Goal: Task Accomplishment & Management: Manage account settings

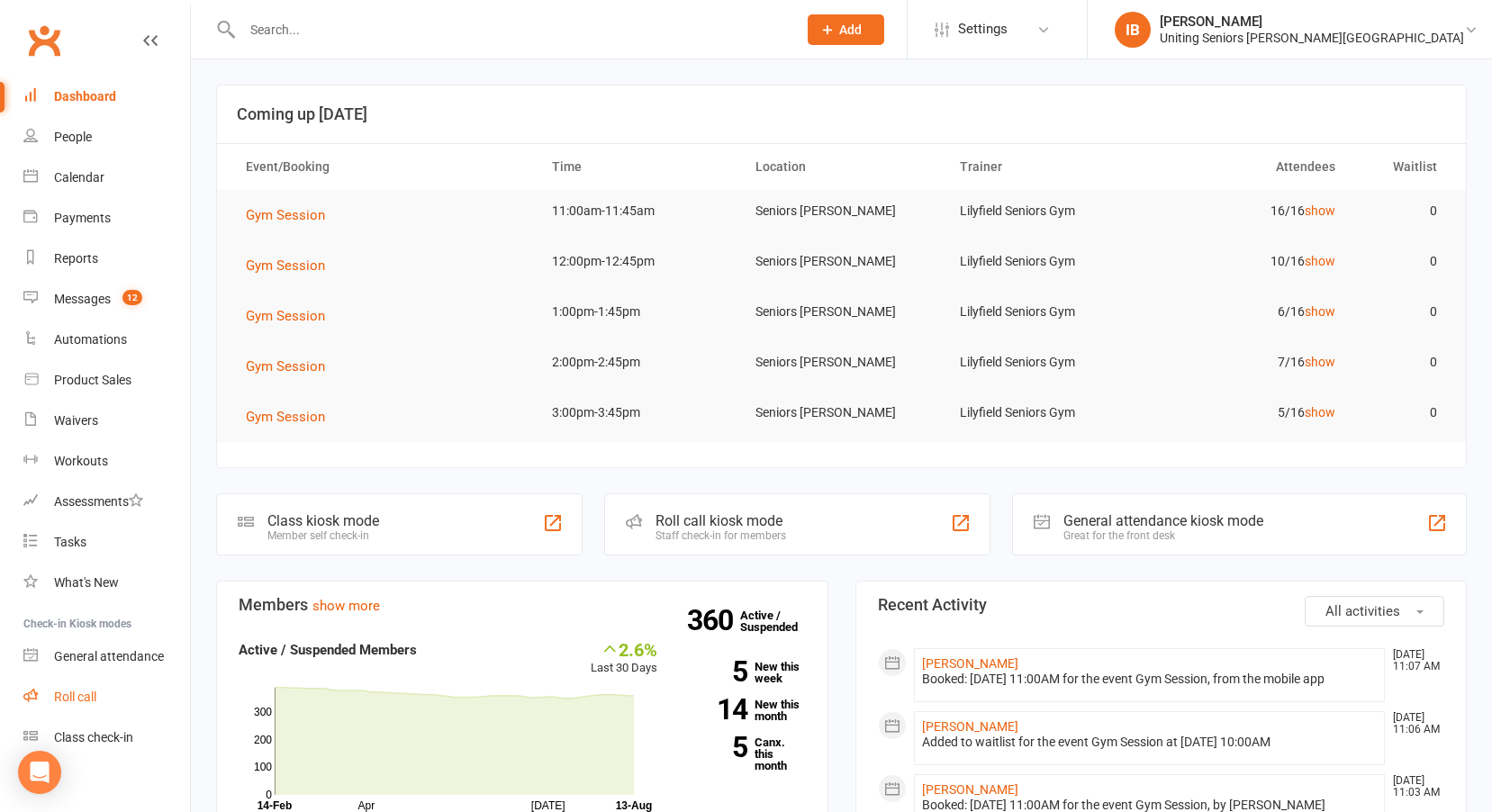
click at [93, 691] on div "Roll call" at bounding box center [75, 696] width 43 height 15
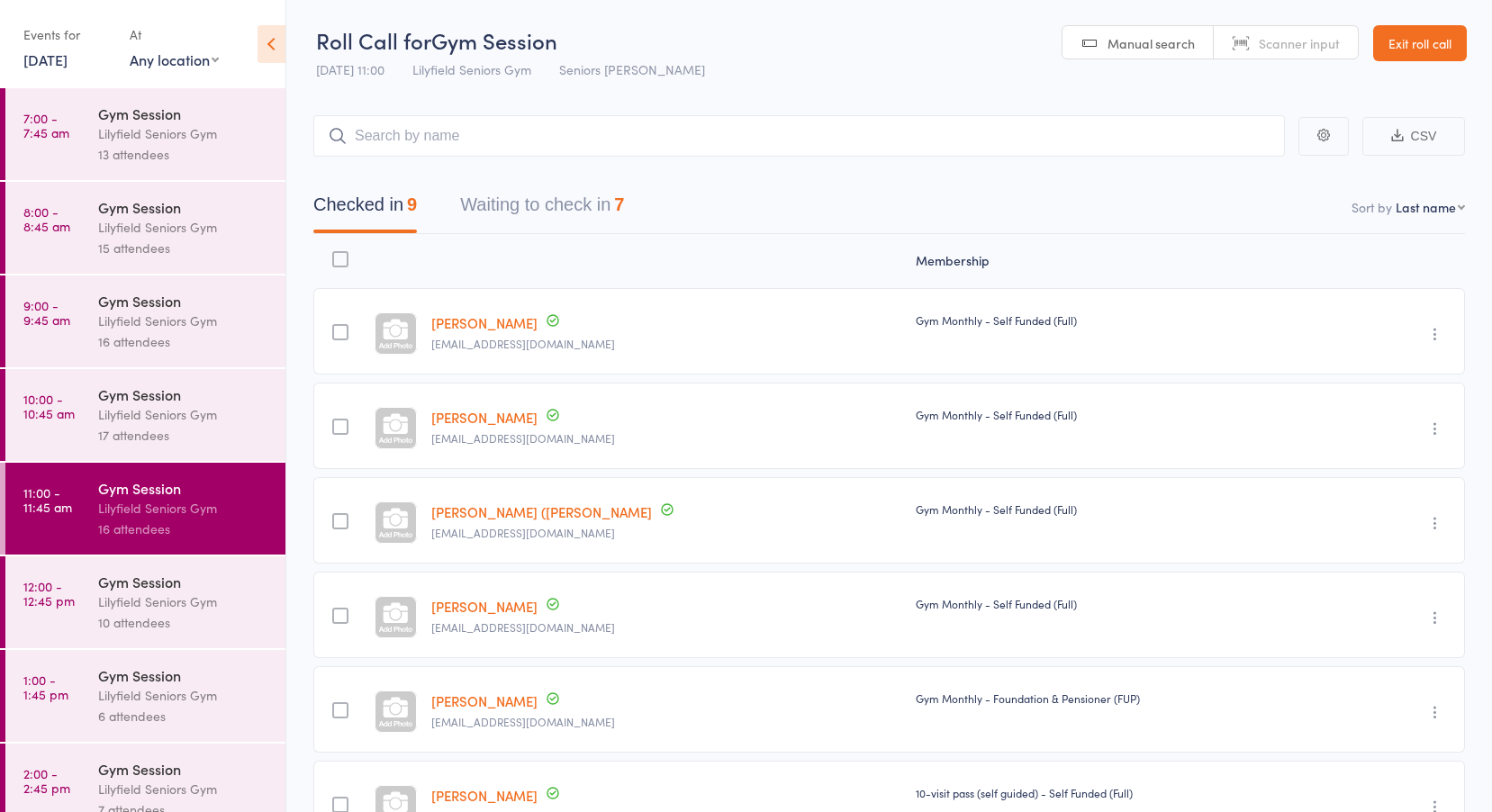
click at [110, 121] on div "Gym Session" at bounding box center [184, 114] width 172 height 20
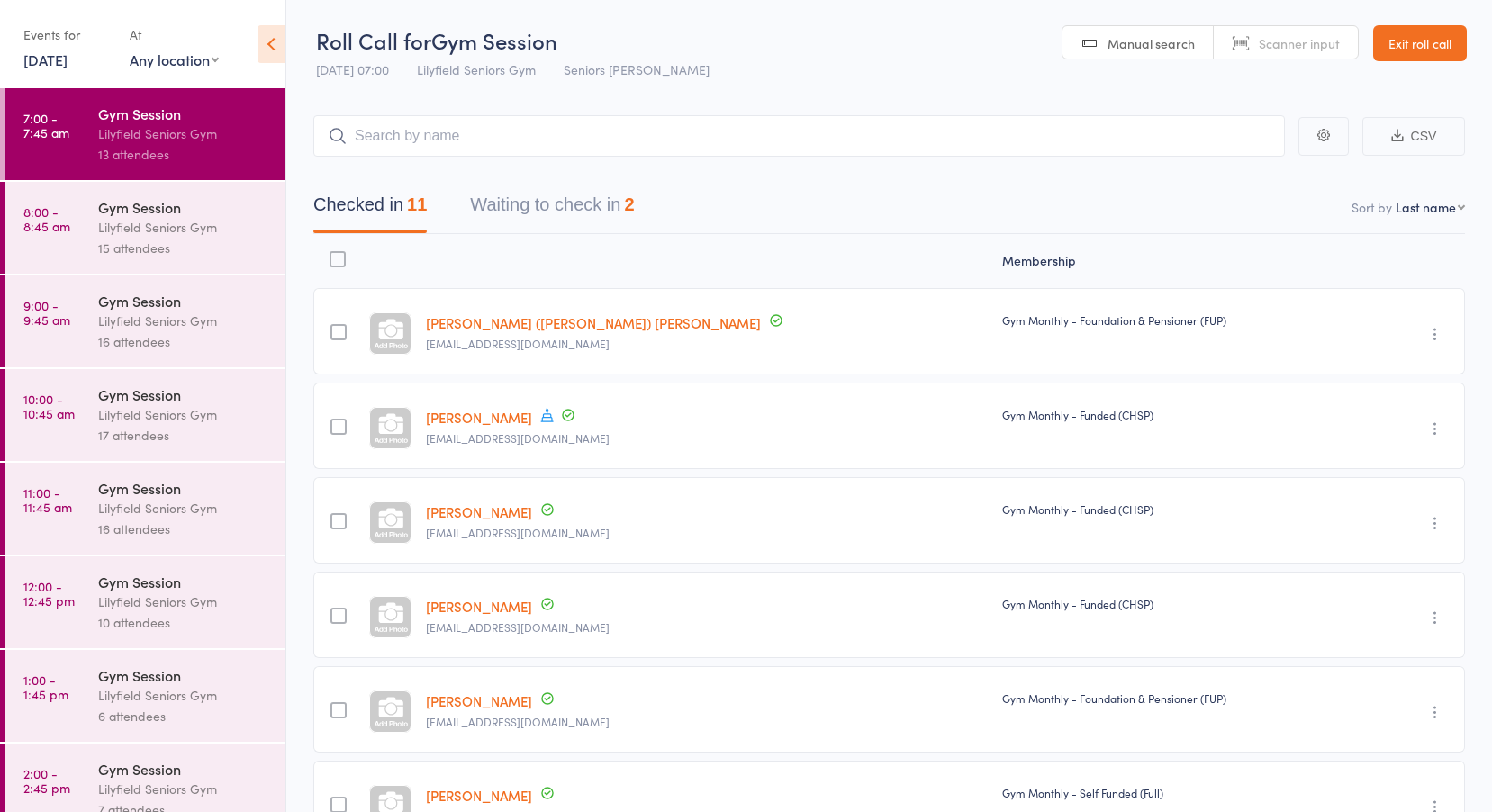
click at [56, 59] on link "13 Aug, 2025" at bounding box center [46, 59] width 45 height 20
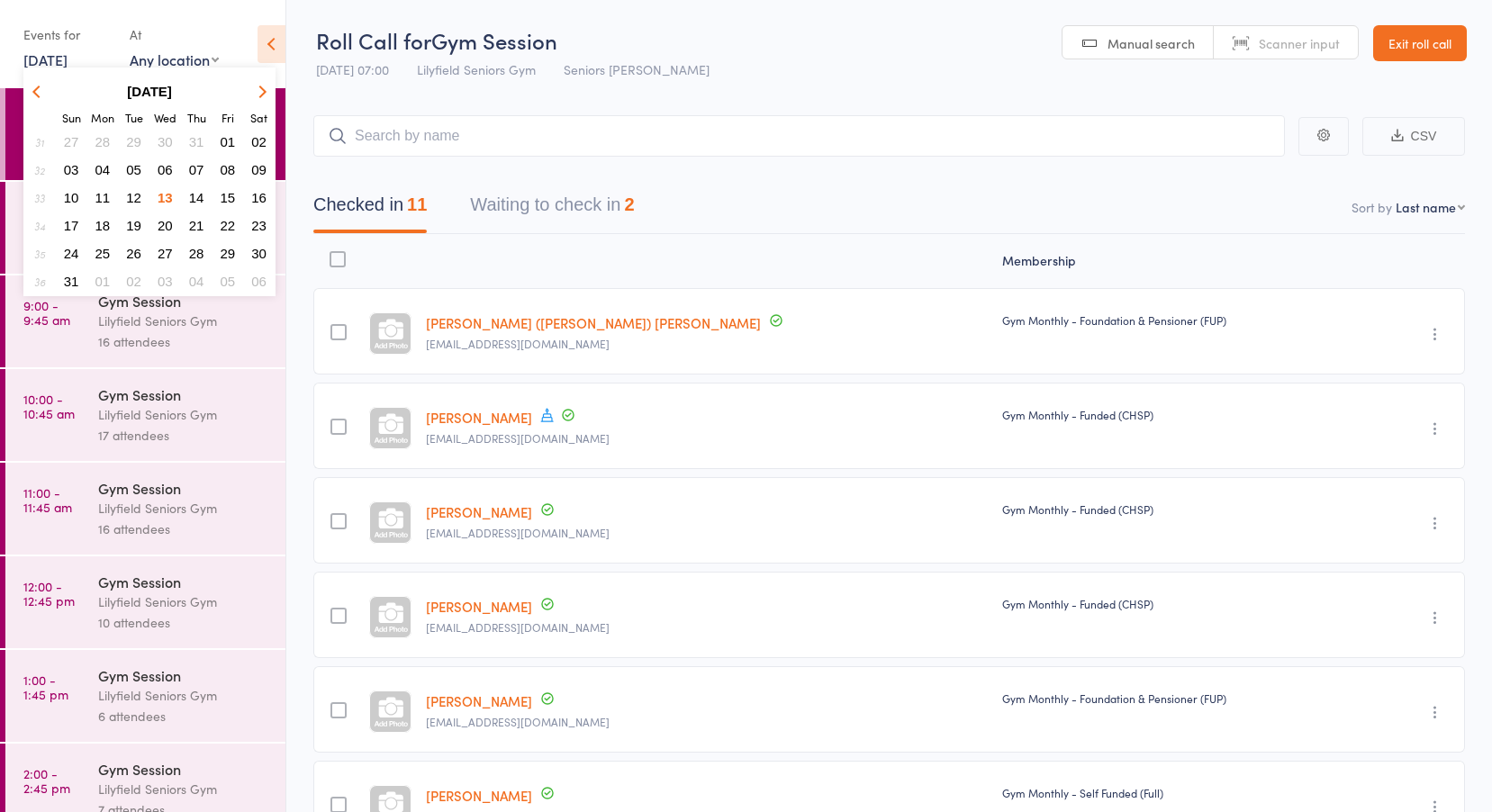
click at [98, 193] on span "11" at bounding box center [102, 197] width 15 height 15
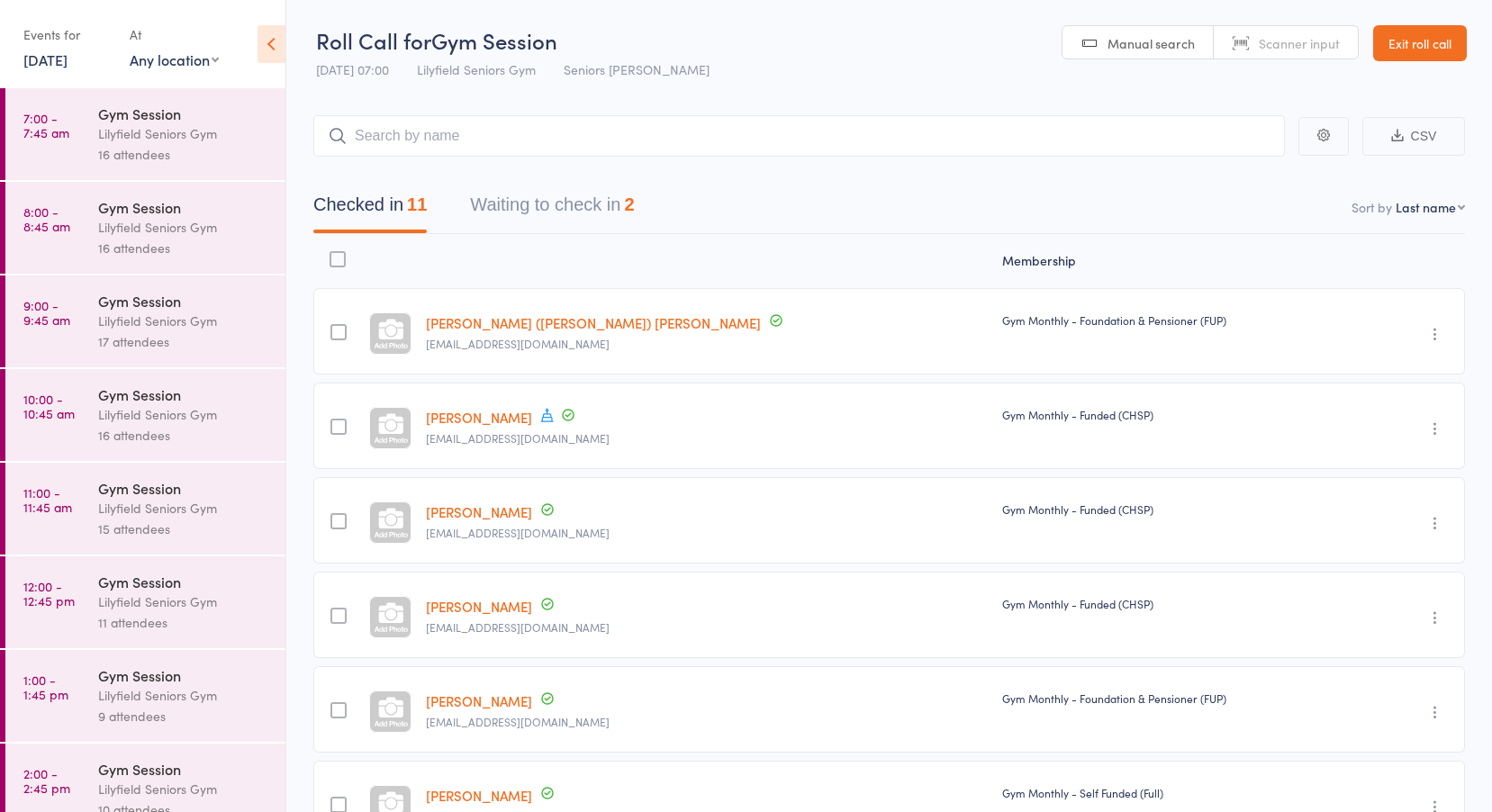
click at [68, 124] on time "7:00 - 7:45 am" at bounding box center [47, 125] width 46 height 29
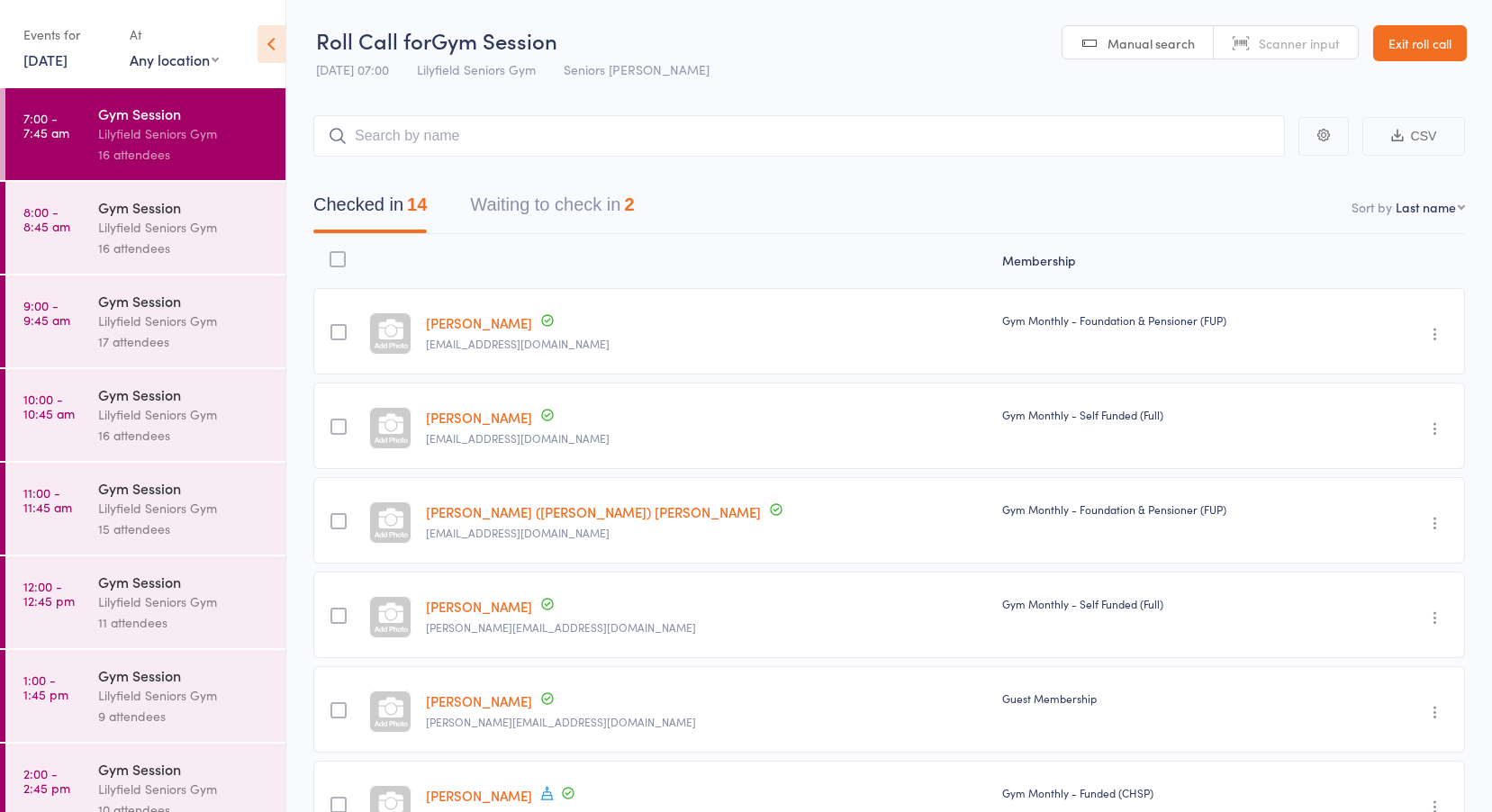
click at [545, 204] on button "Waiting to check in 2" at bounding box center [551, 209] width 163 height 48
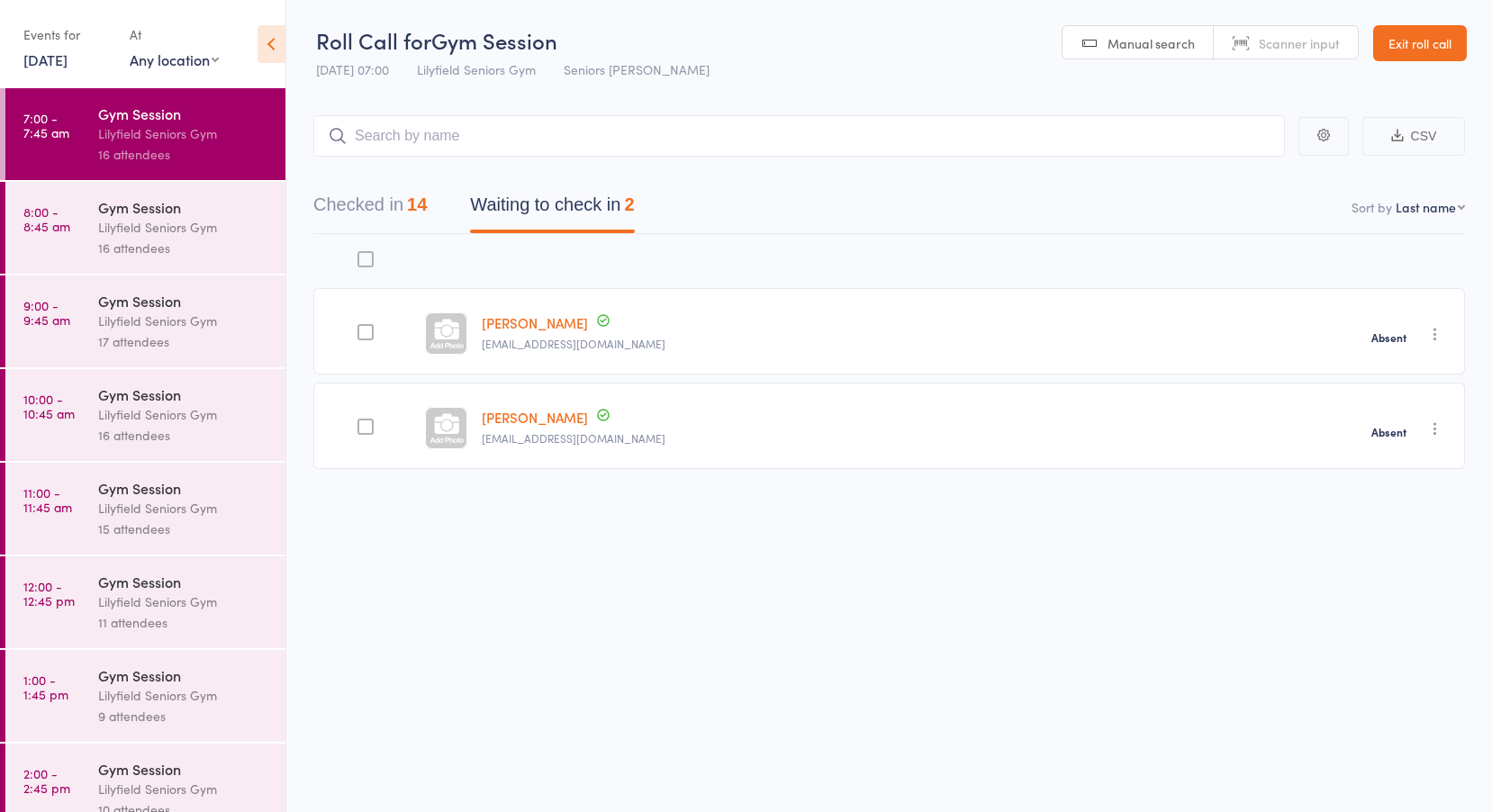
click at [92, 238] on link "8:00 - 8:45 am Gym Session Lilyfield Seniors Gym 16 attendees" at bounding box center [145, 228] width 280 height 92
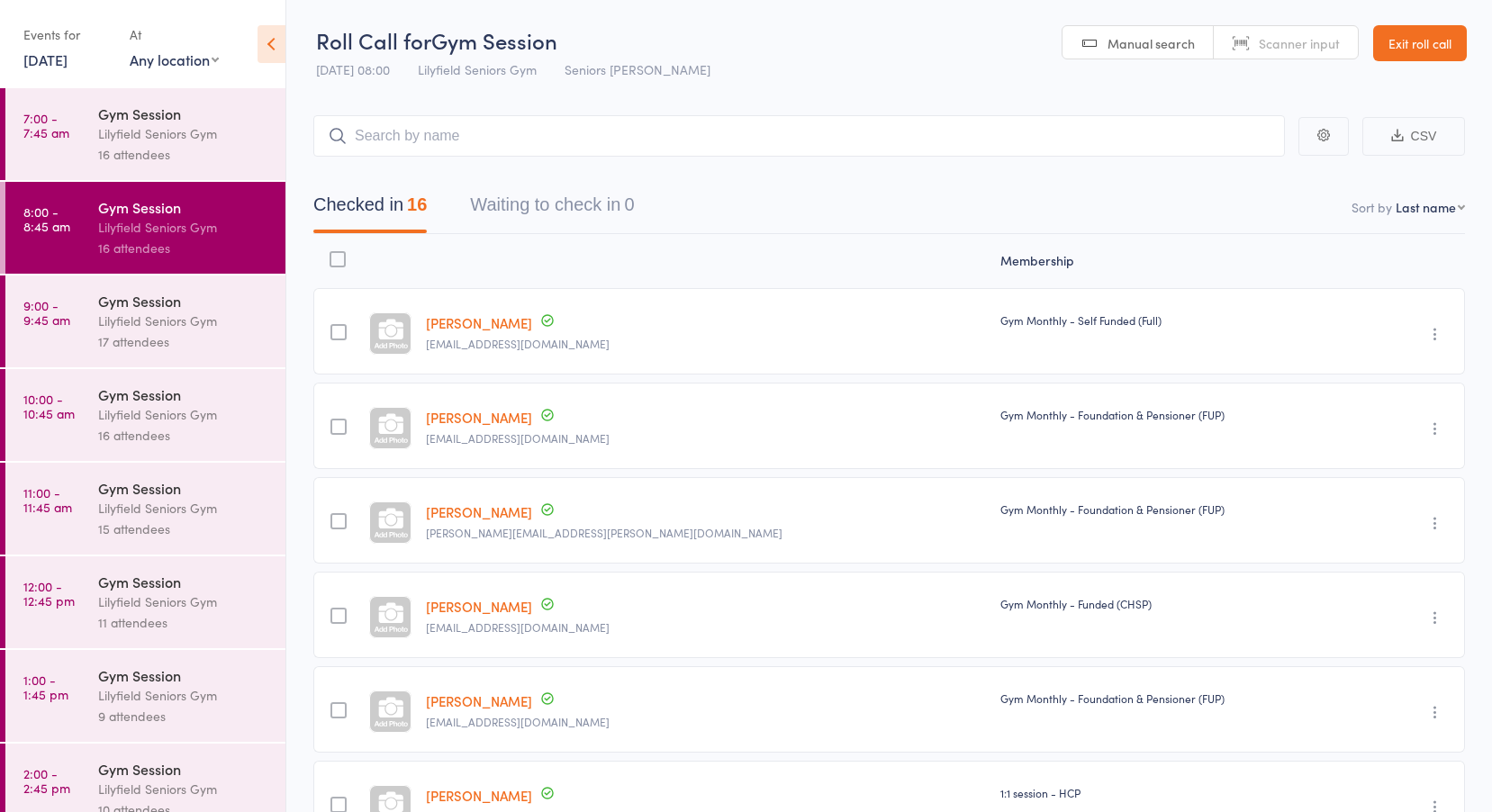
click at [72, 324] on link "9:00 - 9:45 am Gym Session Lilyfield Seniors Gym 17 attendees" at bounding box center [145, 321] width 280 height 92
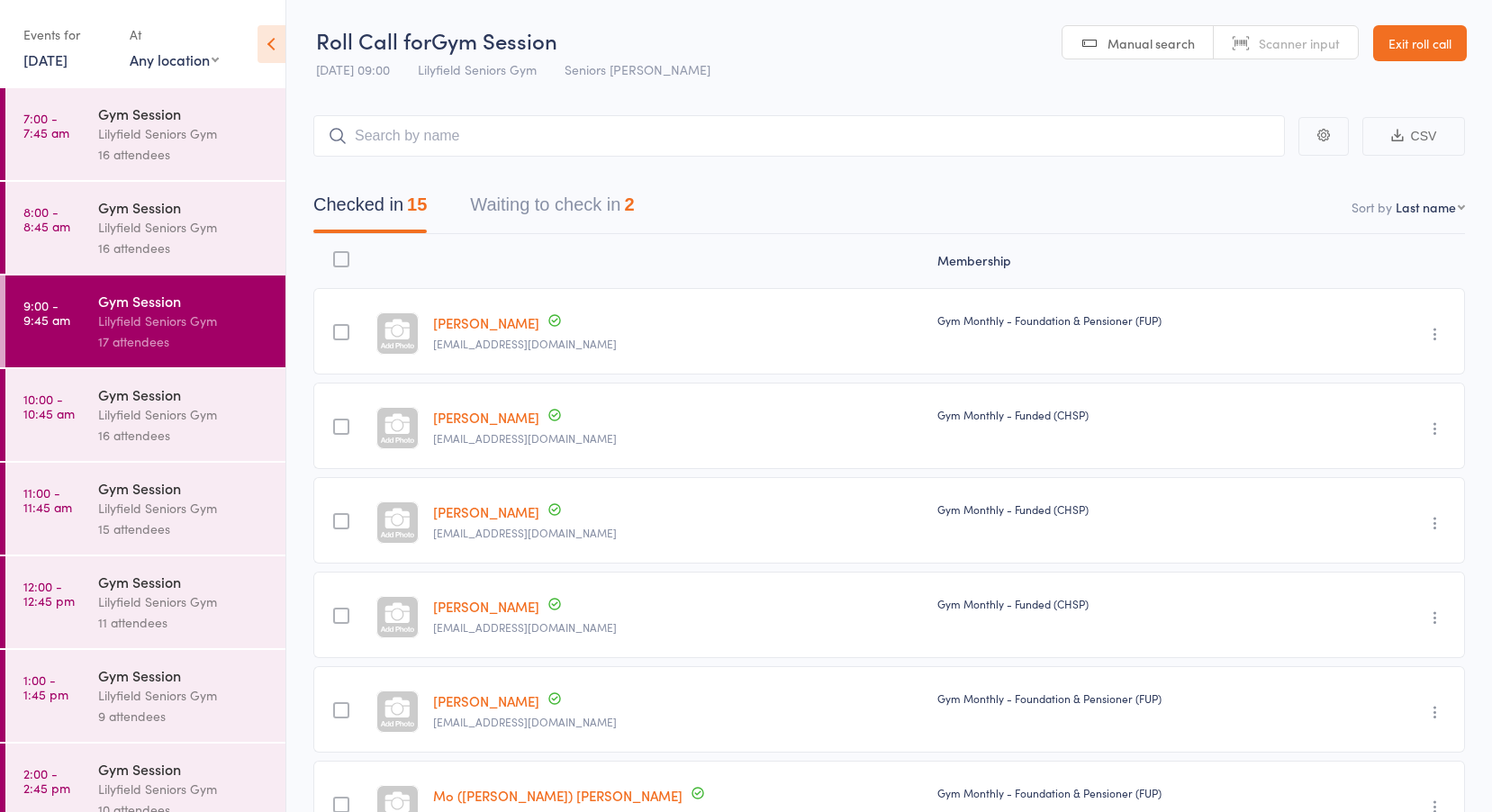
click at [542, 202] on button "Waiting to check in 2" at bounding box center [551, 209] width 163 height 48
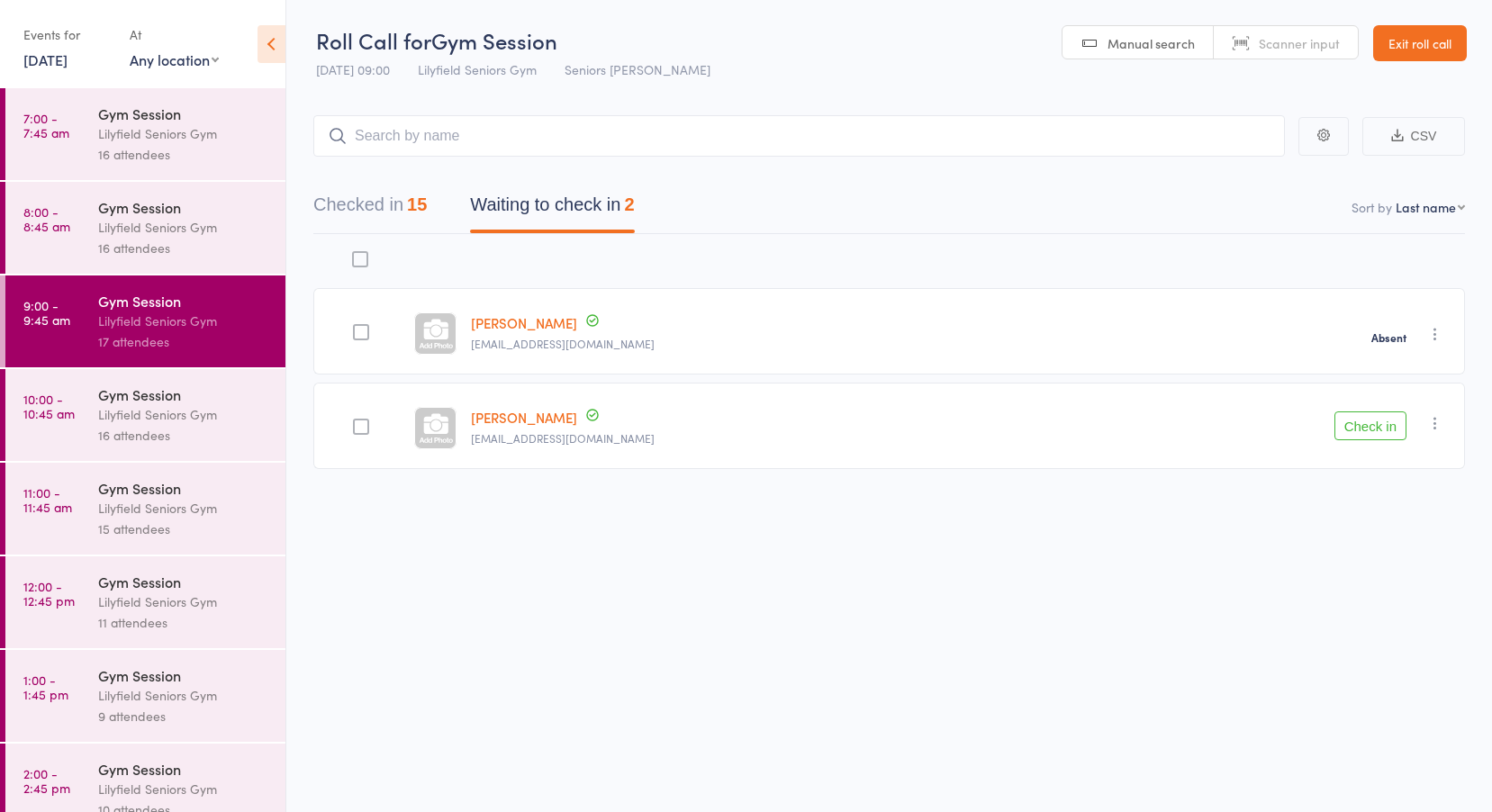
click at [523, 420] on link "Di Garder" at bounding box center [523, 417] width 106 height 19
click at [124, 385] on div "Gym Session" at bounding box center [184, 394] width 172 height 20
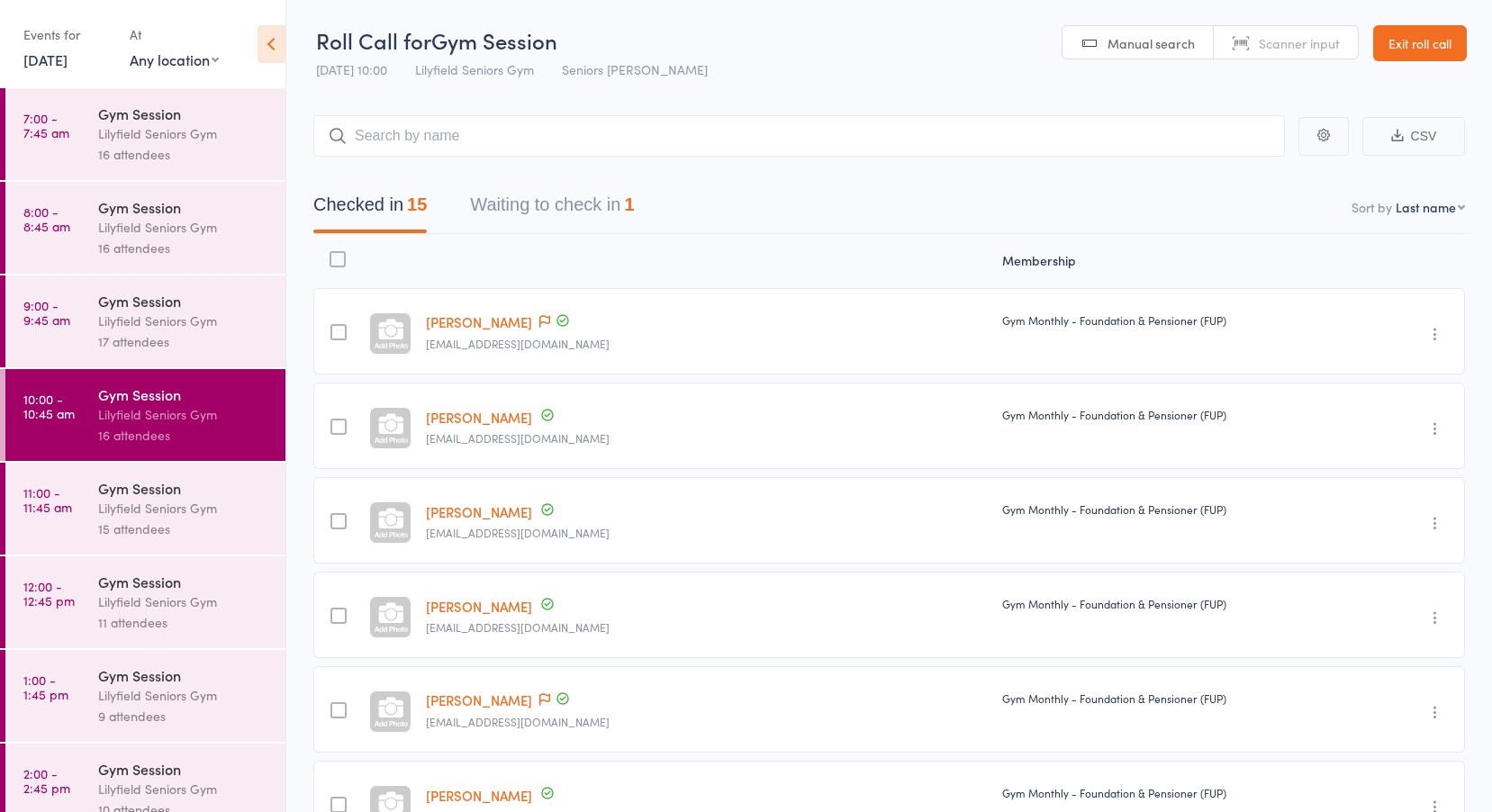
click at [537, 207] on button "Waiting to check in 1" at bounding box center [551, 209] width 163 height 48
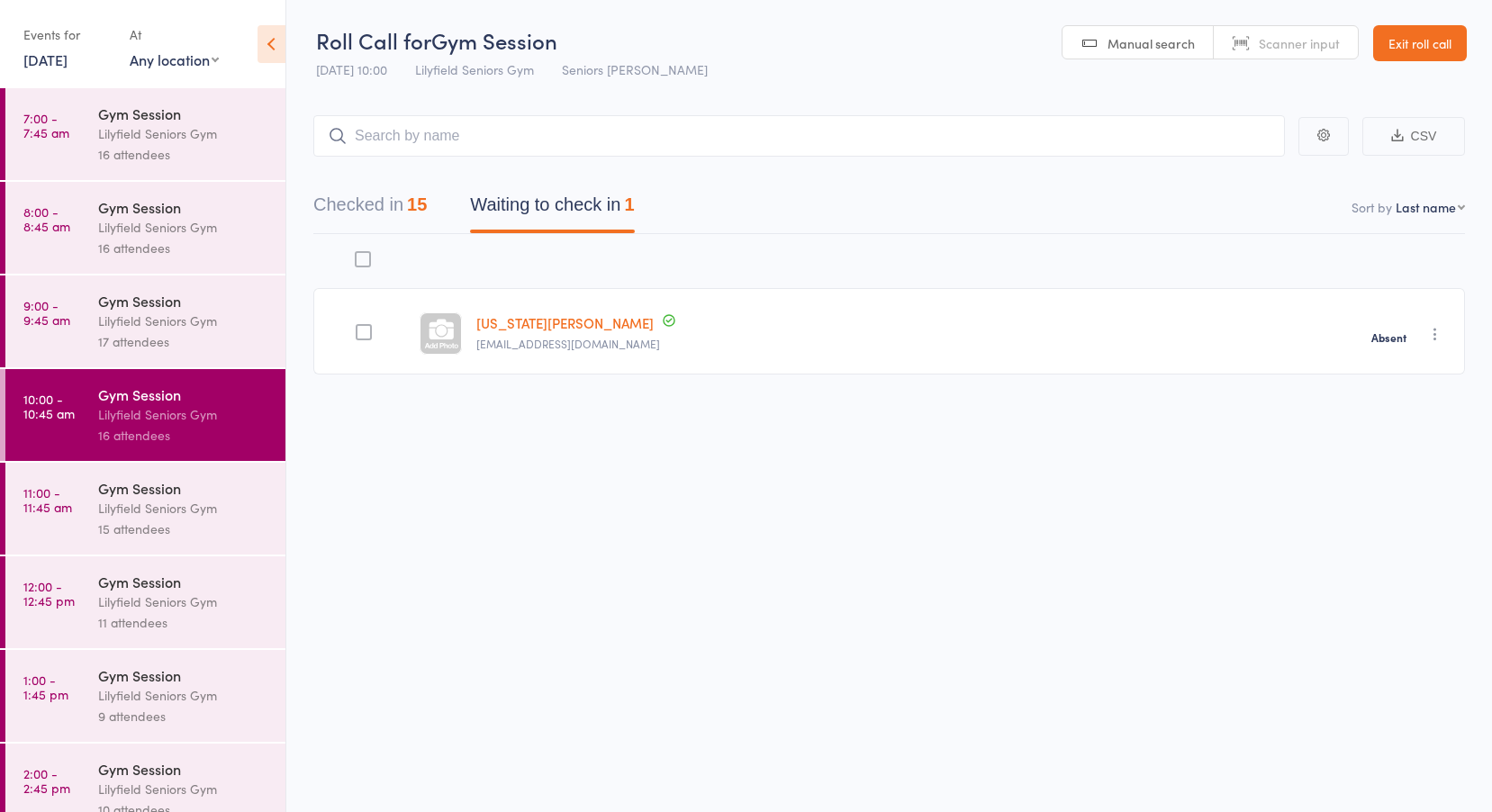
click at [64, 494] on time "11:00 - 11:45 am" at bounding box center [48, 499] width 49 height 29
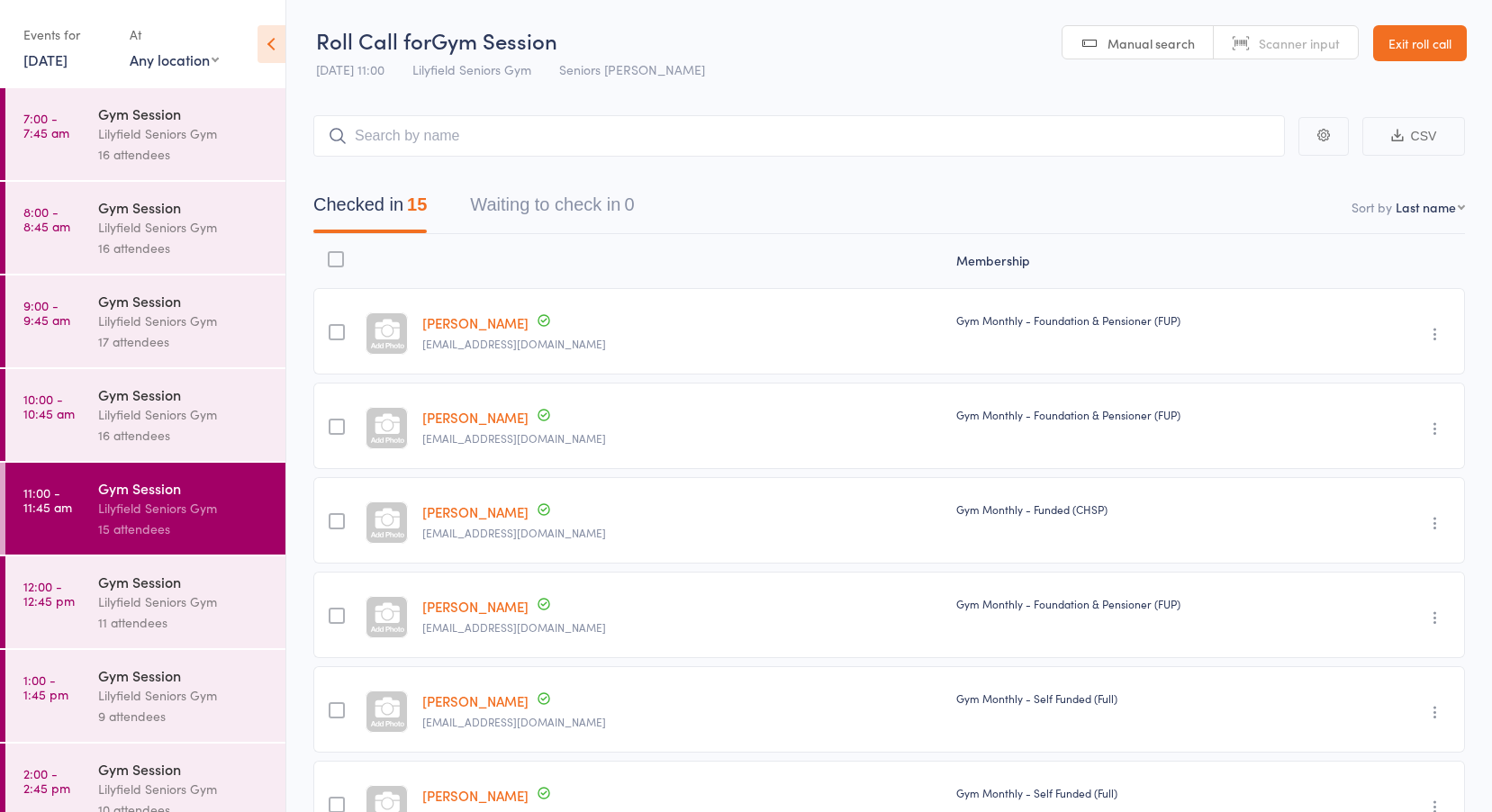
click at [71, 608] on time "12:00 - 12:45 pm" at bounding box center [50, 592] width 52 height 29
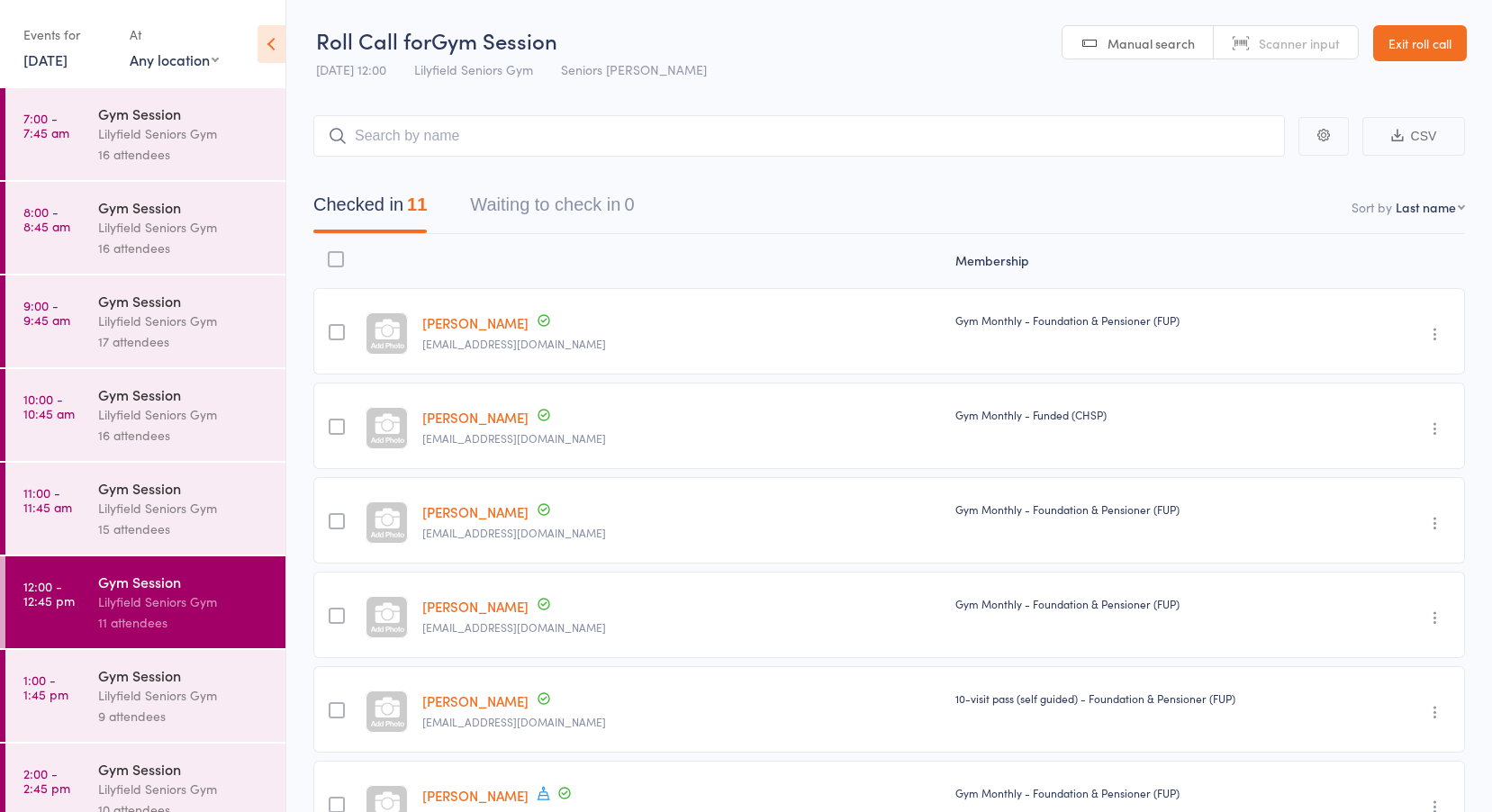
click at [73, 703] on link "1:00 - 1:45 pm Gym Session Lilyfield Seniors Gym 9 attendees" at bounding box center [145, 695] width 280 height 92
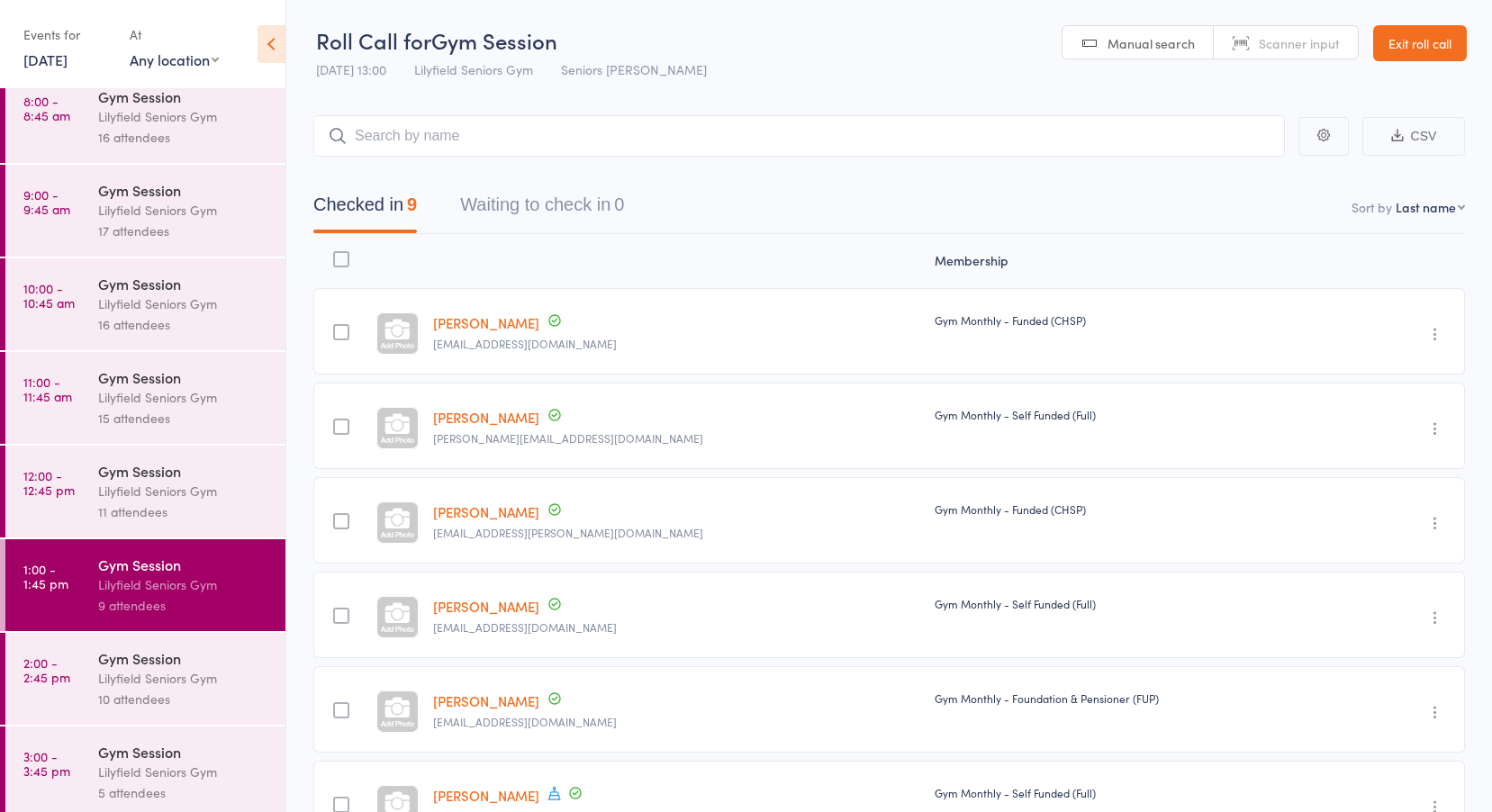
scroll to position [119, 0]
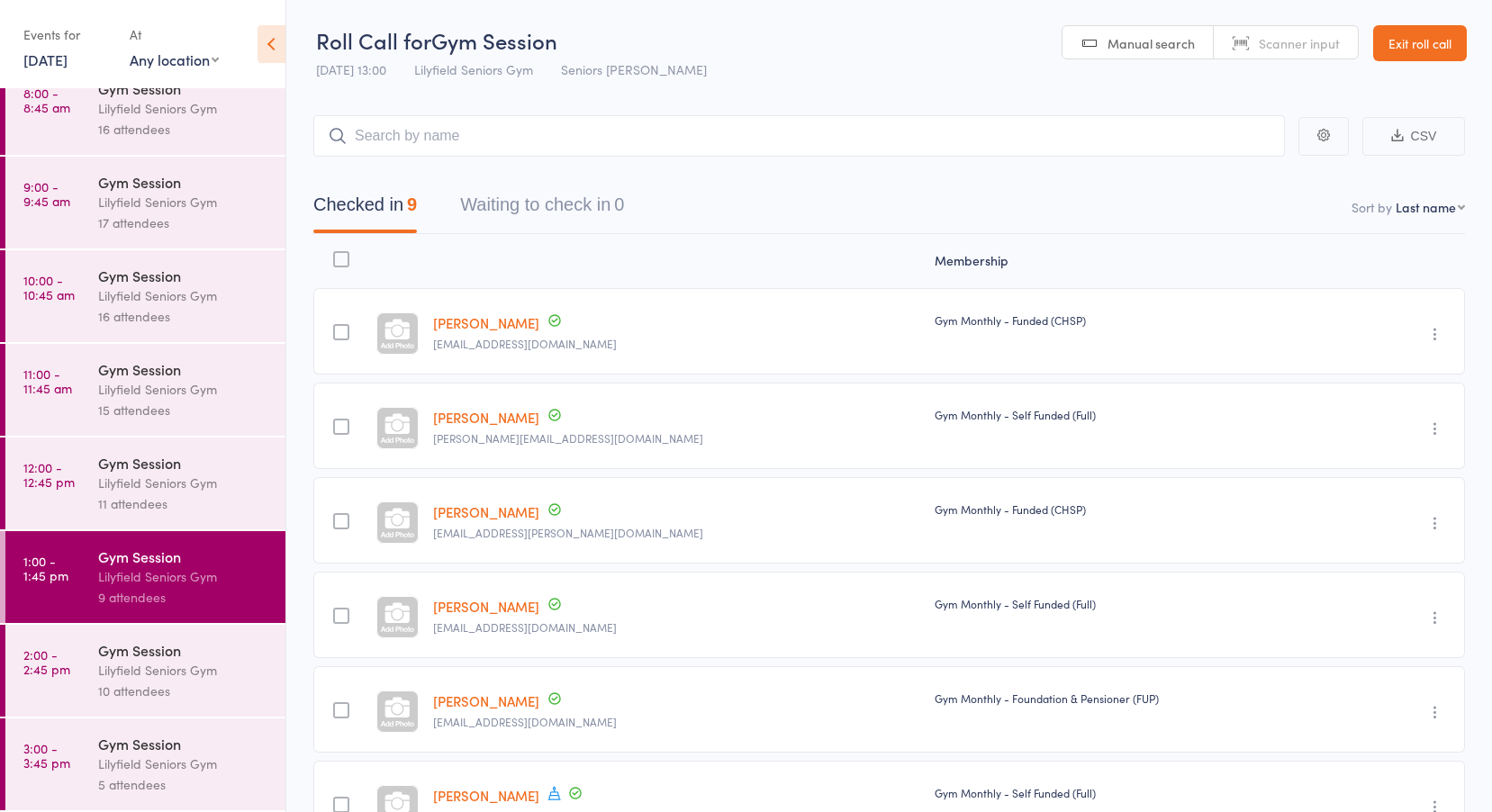
click at [72, 687] on link "2:00 - 2:45 pm Gym Session Lilyfield Seniors Gym 10 attendees" at bounding box center [145, 670] width 280 height 92
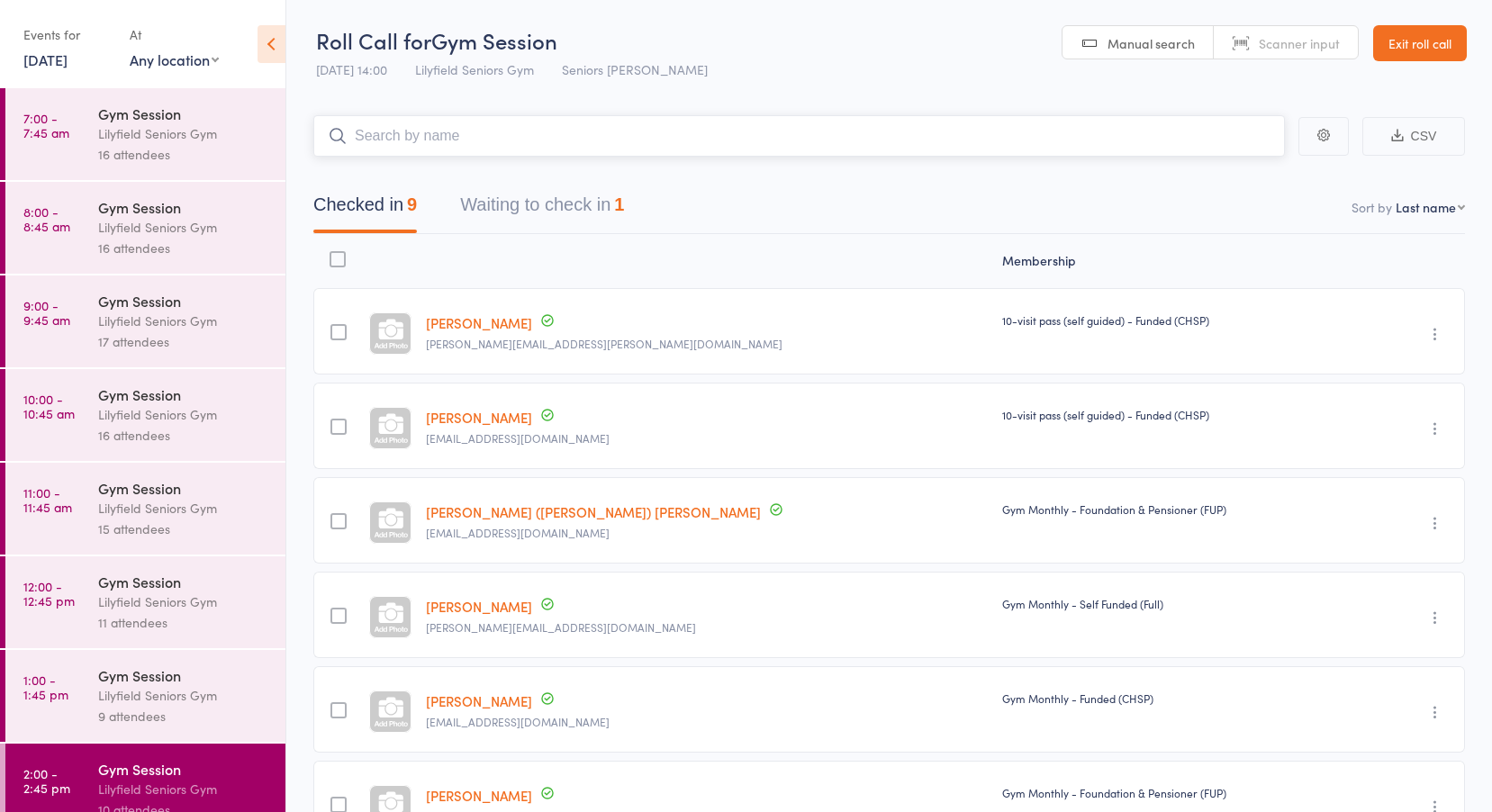
click at [525, 197] on button "Waiting to check in 1" at bounding box center [541, 209] width 163 height 48
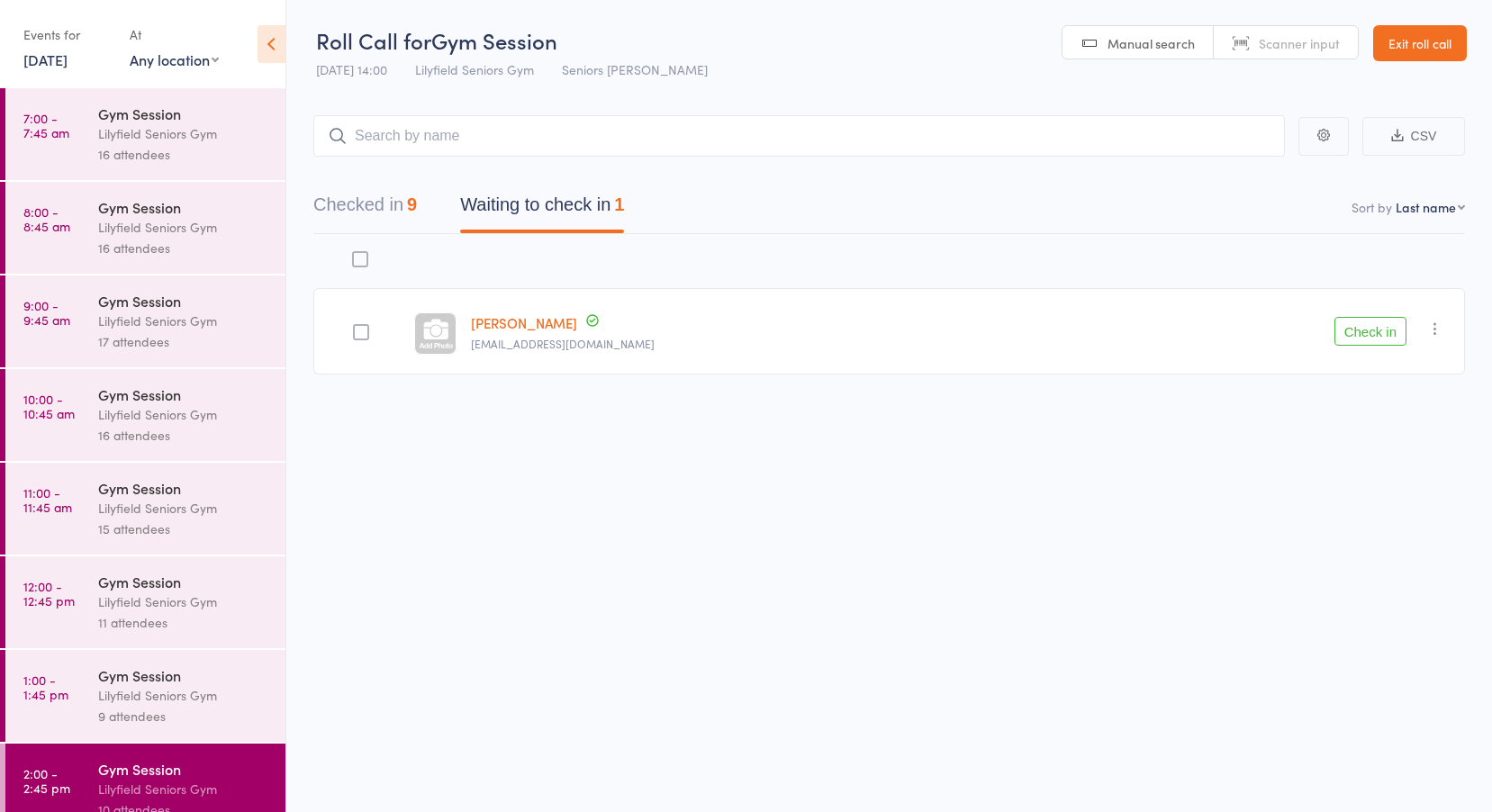
click at [576, 321] on link "Geoffrey Sutherland" at bounding box center [523, 322] width 106 height 19
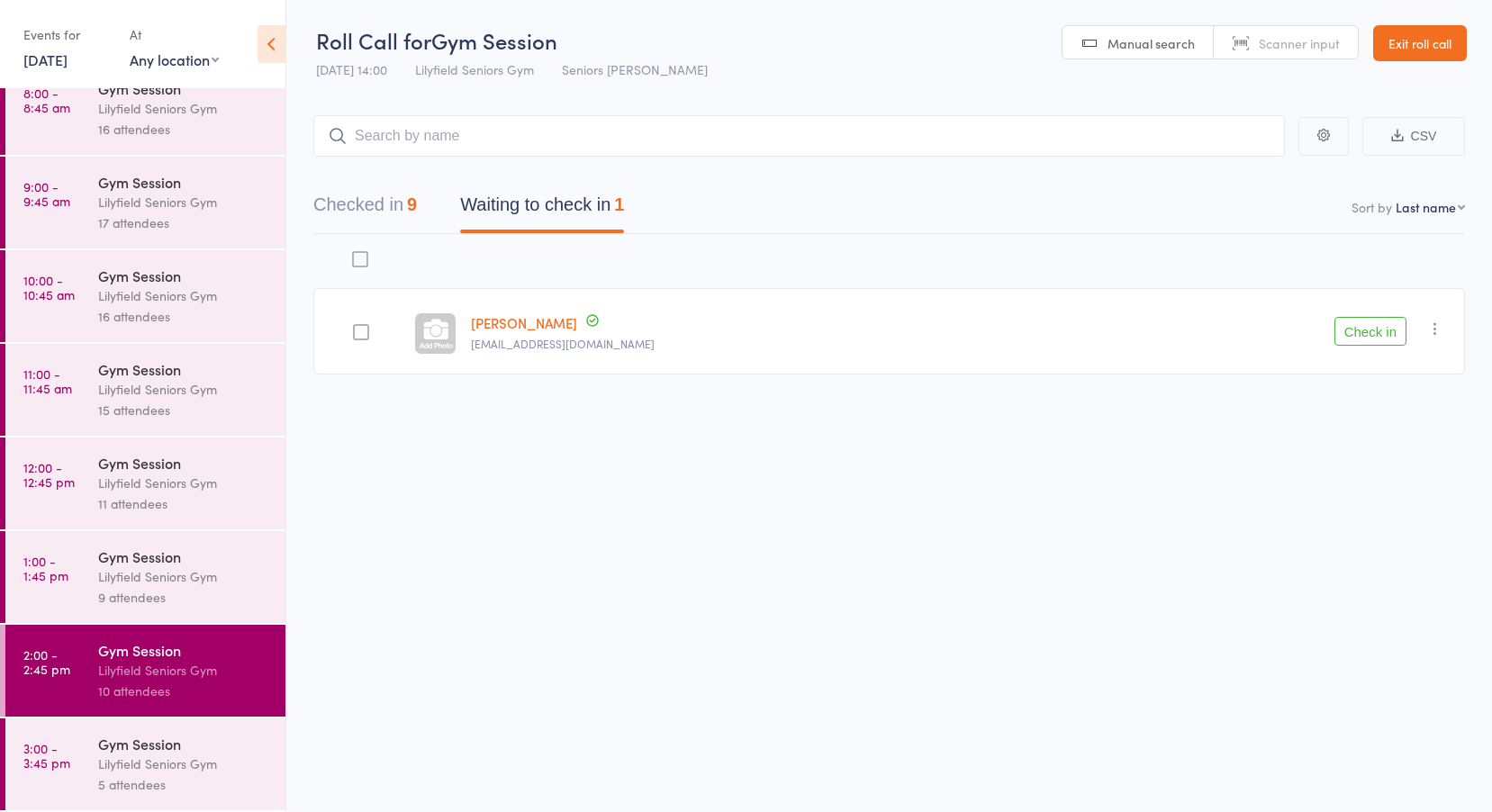
scroll to position [1, 0]
click at [145, 756] on div "Lilyfield Seniors Gym" at bounding box center [184, 763] width 172 height 21
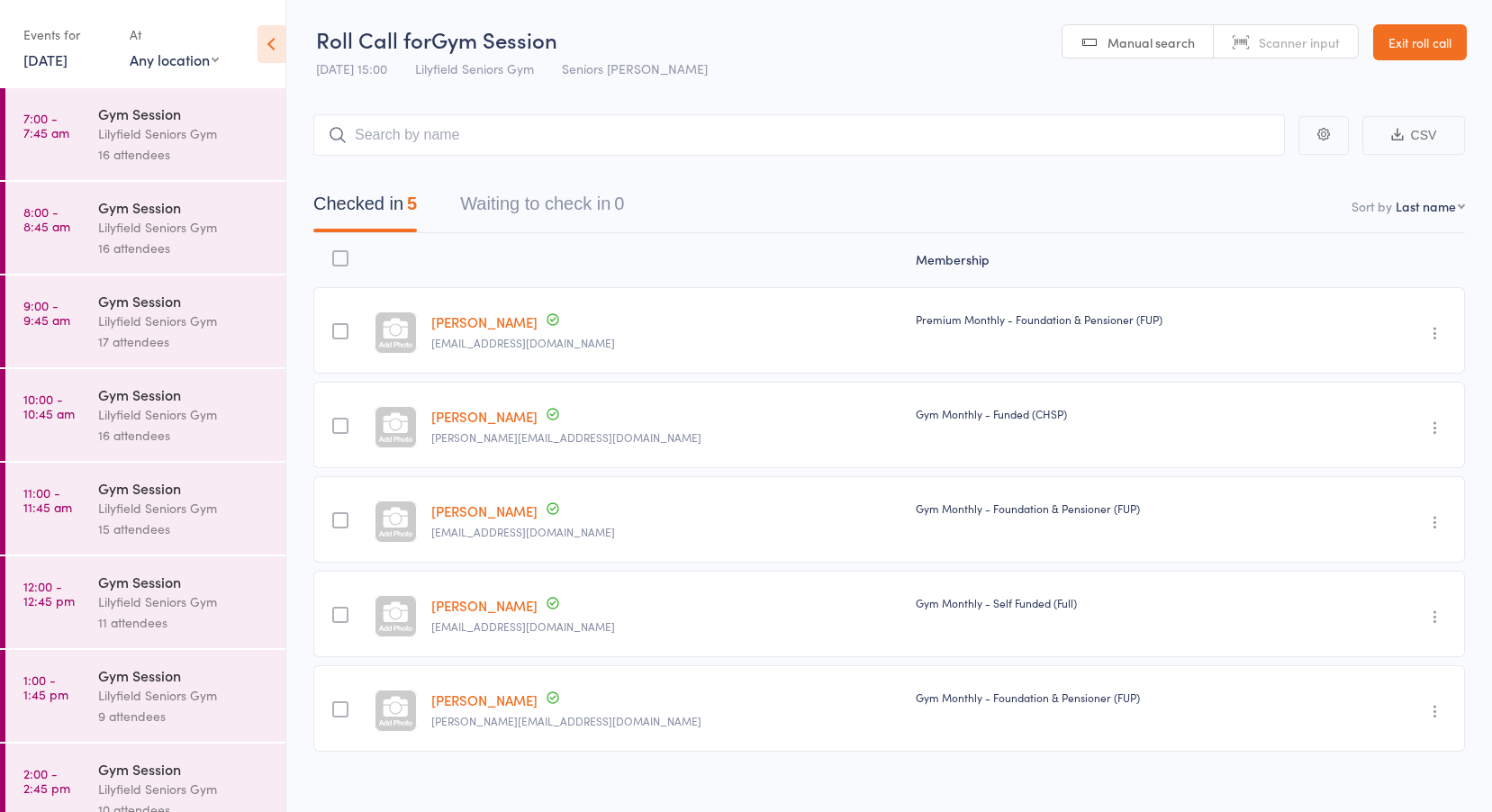
click at [67, 61] on link "11 Aug, 2025" at bounding box center [46, 59] width 45 height 20
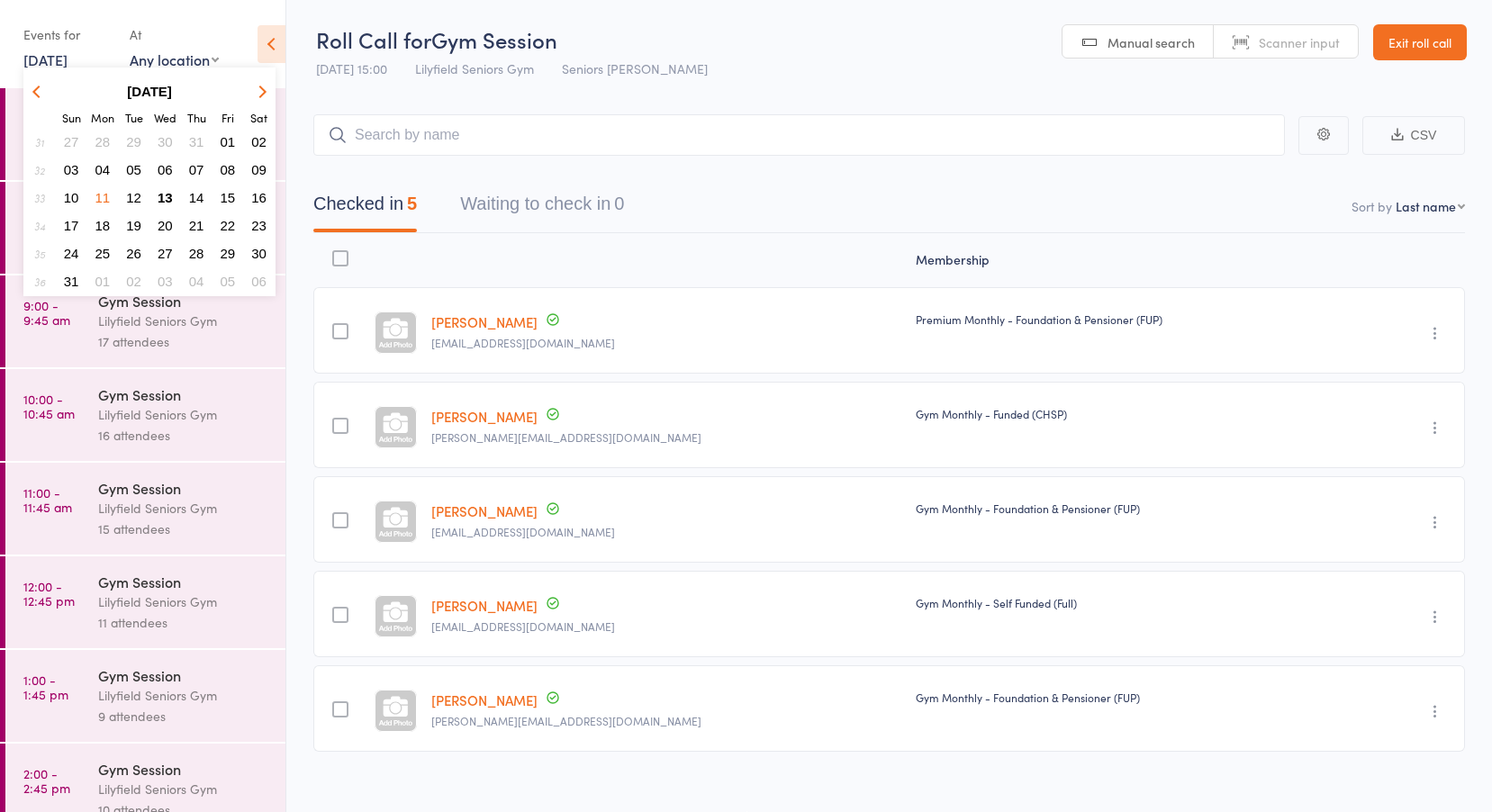
click at [131, 195] on span "12" at bounding box center [133, 197] width 15 height 15
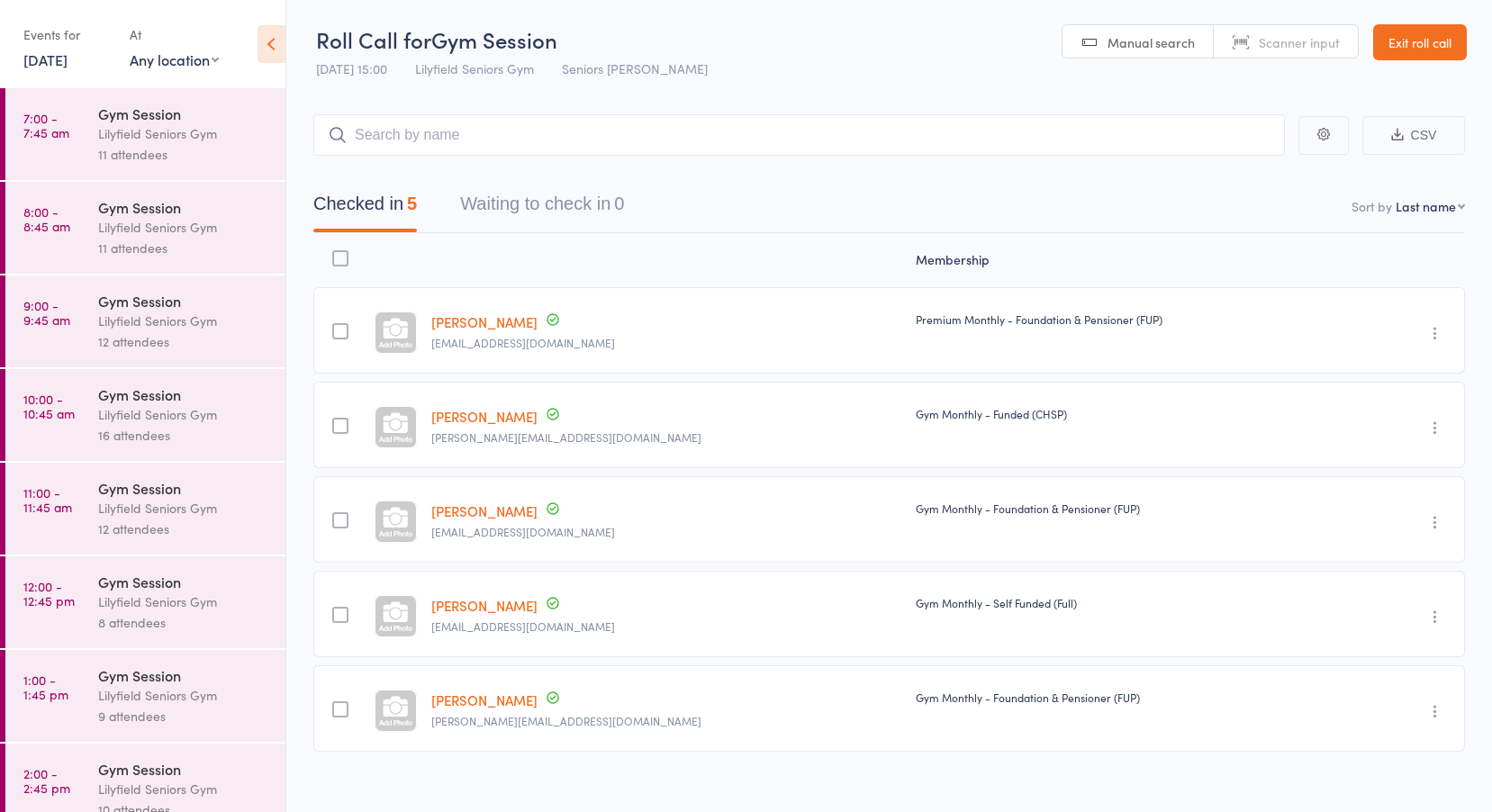
click at [63, 133] on time "7:00 - 7:45 am" at bounding box center [47, 125] width 46 height 29
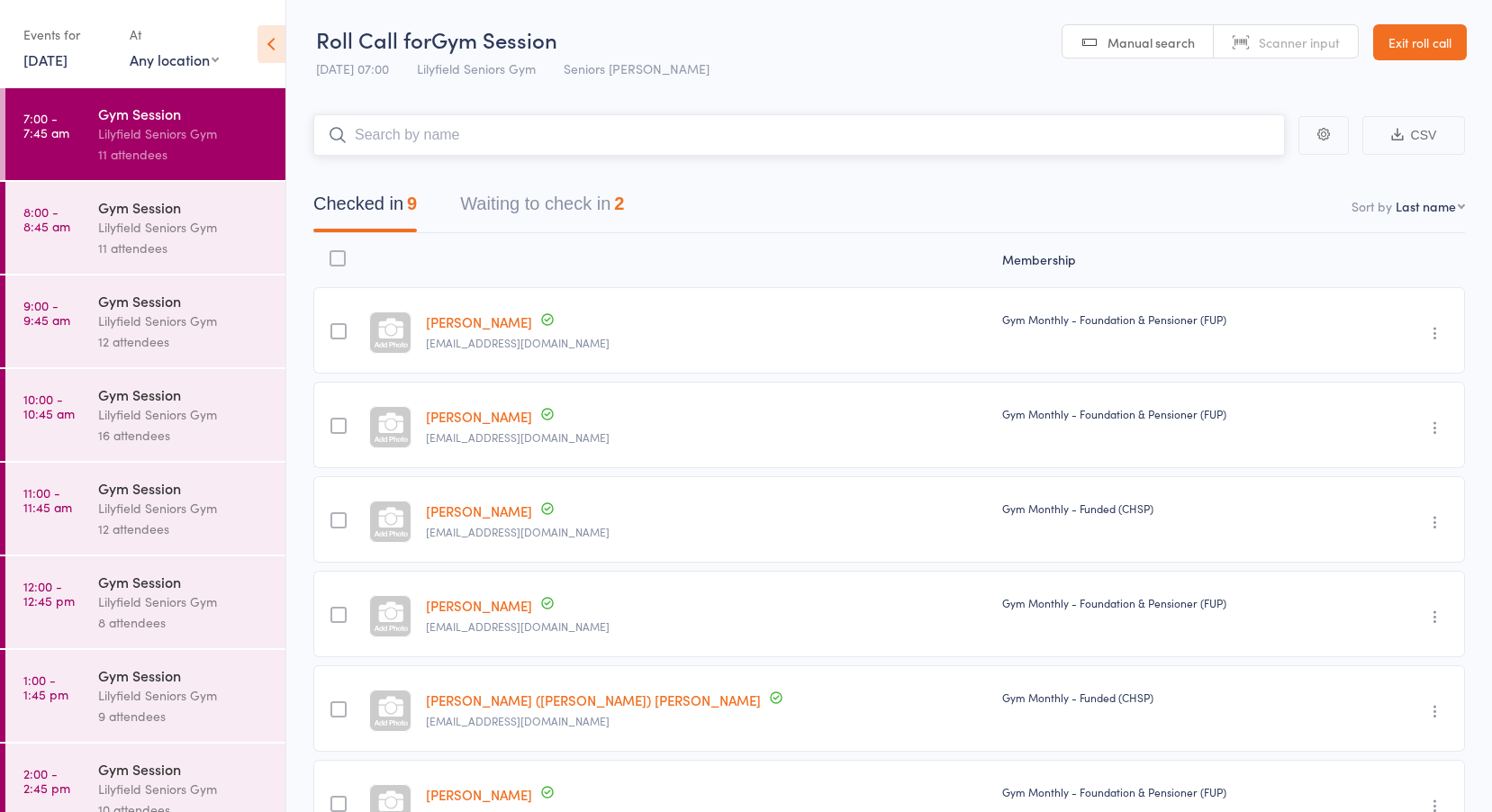
click at [548, 199] on button "Waiting to check in 2" at bounding box center [541, 208] width 163 height 48
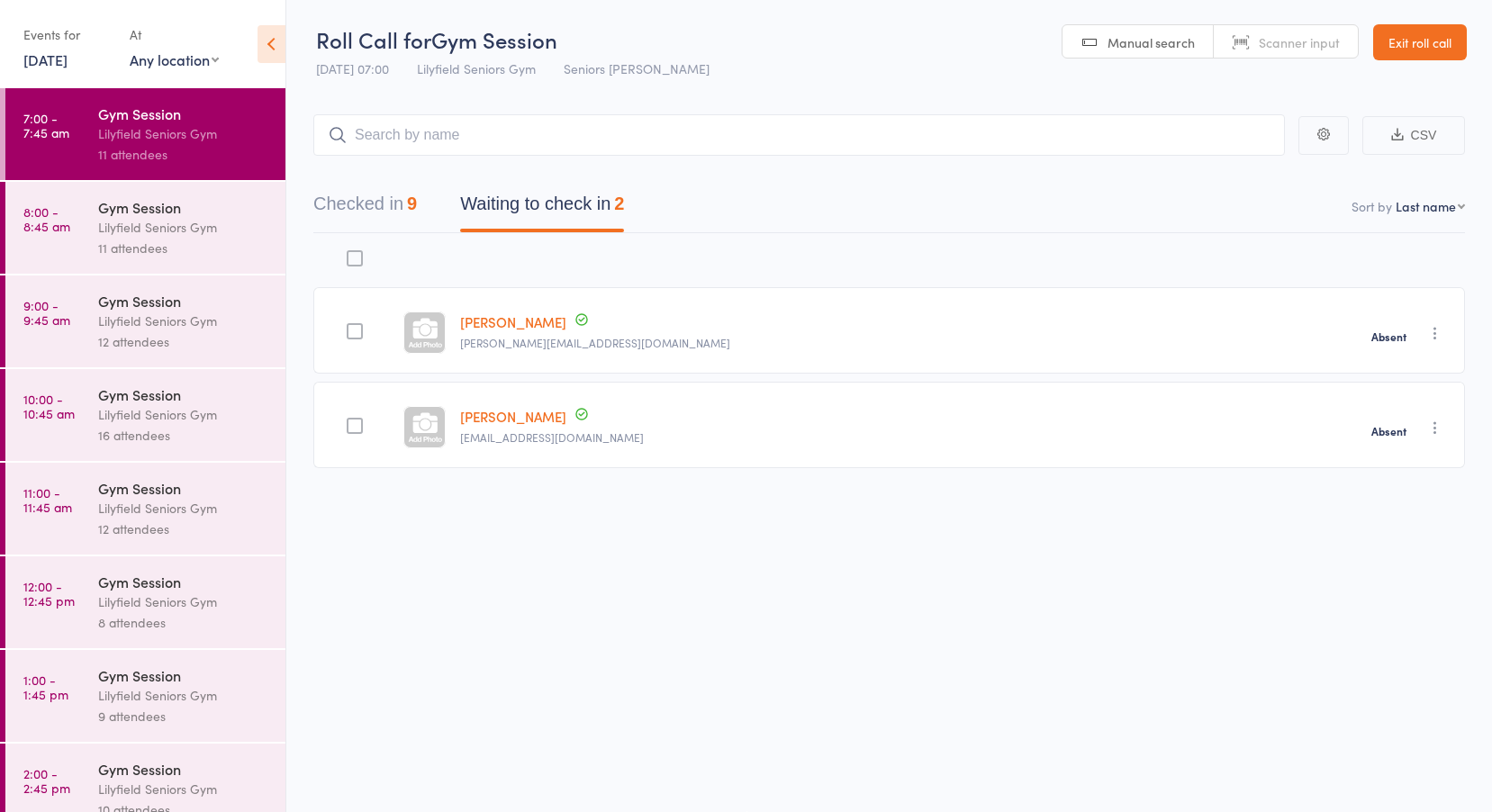
click at [63, 222] on time "8:00 - 8:45 am" at bounding box center [47, 218] width 47 height 29
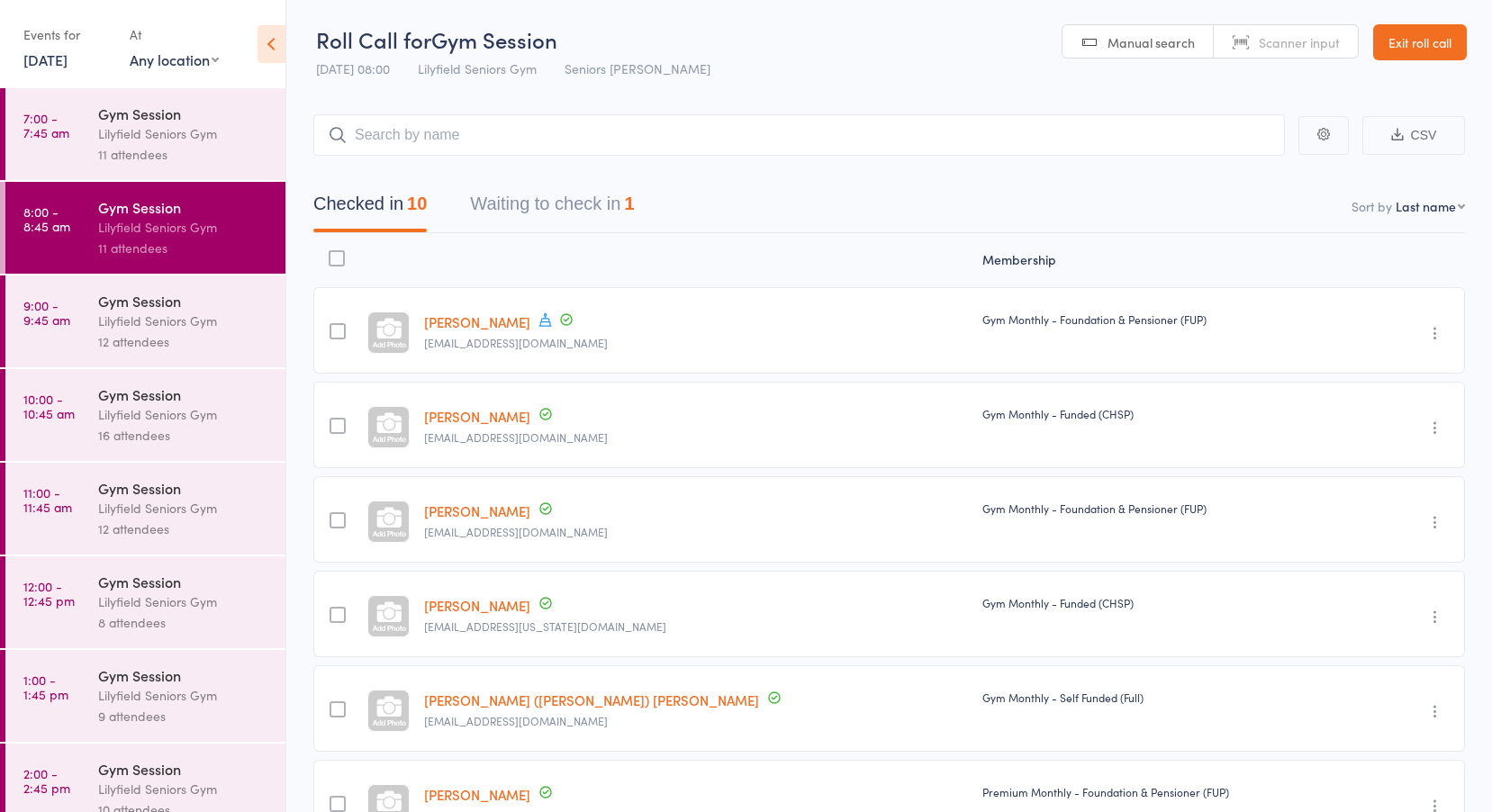
click at [550, 204] on button "Waiting to check in 1" at bounding box center [551, 208] width 163 height 48
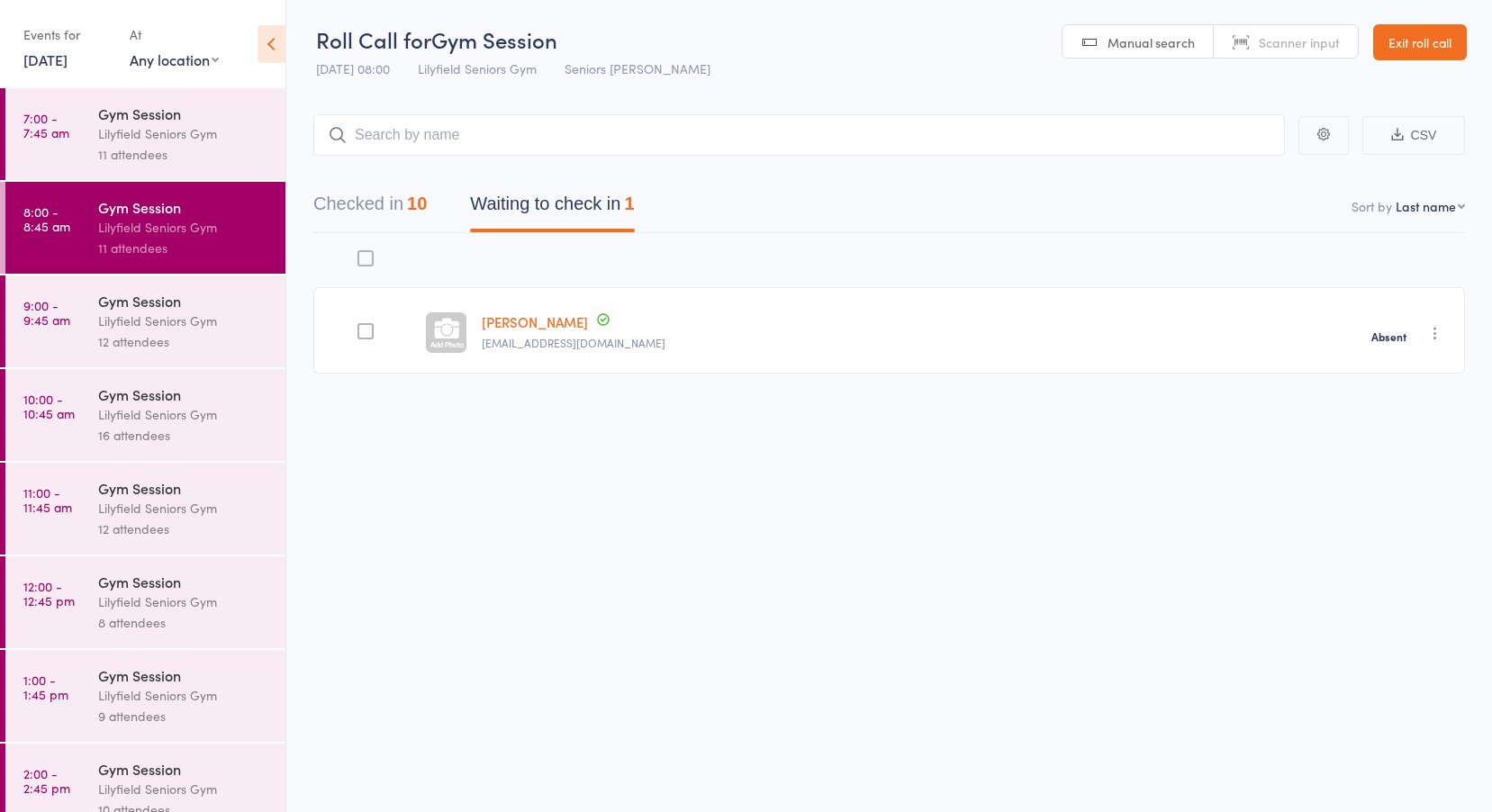
click at [61, 306] on time "9:00 - 9:45 am" at bounding box center [47, 312] width 47 height 29
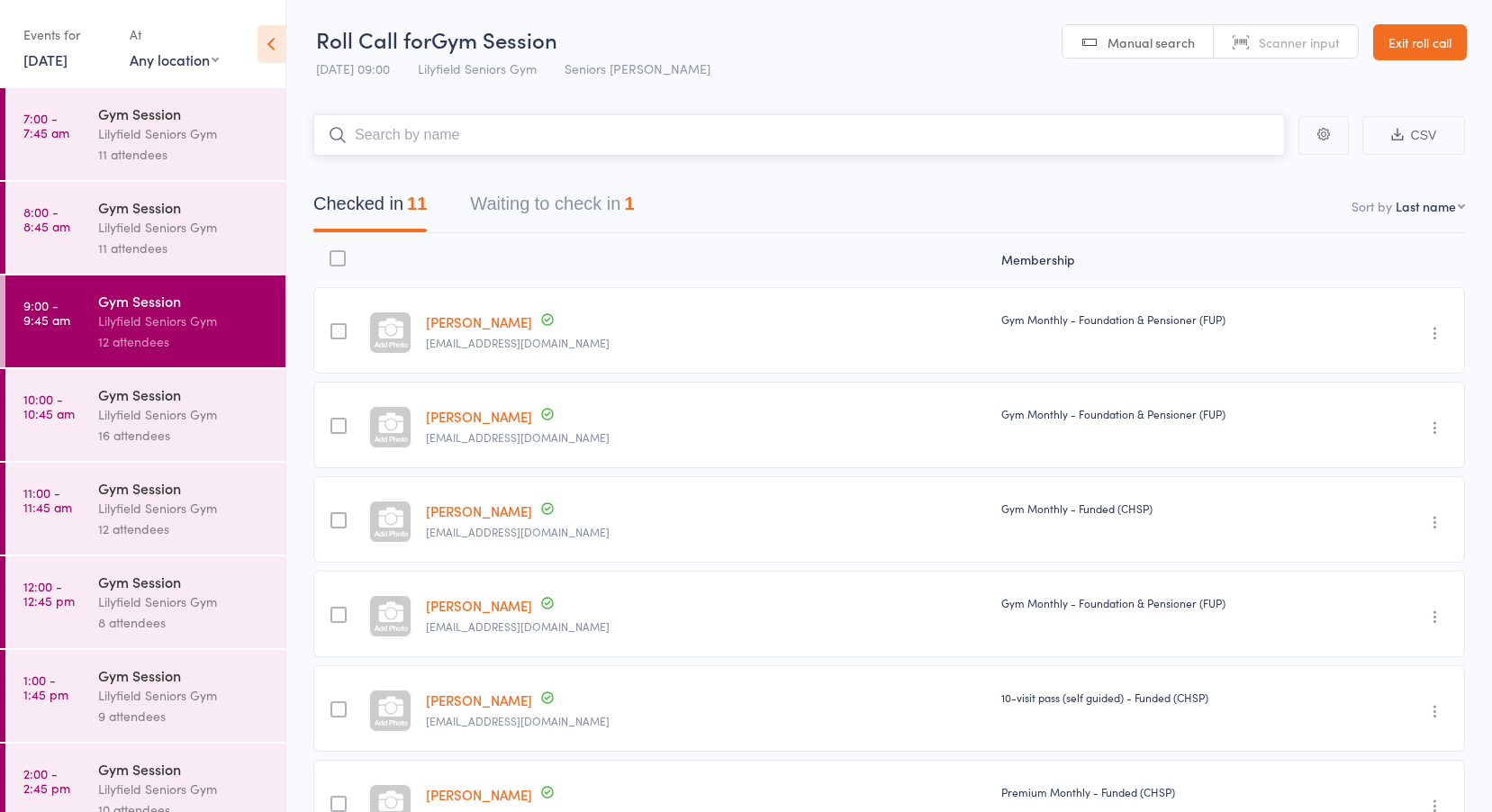
click at [518, 207] on button "Waiting to check in 1" at bounding box center [551, 208] width 163 height 48
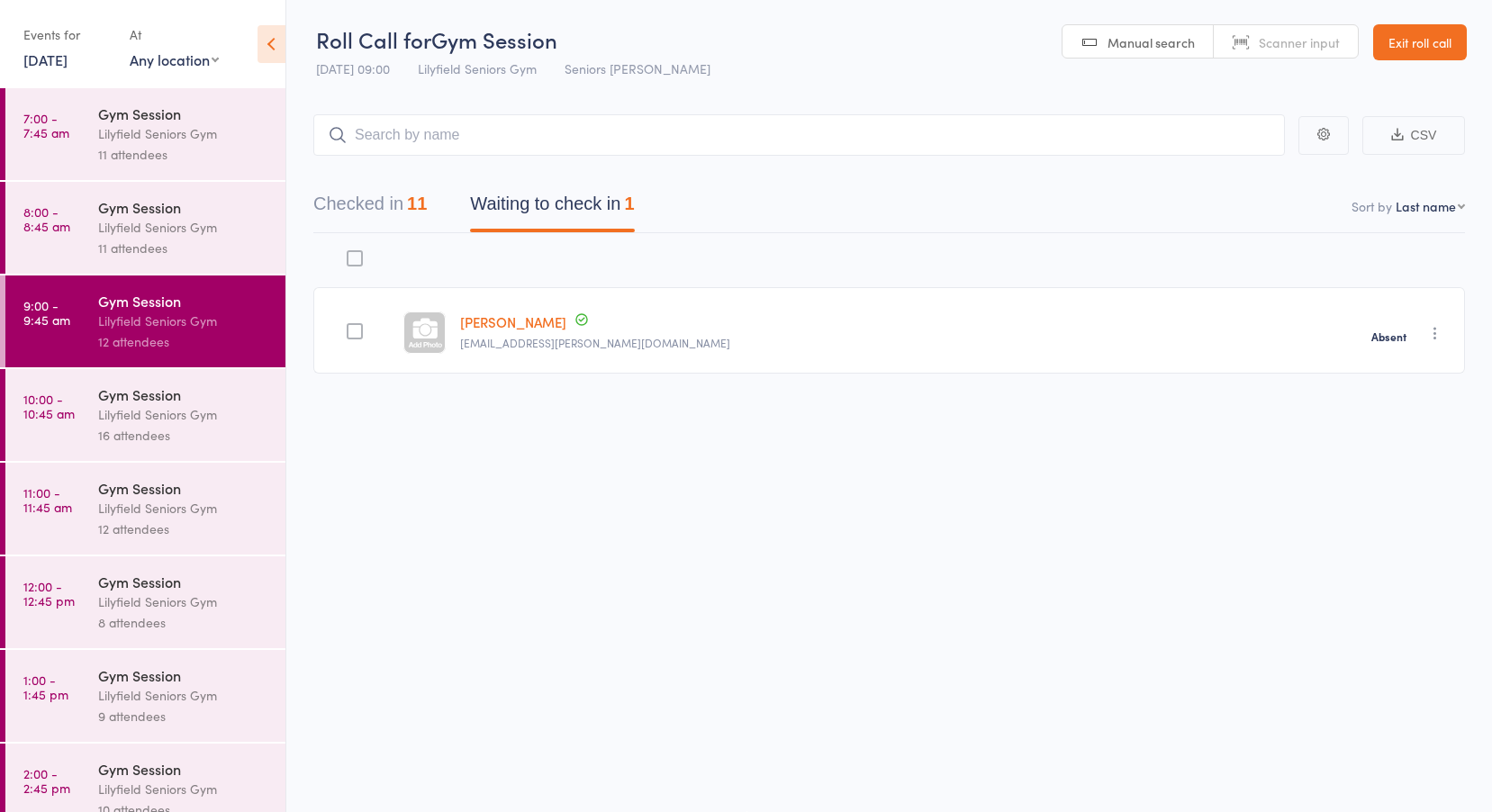
click at [47, 410] on time "10:00 - 10:45 am" at bounding box center [50, 405] width 52 height 29
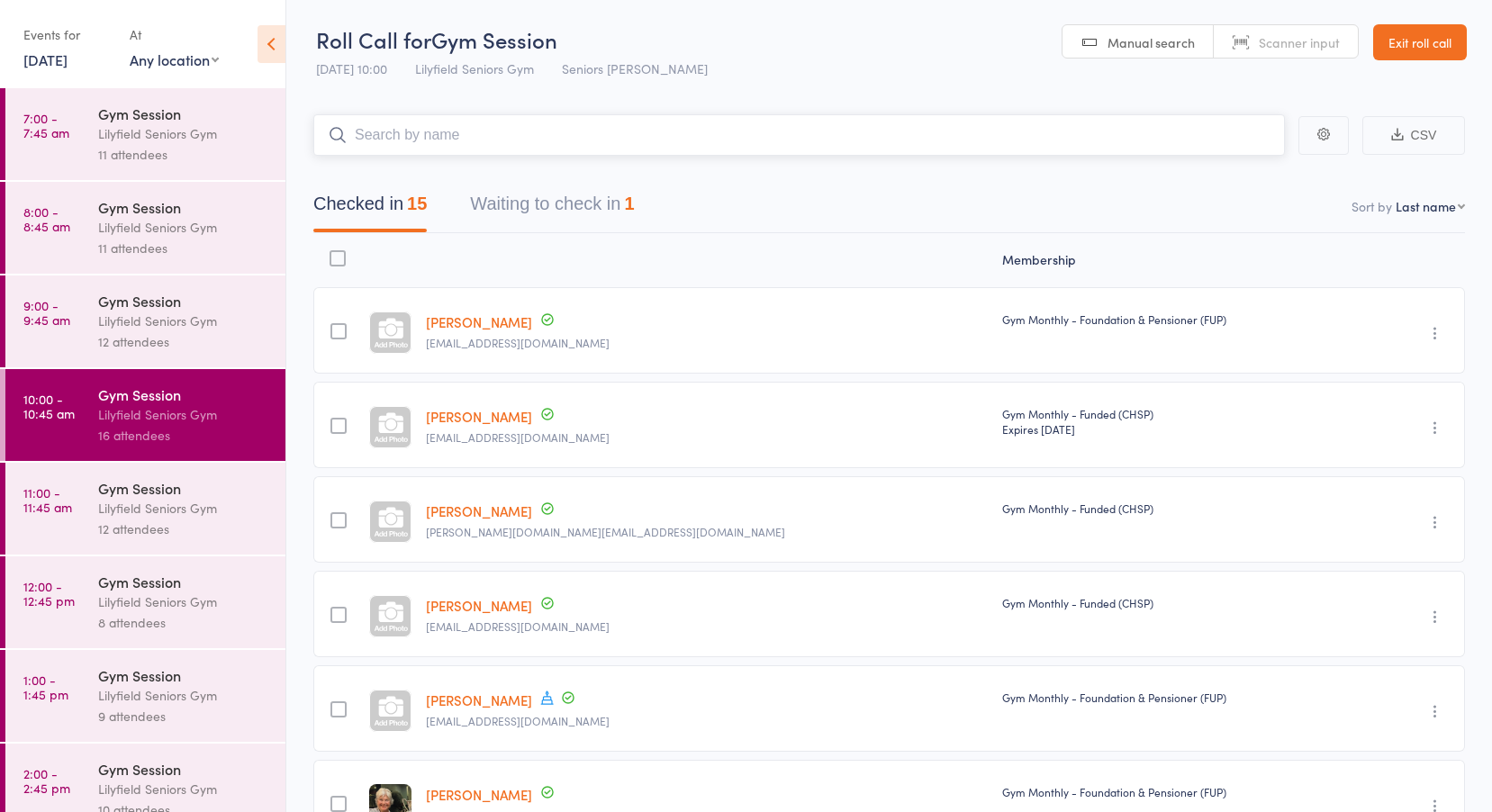
click at [526, 199] on button "Waiting to check in 1" at bounding box center [551, 208] width 163 height 48
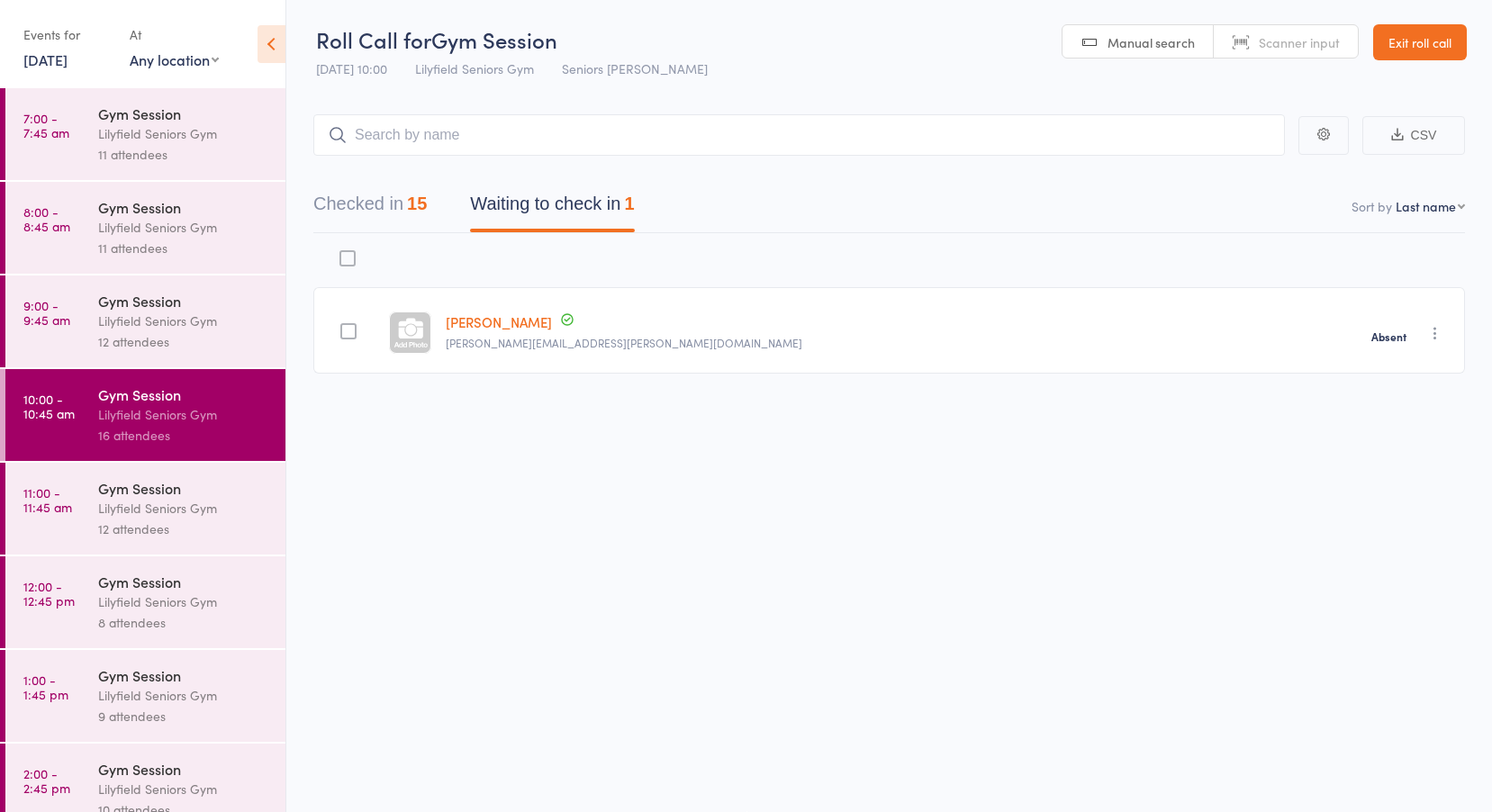
click at [61, 484] on link "11:00 - 11:45 am Gym Session Lilyfield Seniors Gym 12 attendees" at bounding box center [145, 508] width 280 height 92
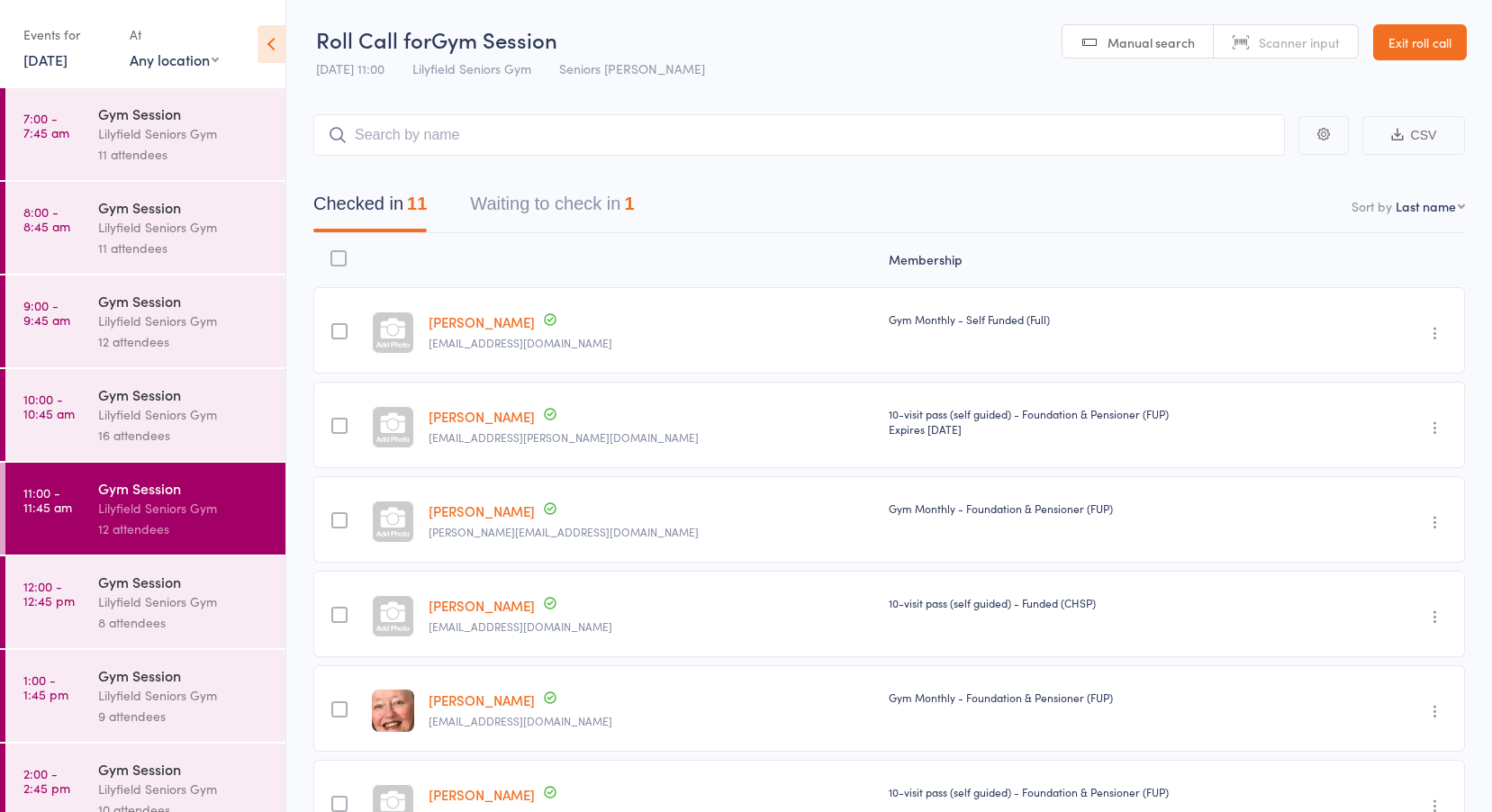
click at [539, 199] on button "Waiting to check in 1" at bounding box center [551, 208] width 163 height 48
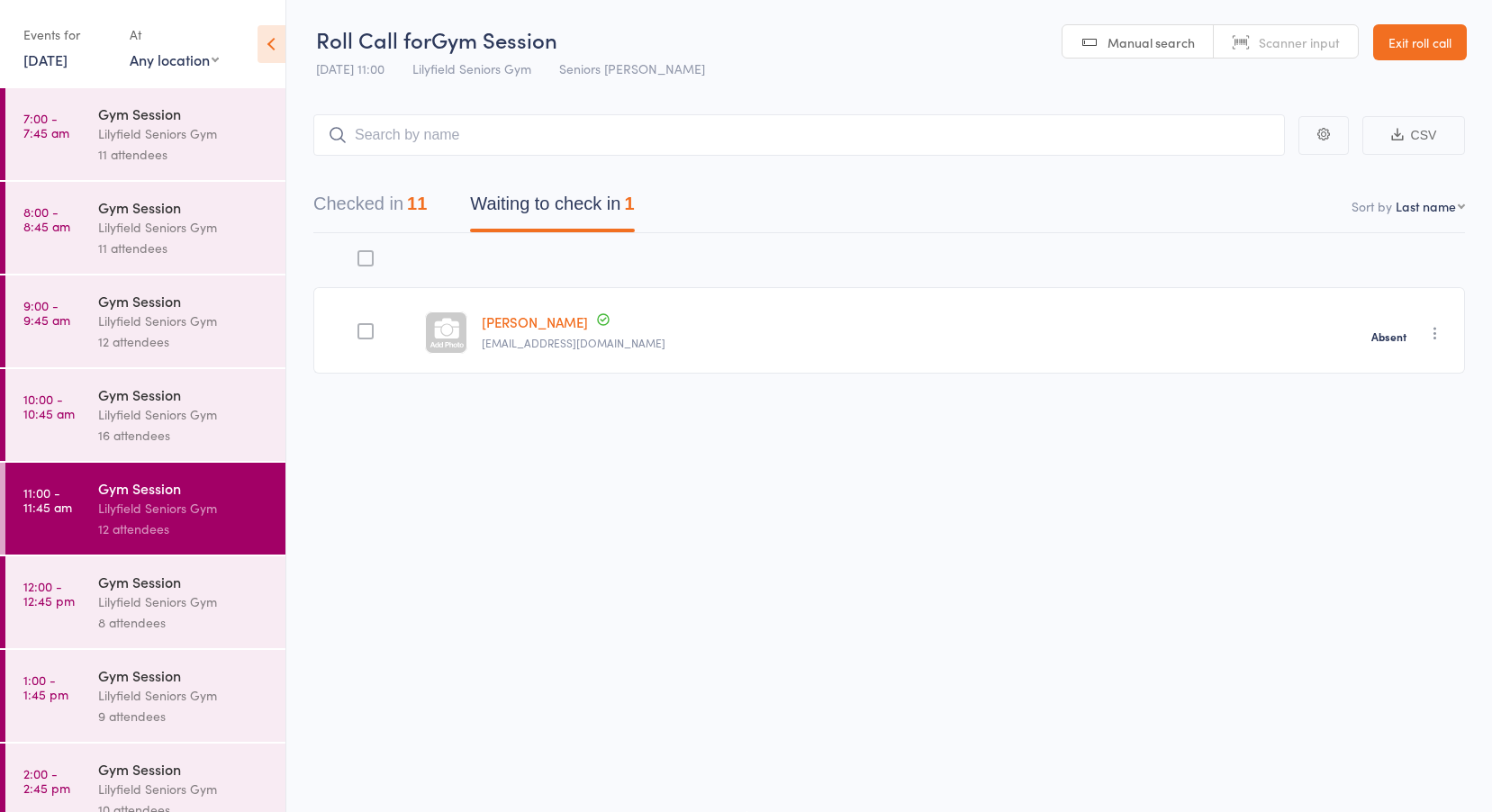
click at [51, 588] on time "12:00 - 12:45 pm" at bounding box center [50, 592] width 52 height 29
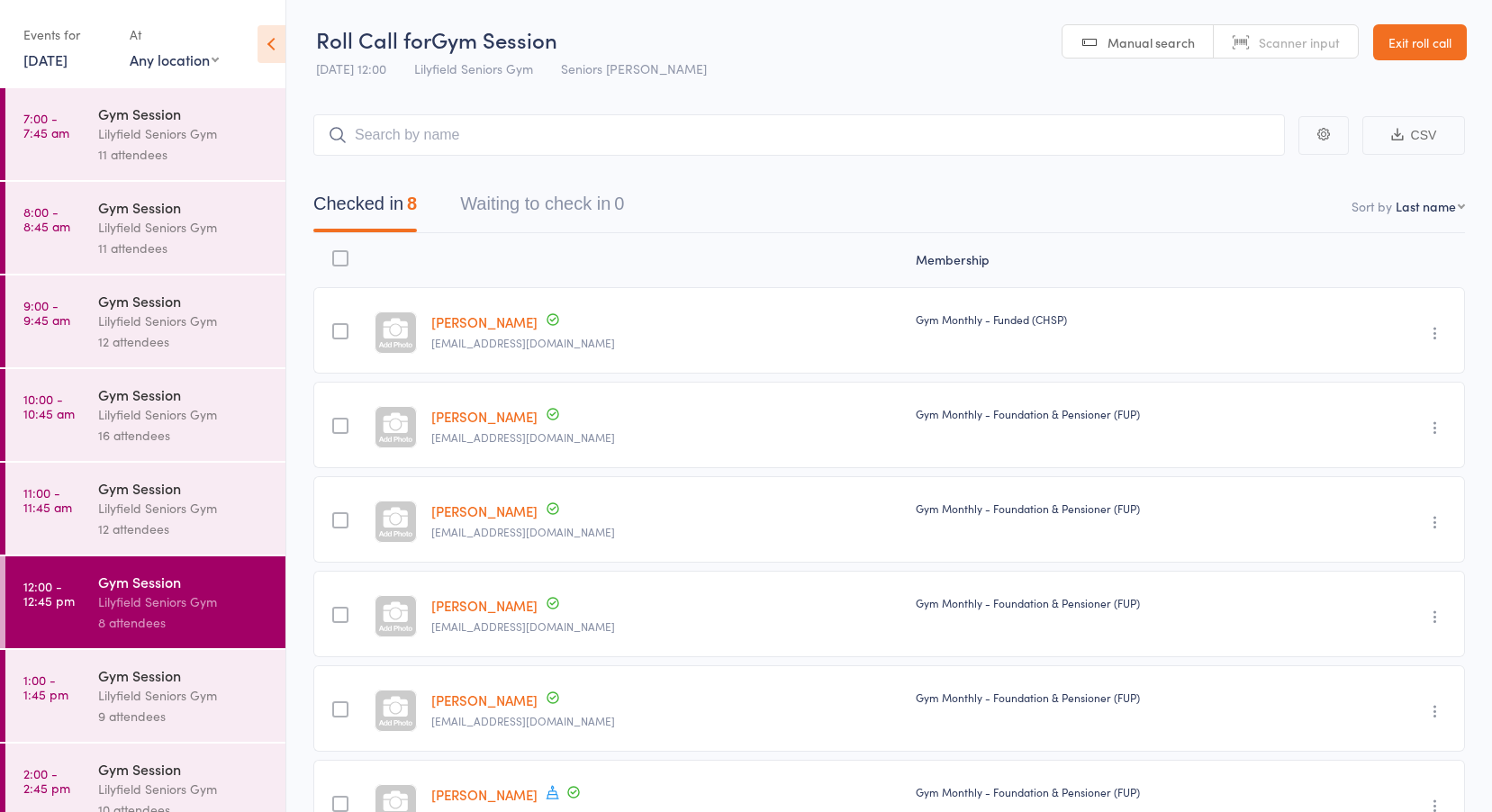
click at [32, 700] on time "1:00 - 1:45 pm" at bounding box center [46, 686] width 45 height 29
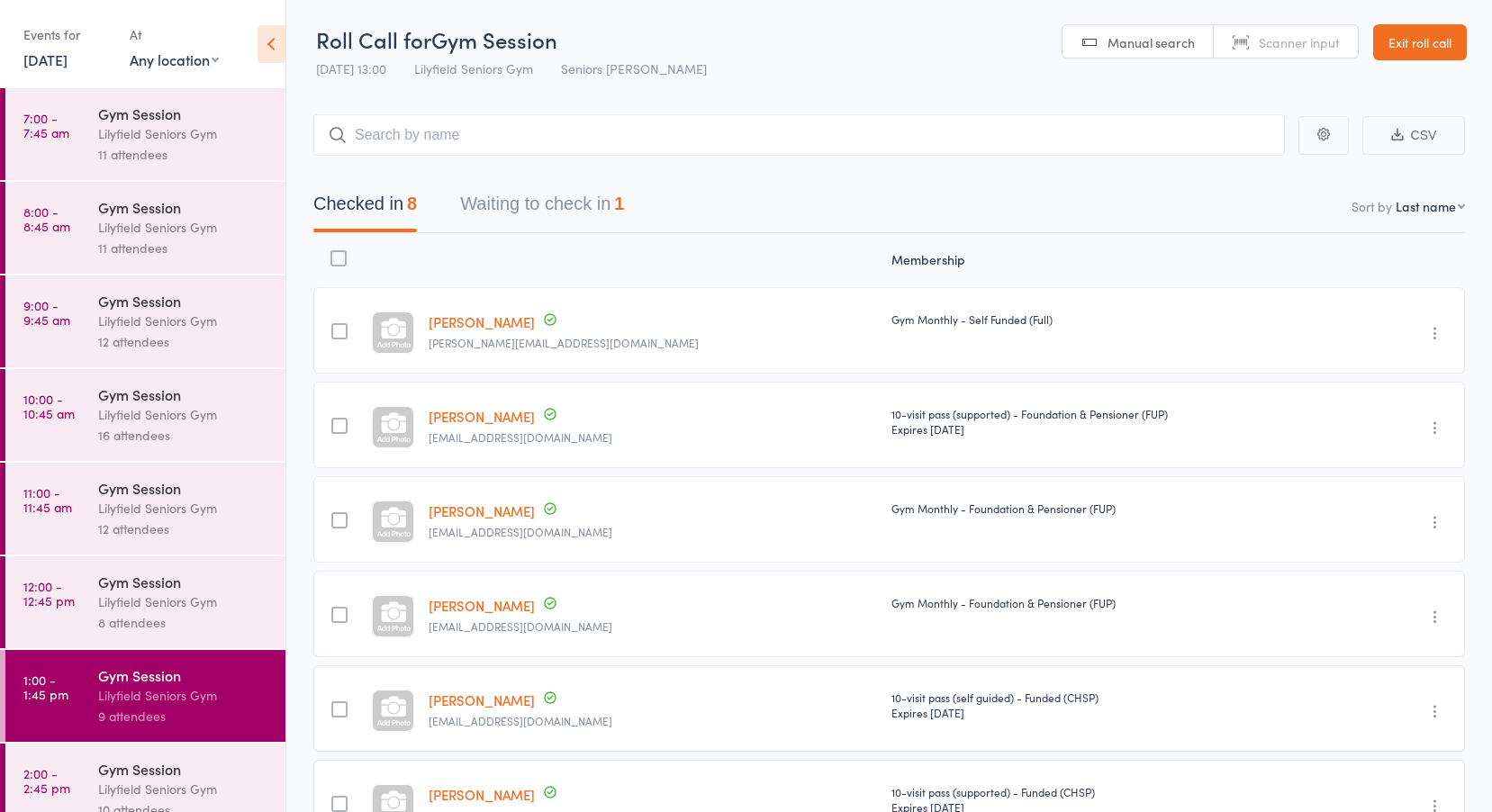
click at [549, 198] on button "Waiting to check in 1" at bounding box center [541, 208] width 163 height 48
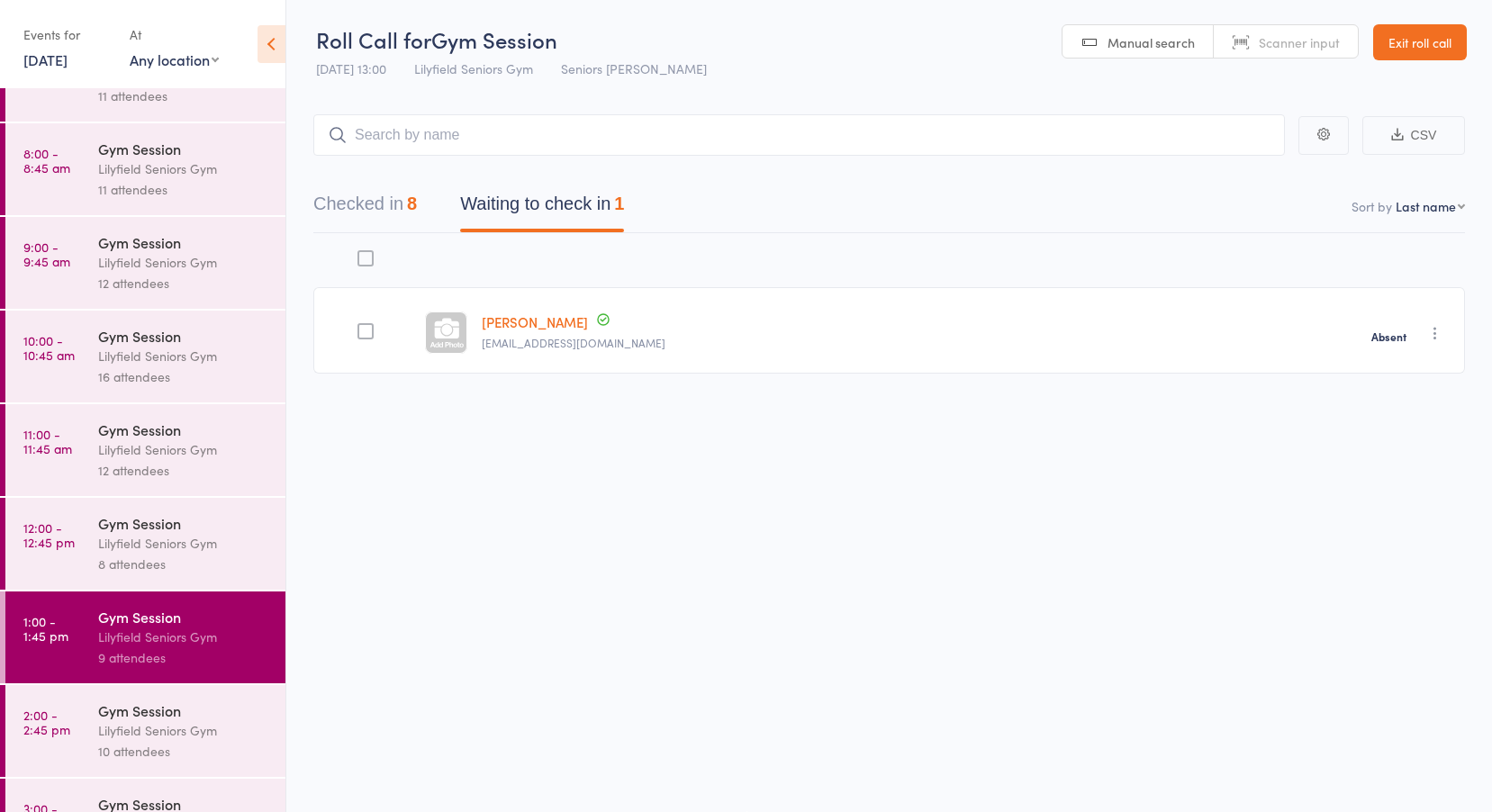
scroll to position [119, 0]
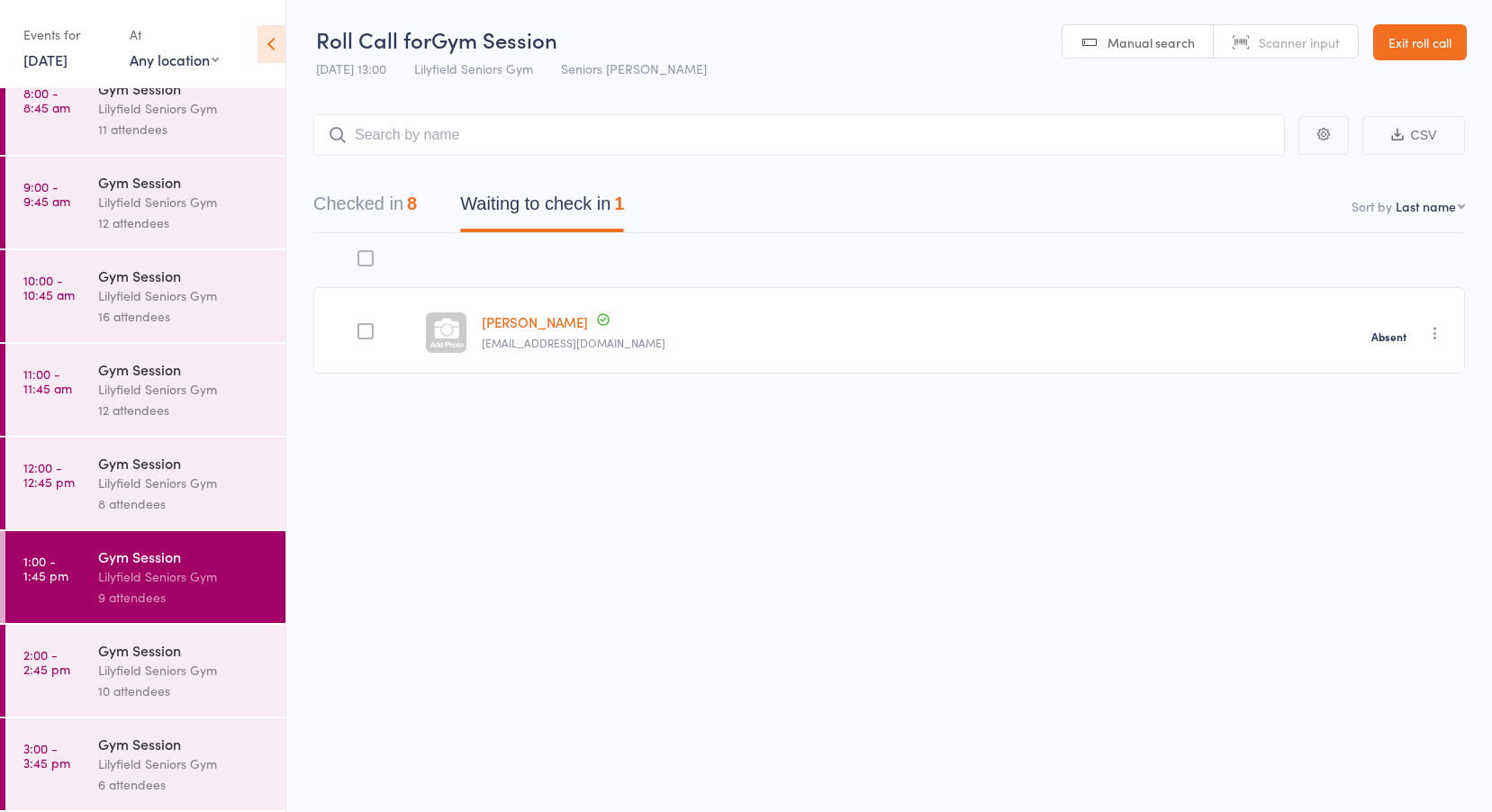
click at [78, 661] on link "2:00 - 2:45 pm Gym Session Lilyfield Seniors Gym 10 attendees" at bounding box center [145, 670] width 280 height 92
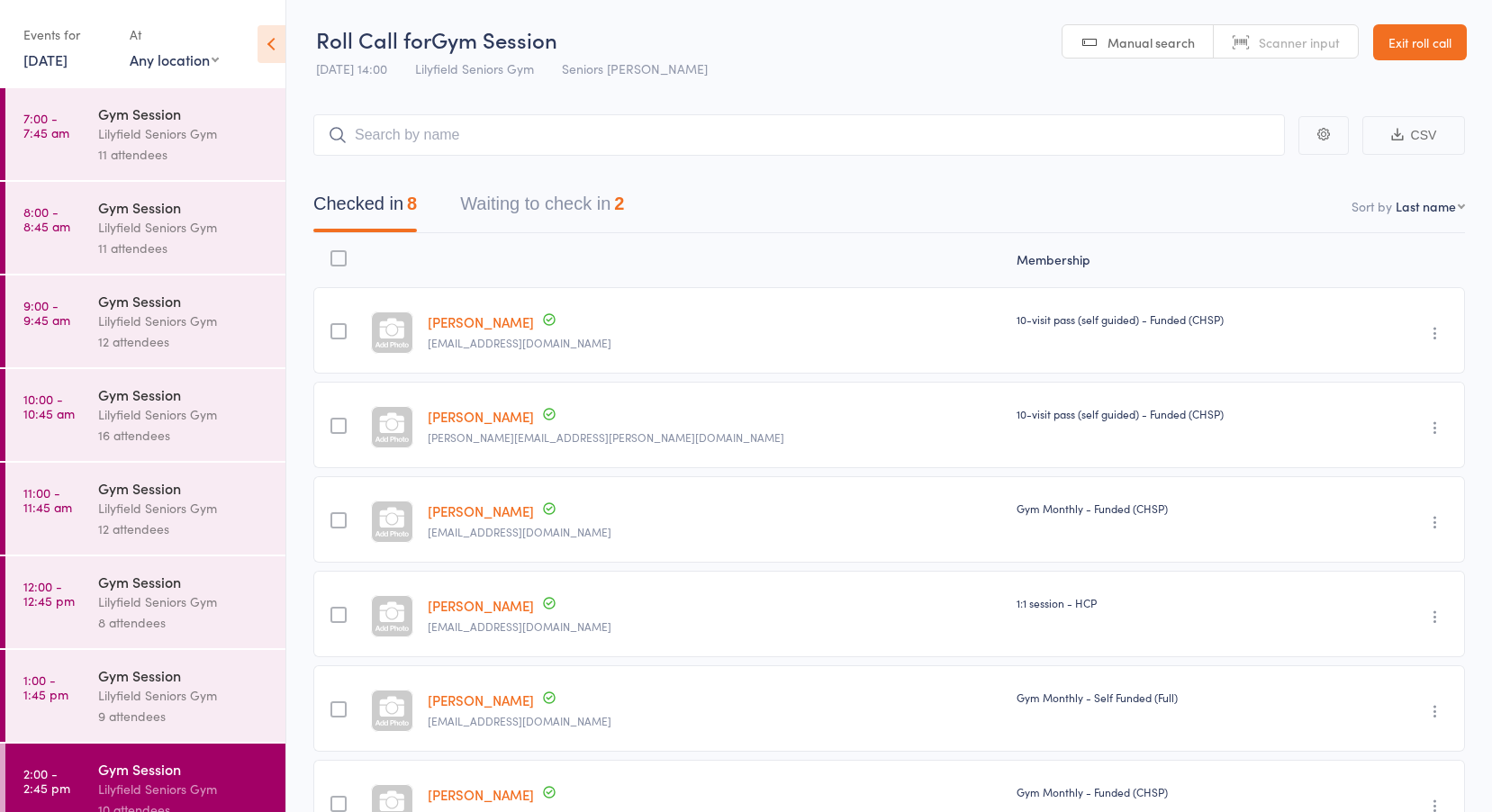
click at [572, 193] on button "Waiting to check in 2" at bounding box center [541, 208] width 163 height 48
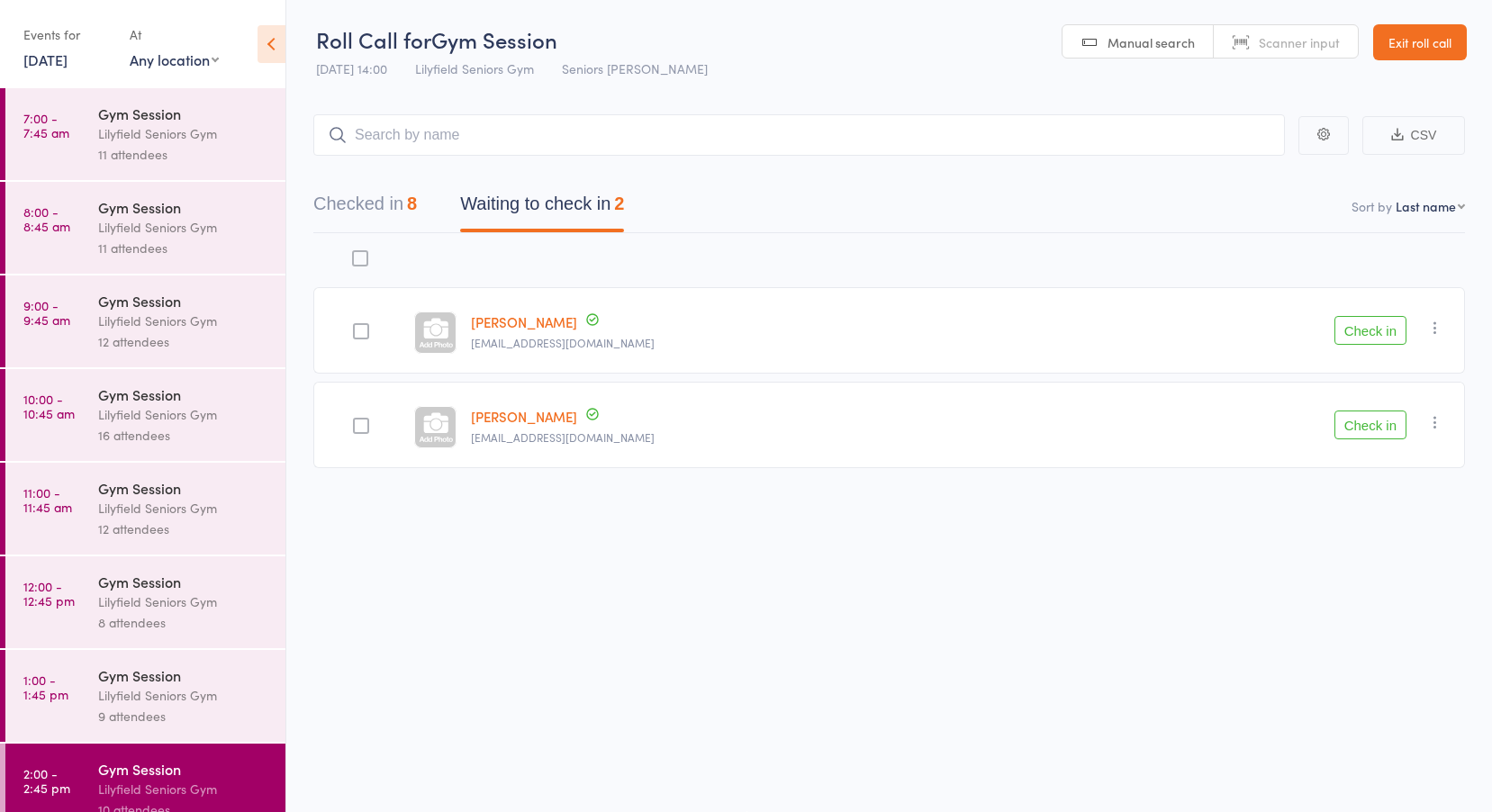
click at [526, 324] on link "[PERSON_NAME]" at bounding box center [523, 321] width 106 height 19
click at [517, 415] on link "John Maltby" at bounding box center [523, 416] width 106 height 19
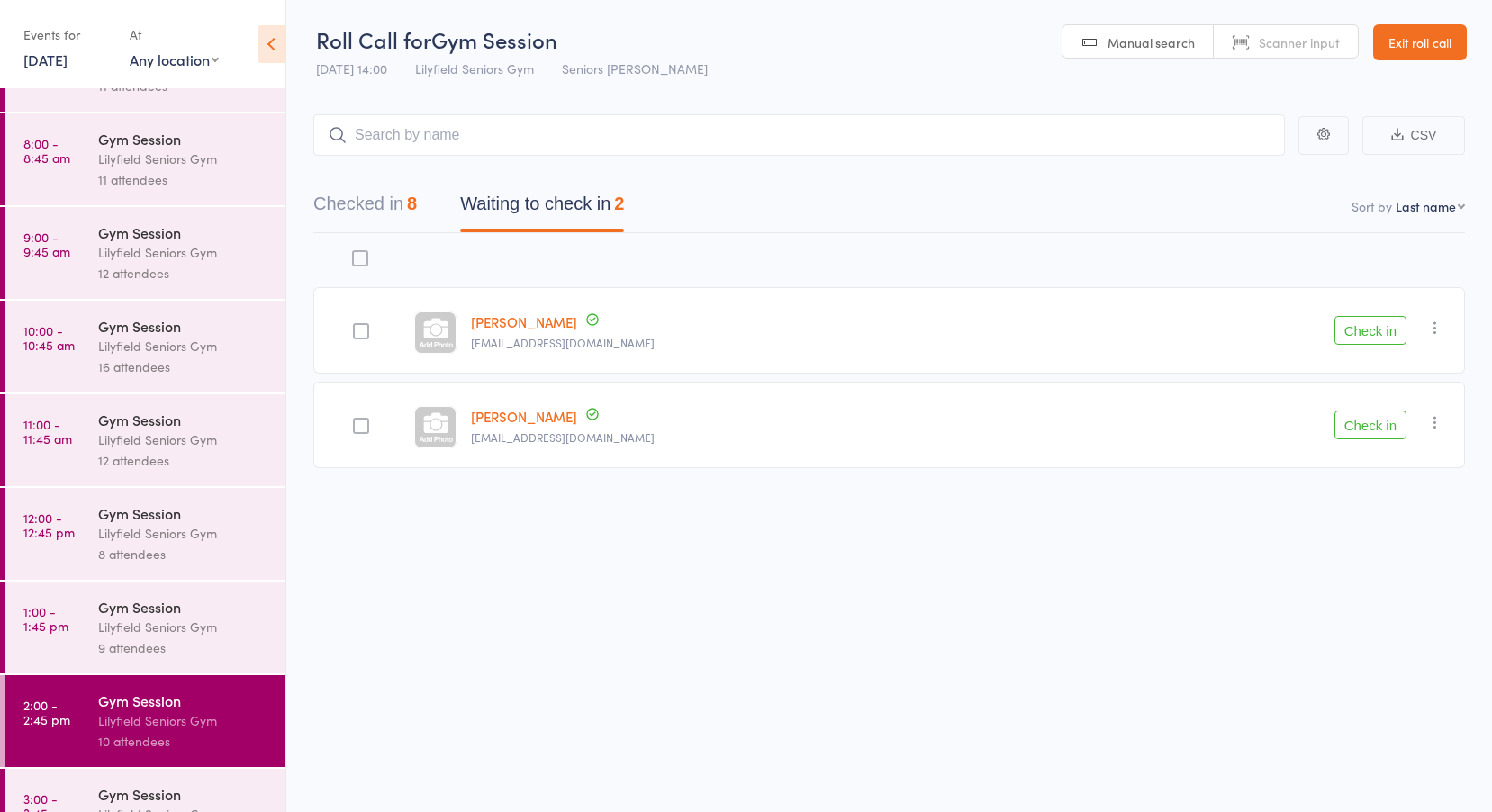
scroll to position [119, 0]
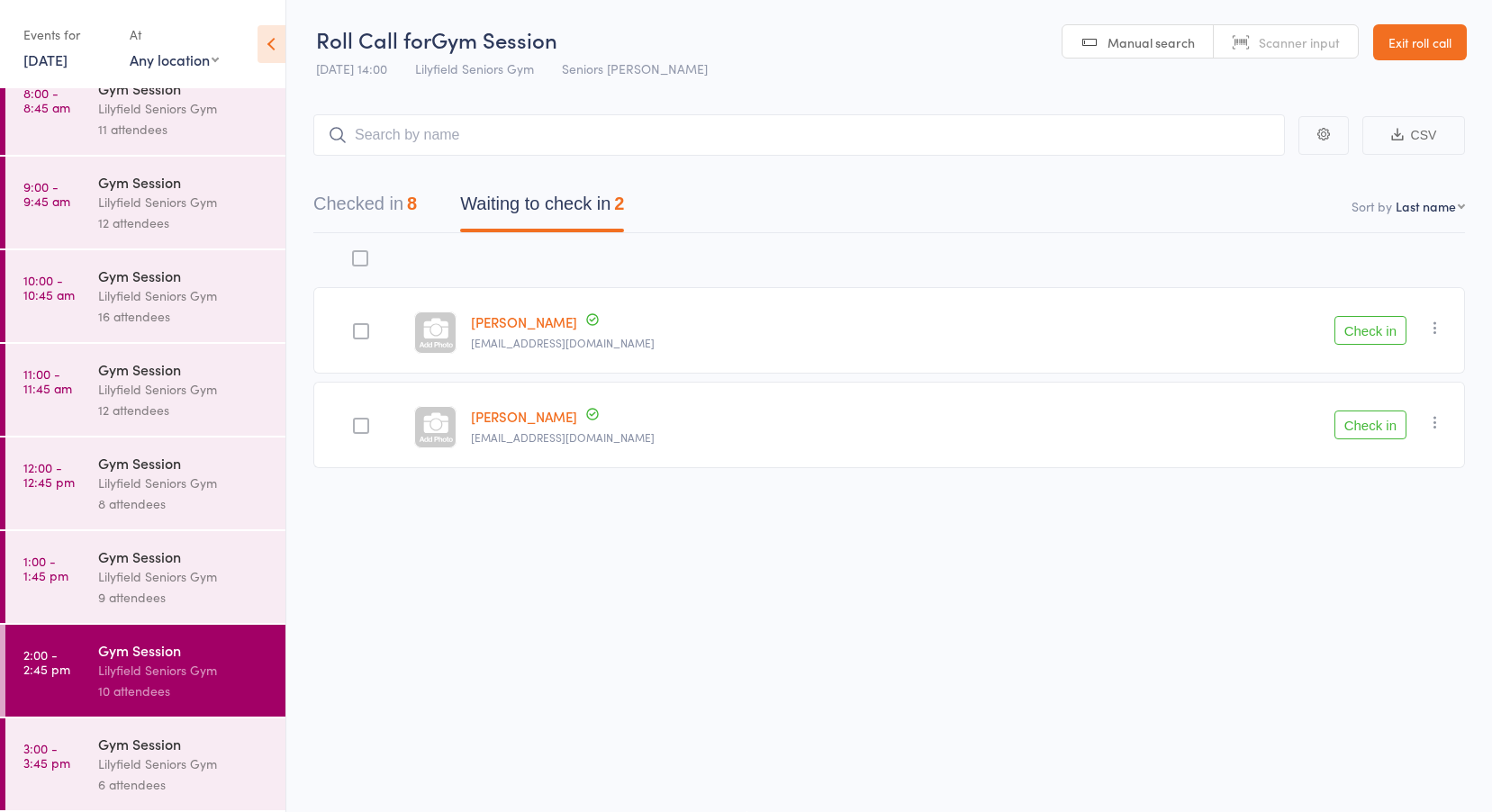
click at [120, 747] on div "Gym Session" at bounding box center [184, 744] width 172 height 20
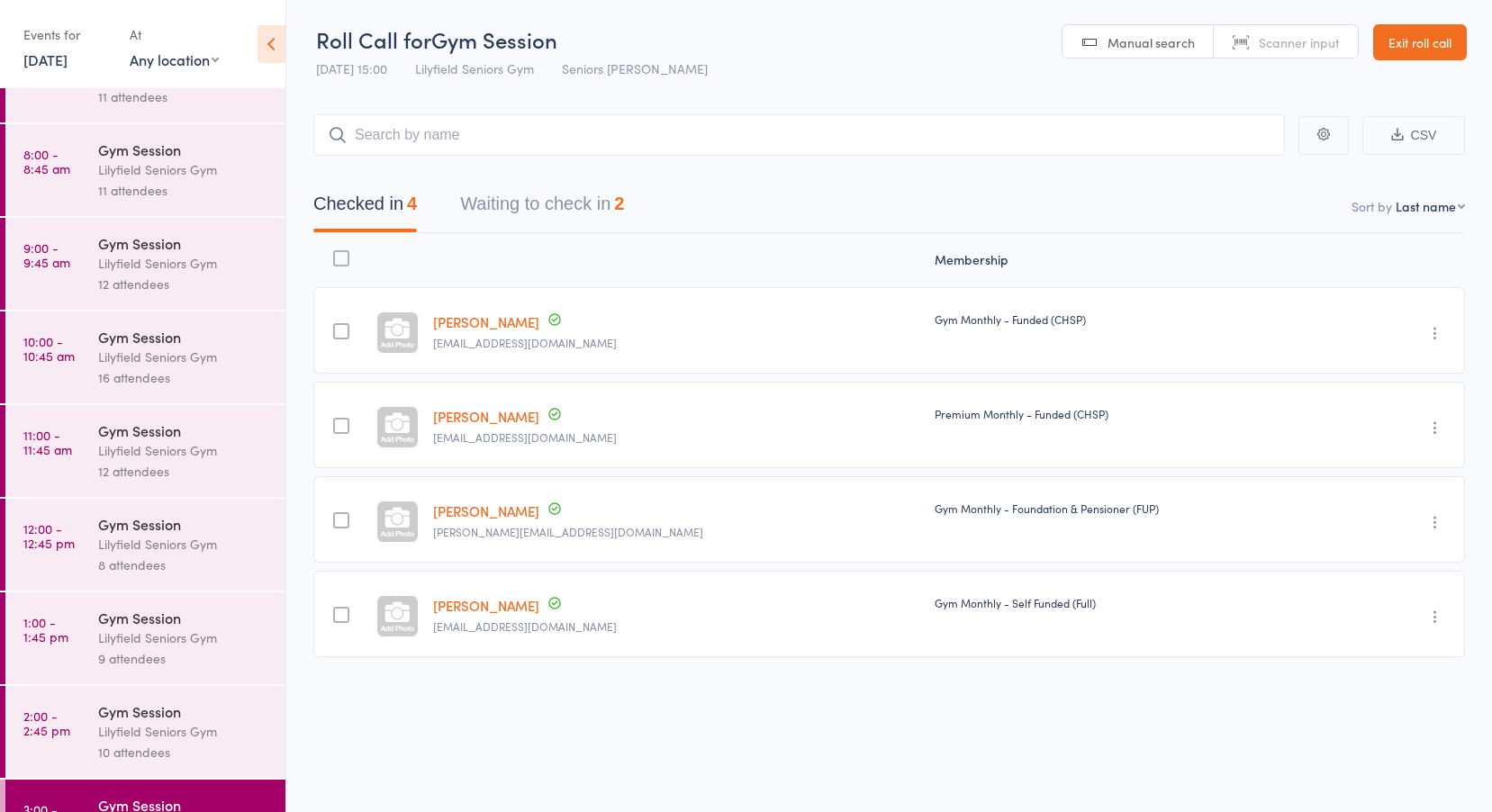
scroll to position [119, 0]
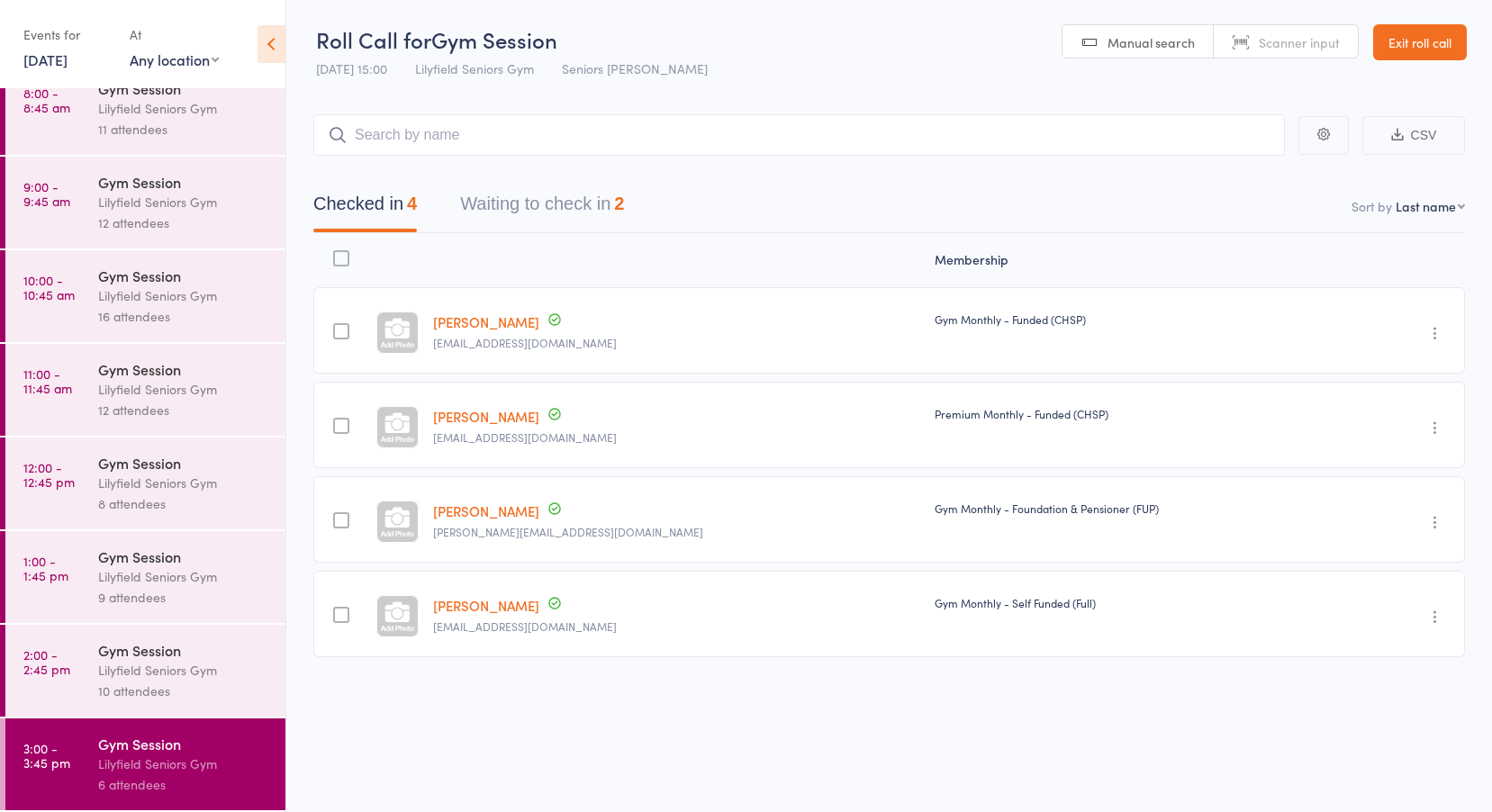
click at [536, 204] on button "Waiting to check in 2" at bounding box center [541, 208] width 163 height 48
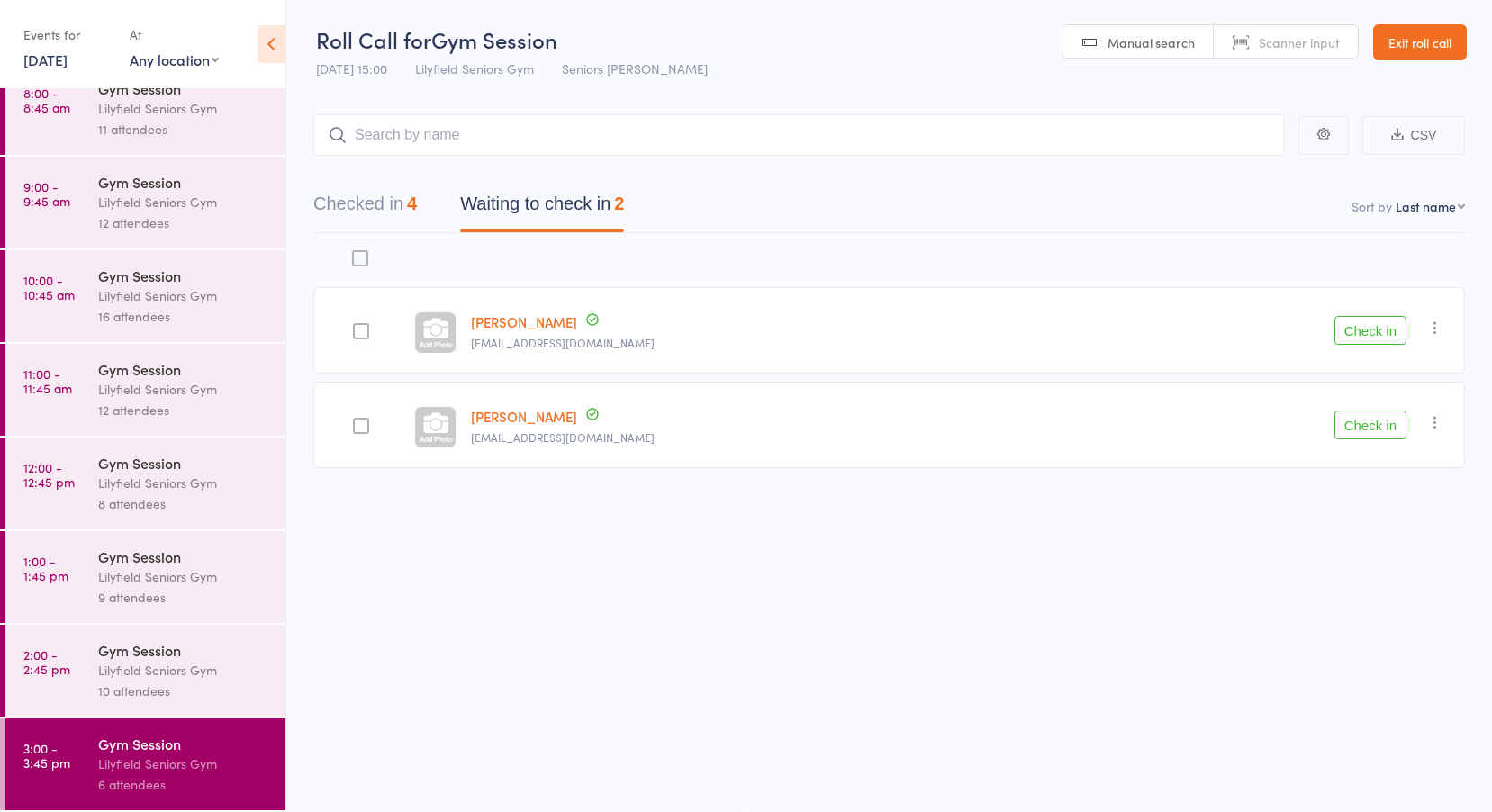
click at [546, 324] on link "Viiu Jaaniste" at bounding box center [523, 321] width 106 height 19
click at [523, 421] on link "Anne Wale" at bounding box center [523, 416] width 106 height 19
click at [163, 662] on div "Lilyfield Seniors Gym" at bounding box center [184, 669] width 172 height 21
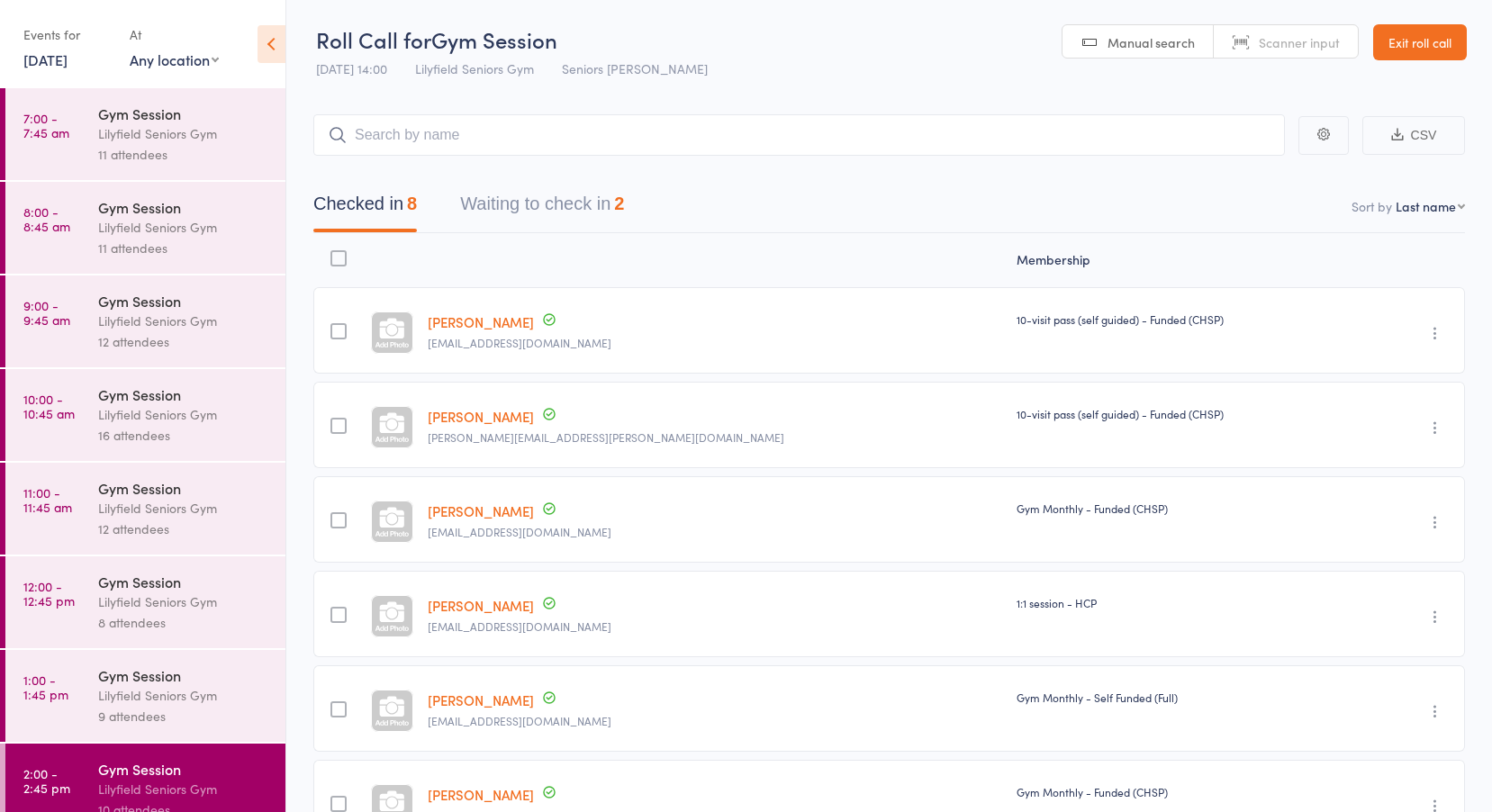
click at [522, 205] on button "Waiting to check in 2" at bounding box center [541, 208] width 163 height 48
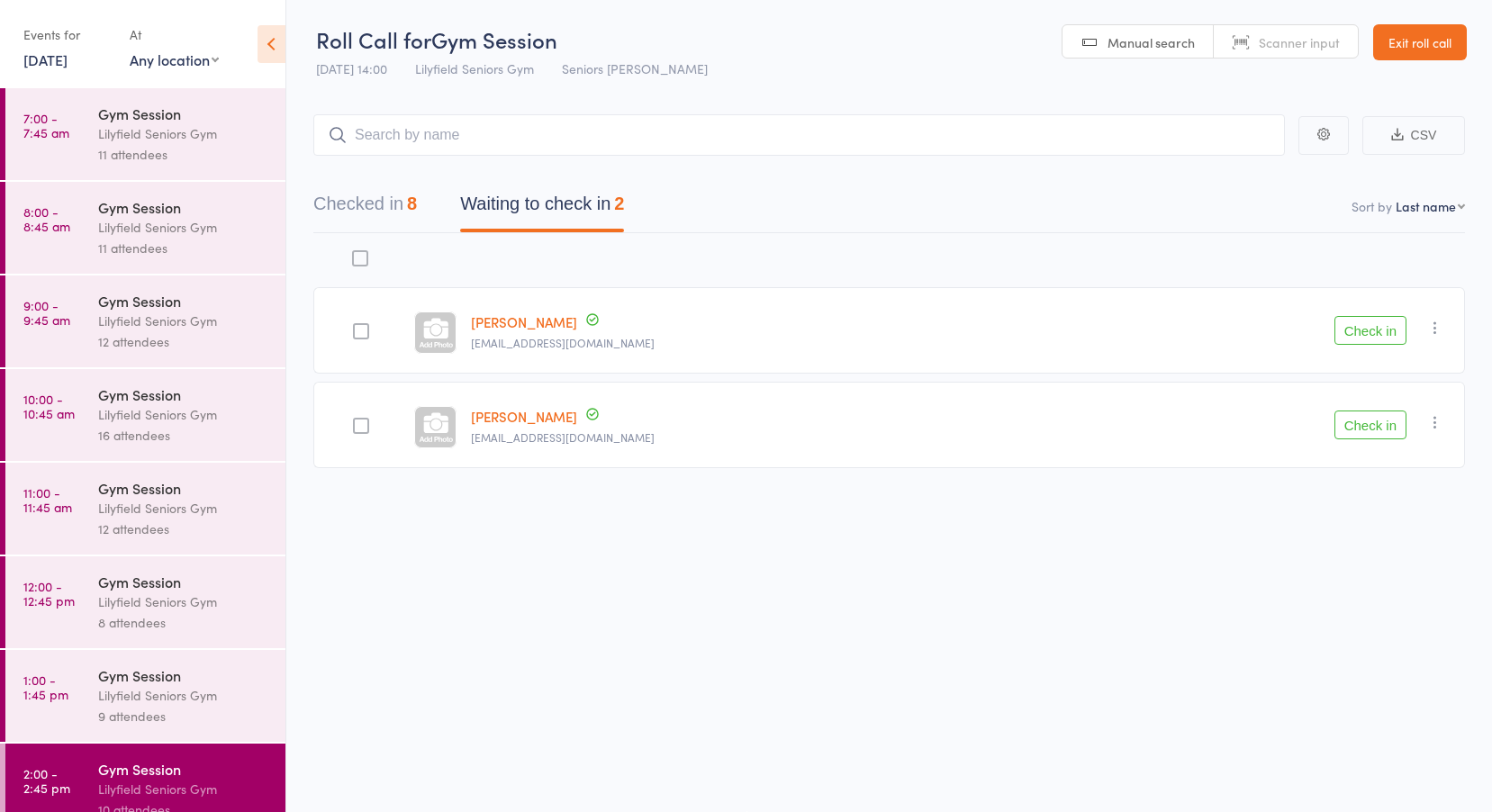
click at [1388, 333] on button "Check in" at bounding box center [1370, 330] width 72 height 29
click at [67, 54] on link "12 Aug, 2025" at bounding box center [46, 59] width 45 height 20
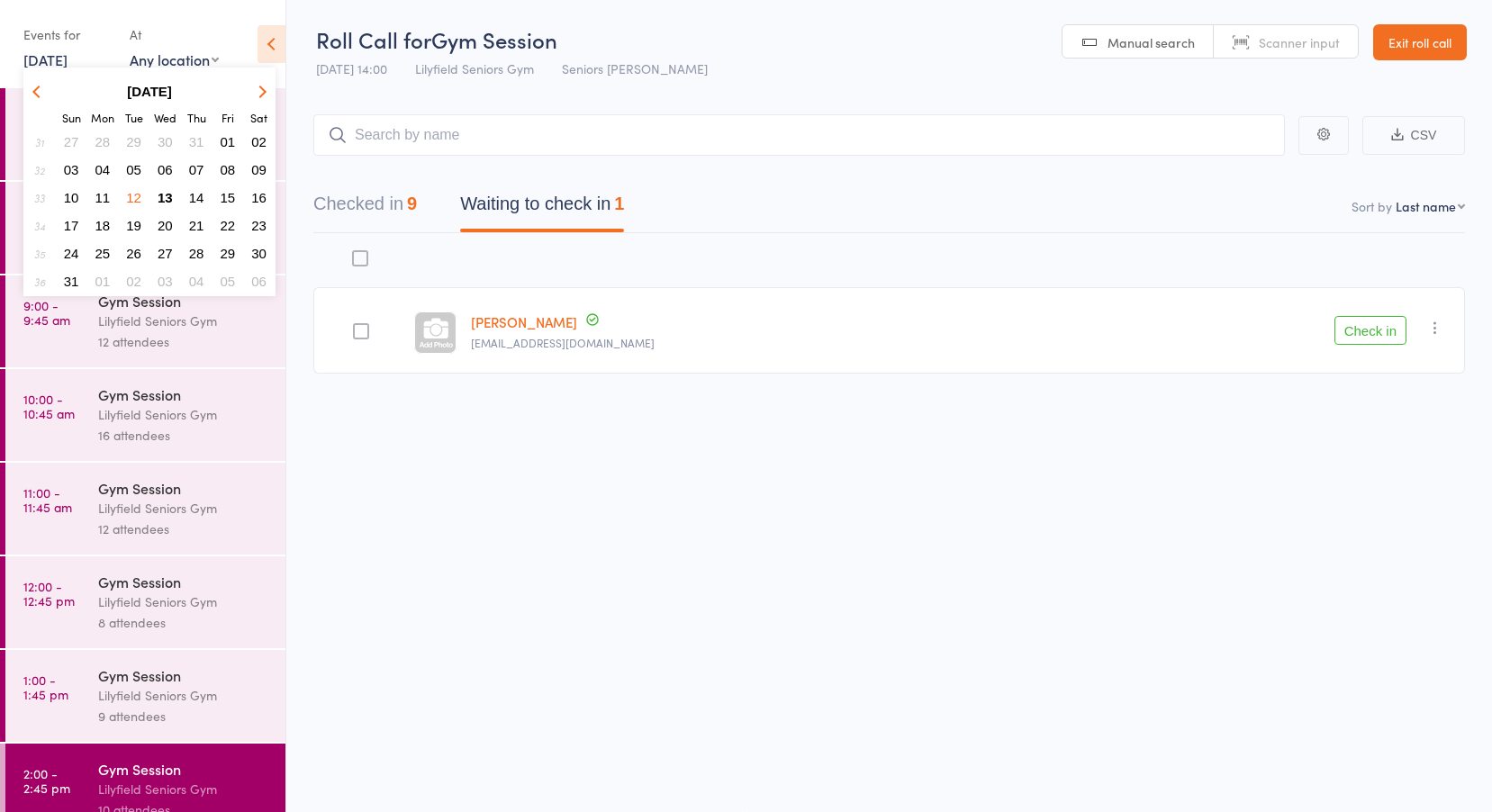
click at [99, 193] on span "11" at bounding box center [102, 197] width 15 height 15
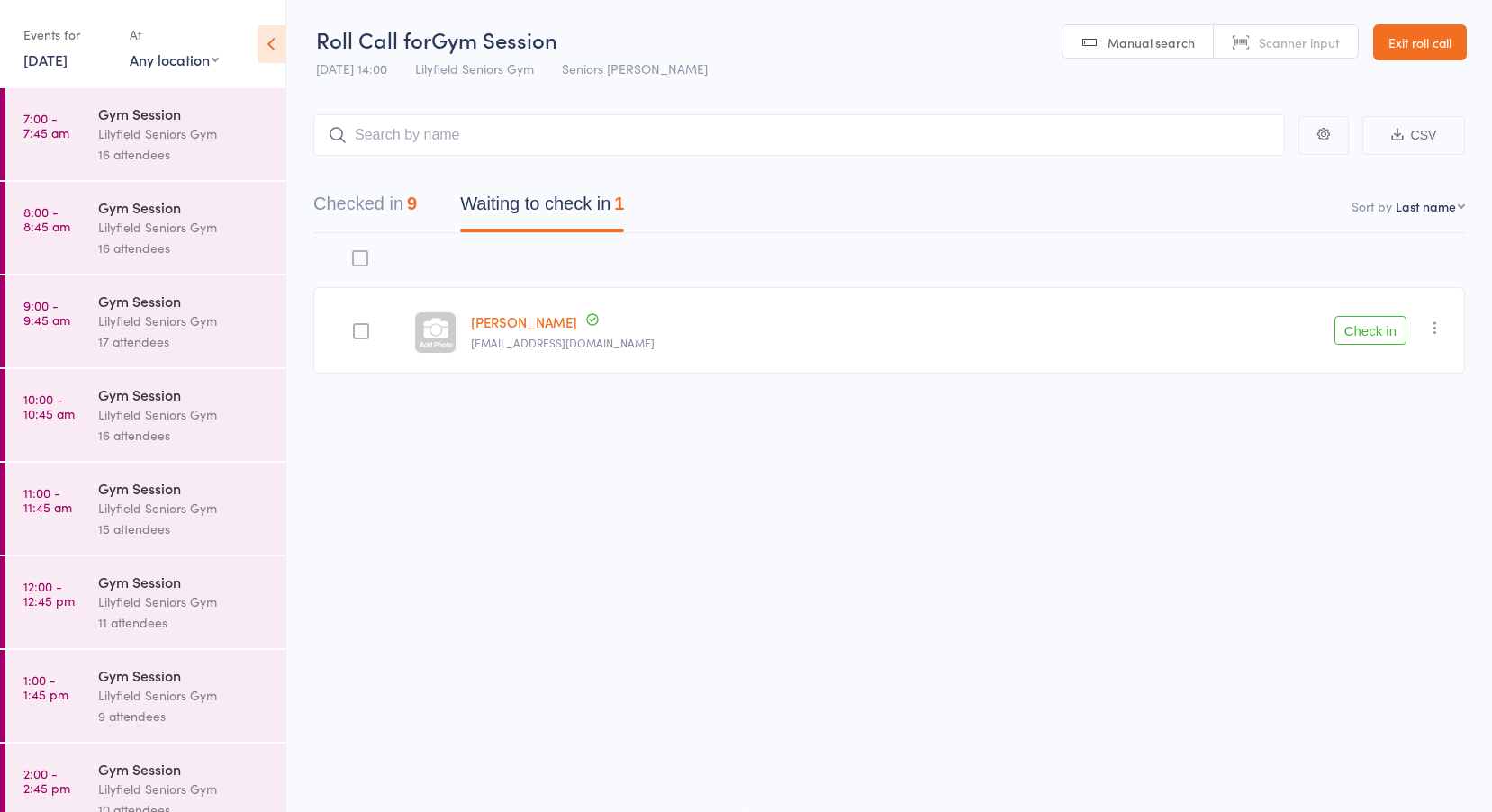
click at [96, 127] on link "7:00 - 7:45 am Gym Session Lilyfield Seniors Gym 16 attendees" at bounding box center [145, 134] width 280 height 92
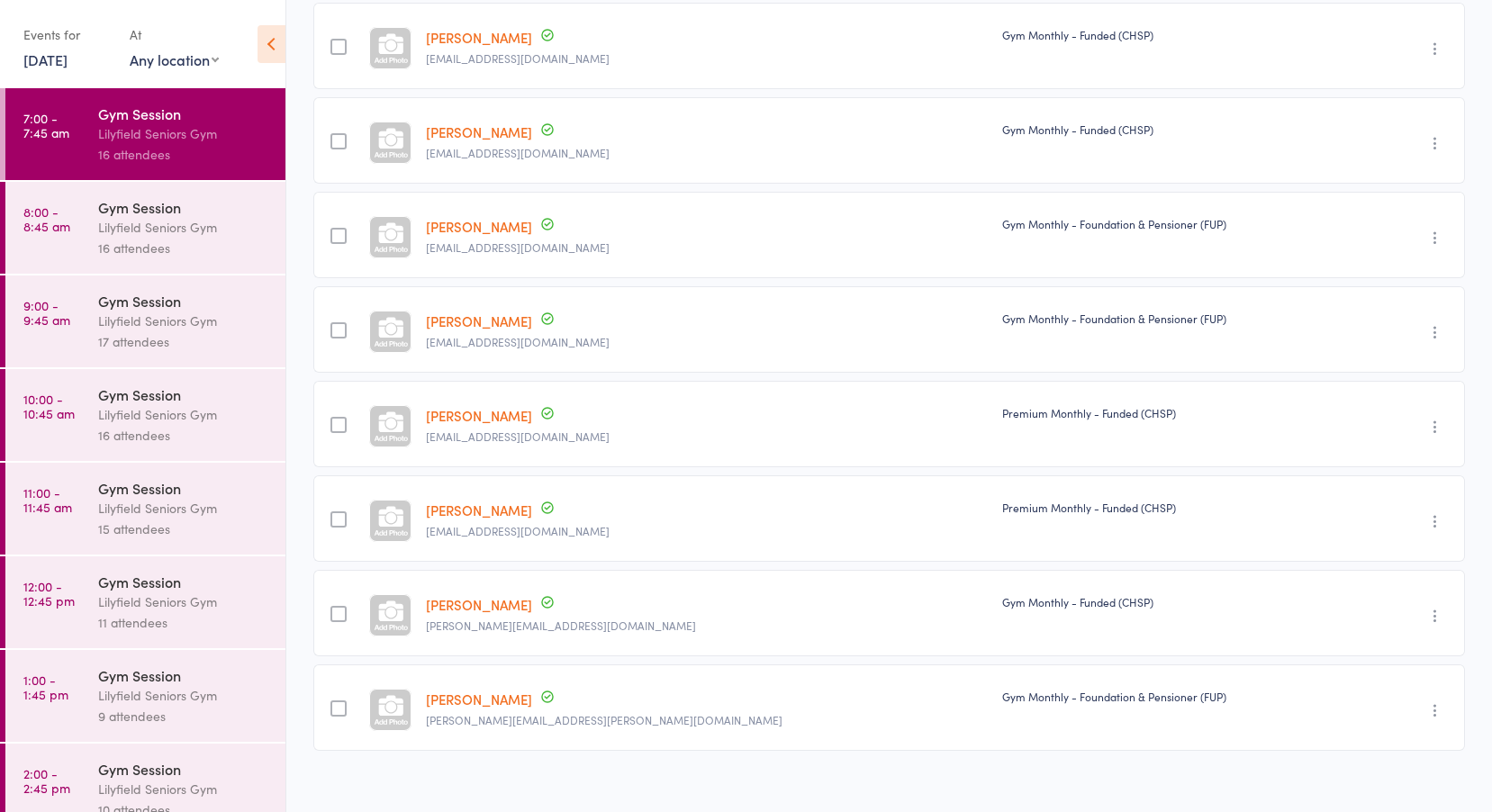
scroll to position [871, 0]
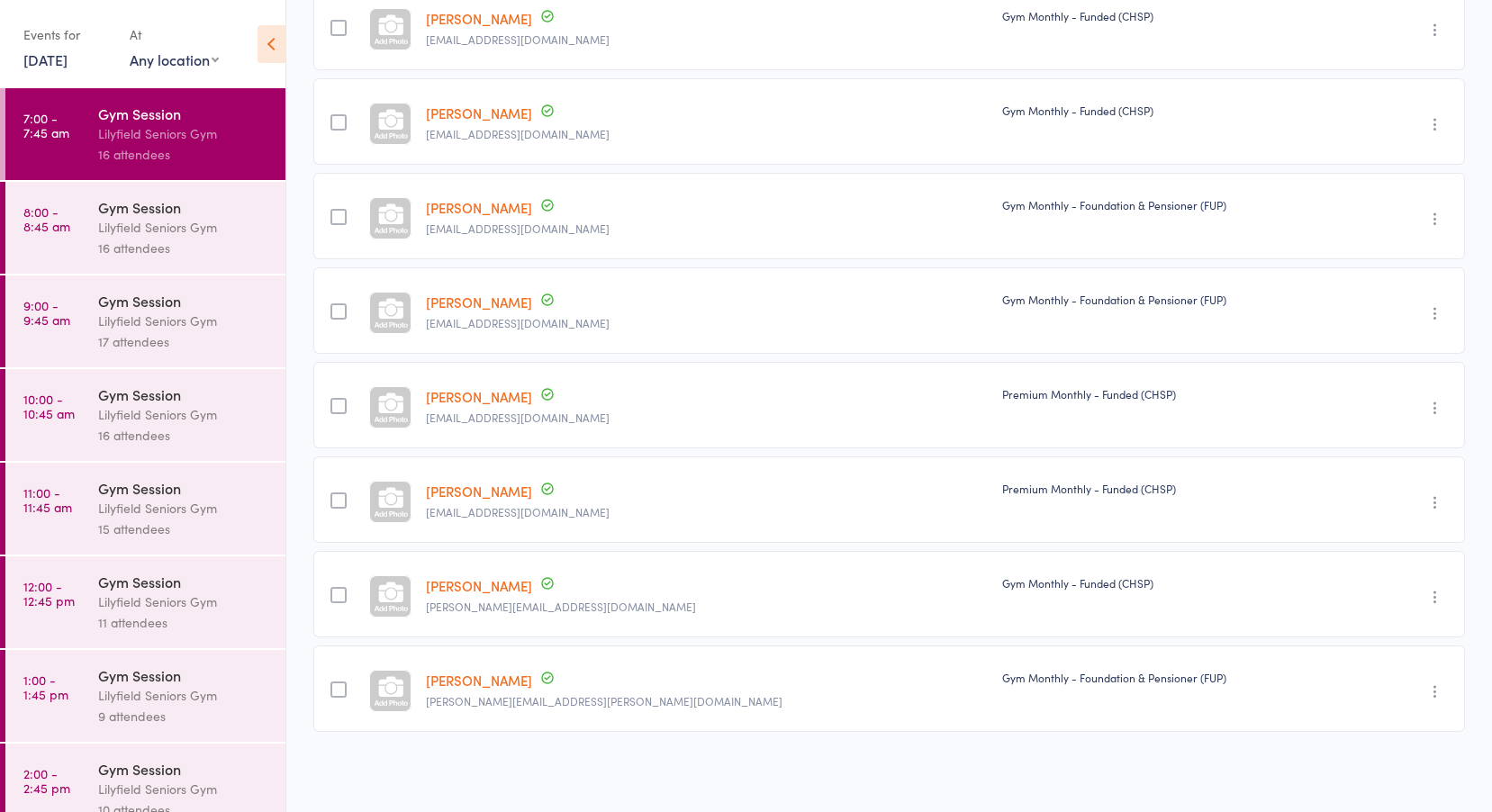
click at [125, 215] on div "Gym Session" at bounding box center [184, 207] width 172 height 20
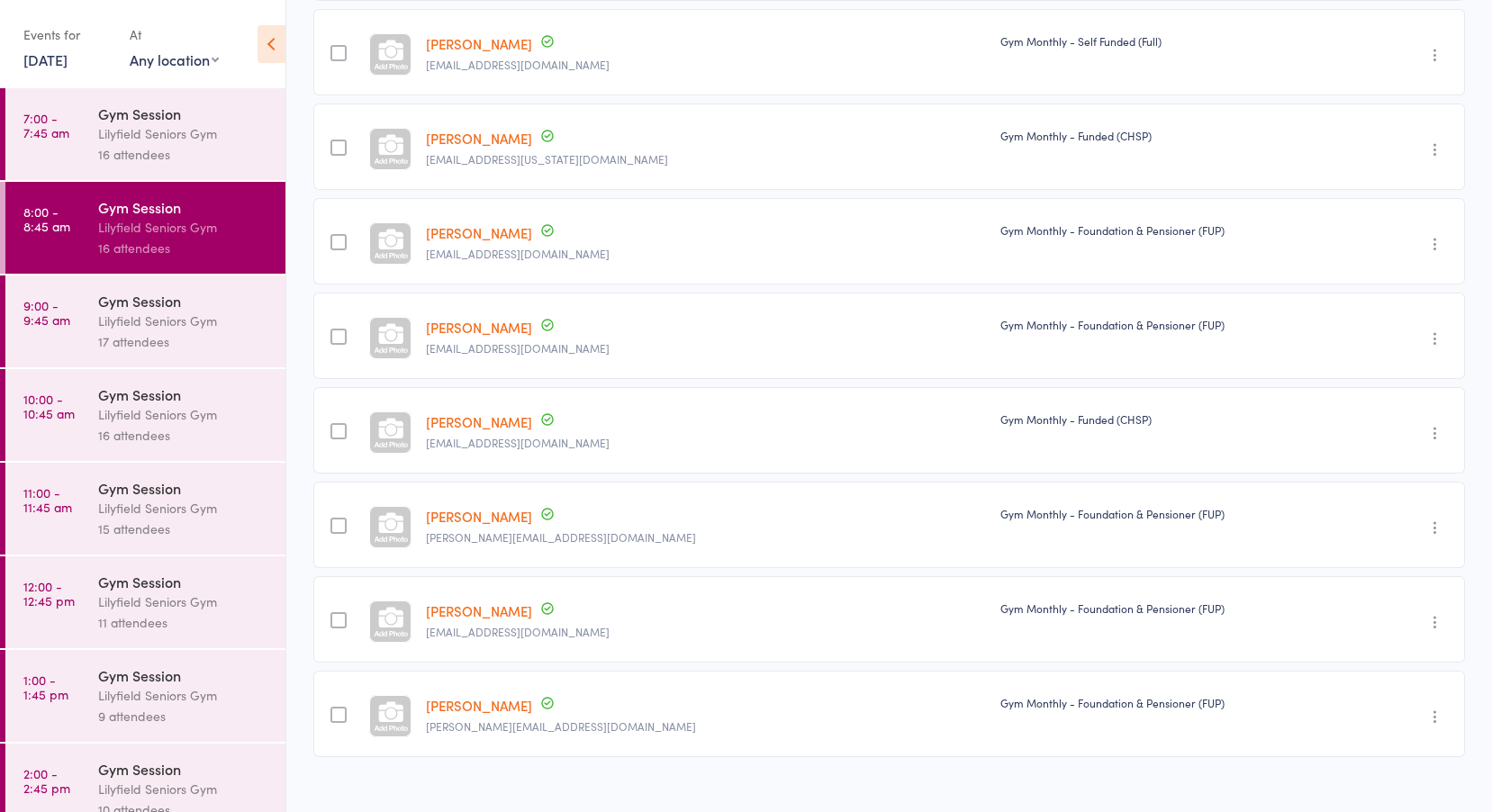
scroll to position [1061, 0]
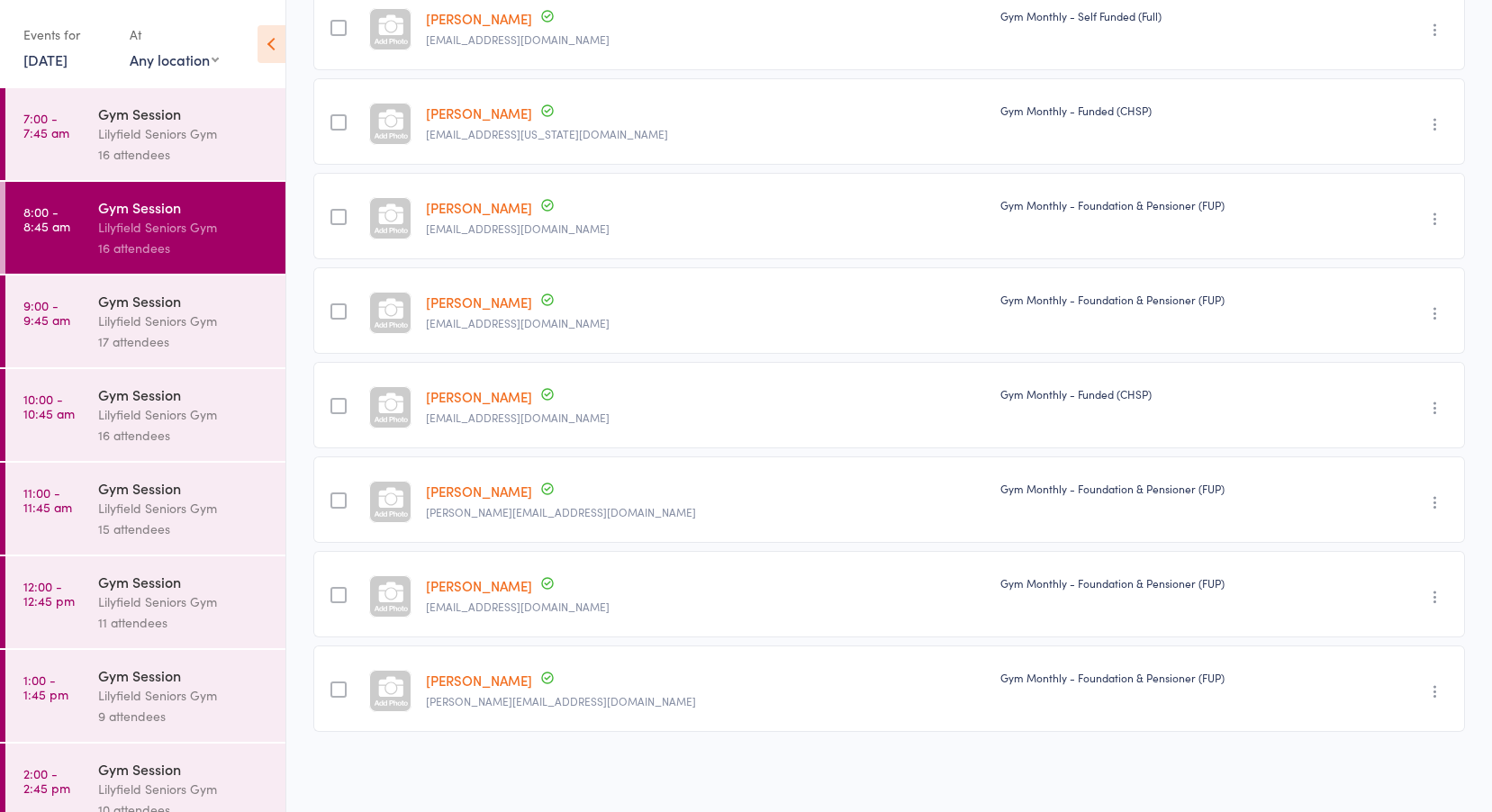
click at [173, 306] on div "Gym Session" at bounding box center [184, 301] width 172 height 20
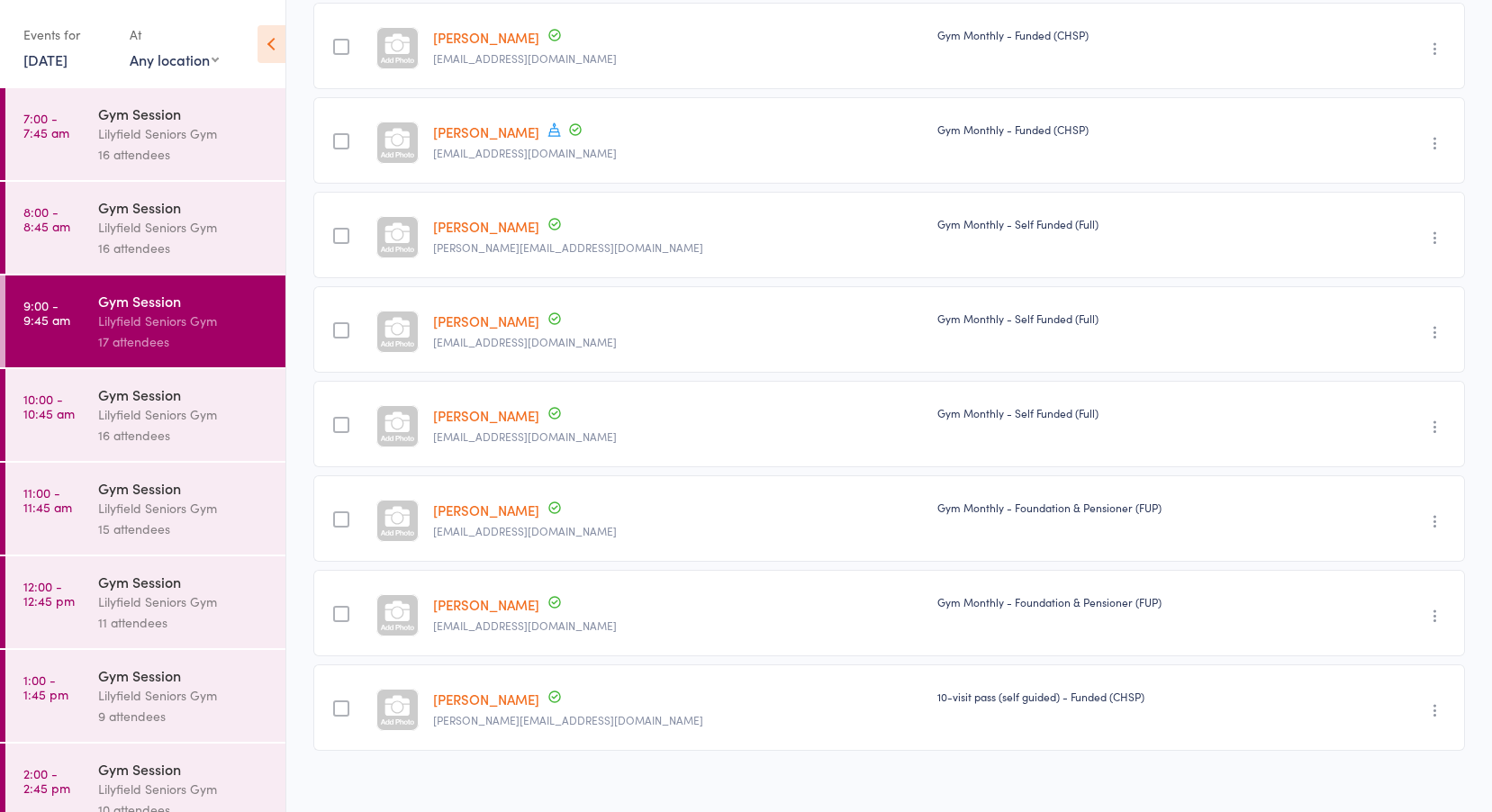
scroll to position [965, 0]
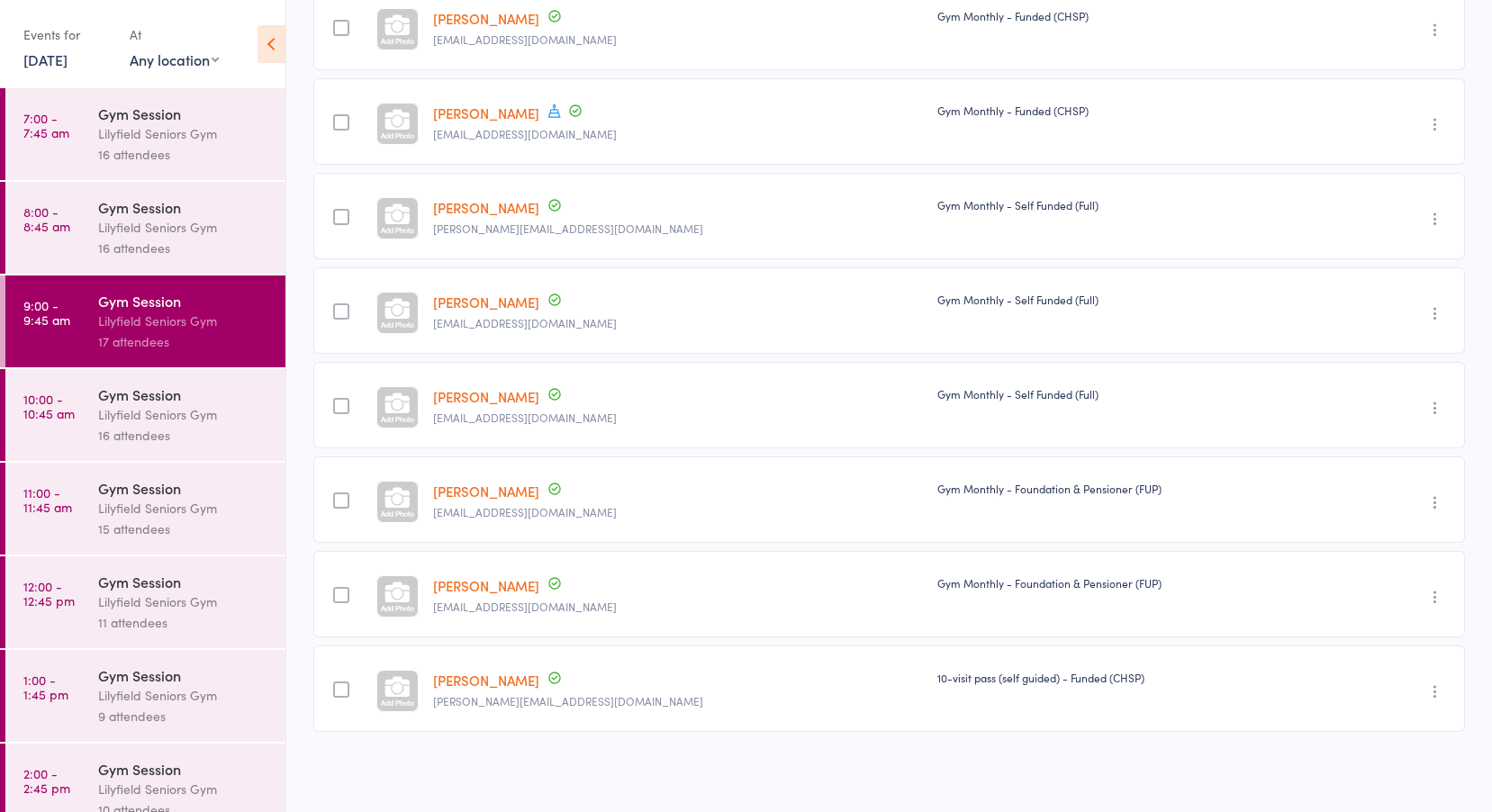
click at [99, 412] on div "Lilyfield Seniors Gym" at bounding box center [184, 414] width 172 height 21
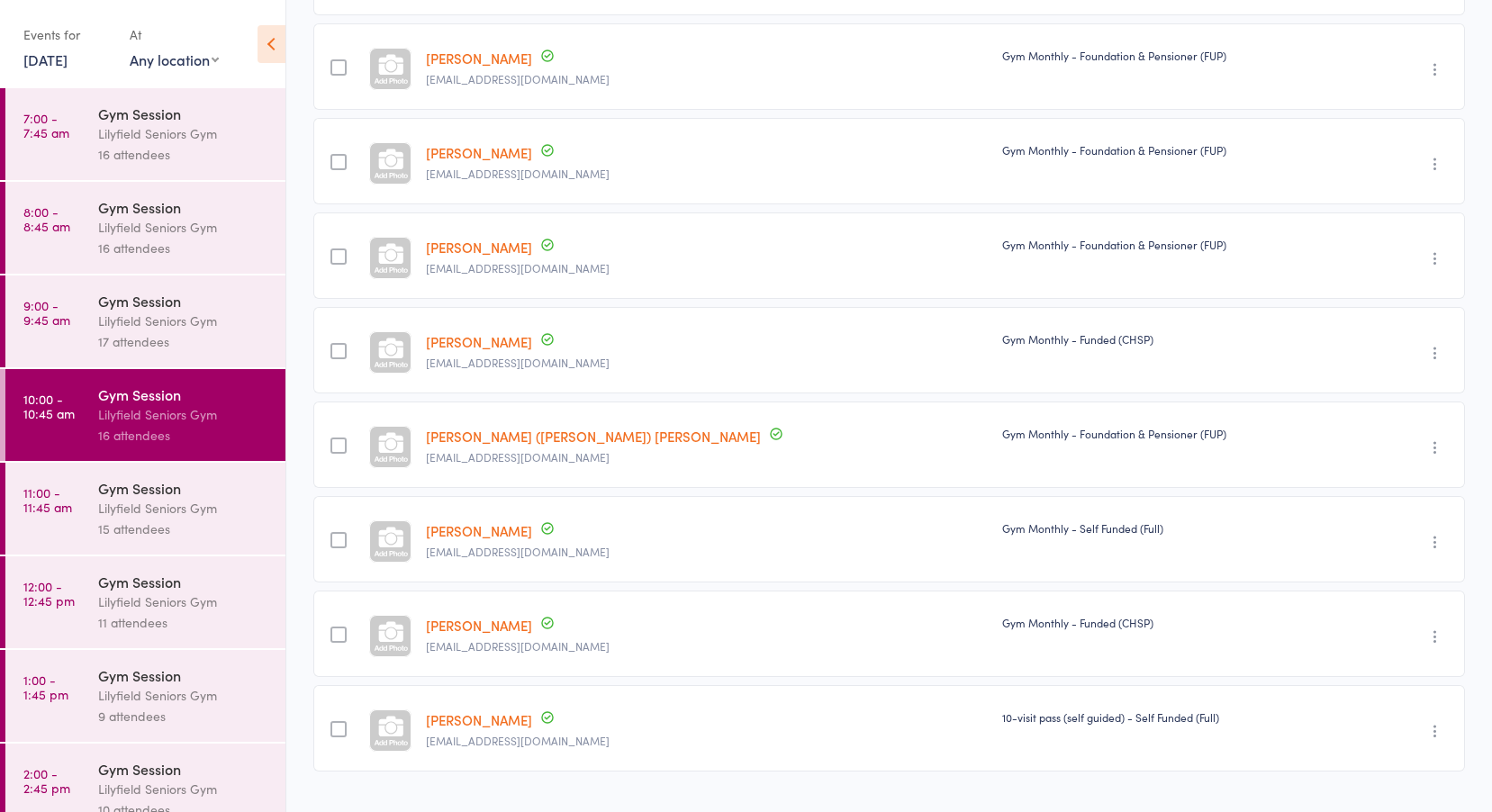
scroll to position [965, 0]
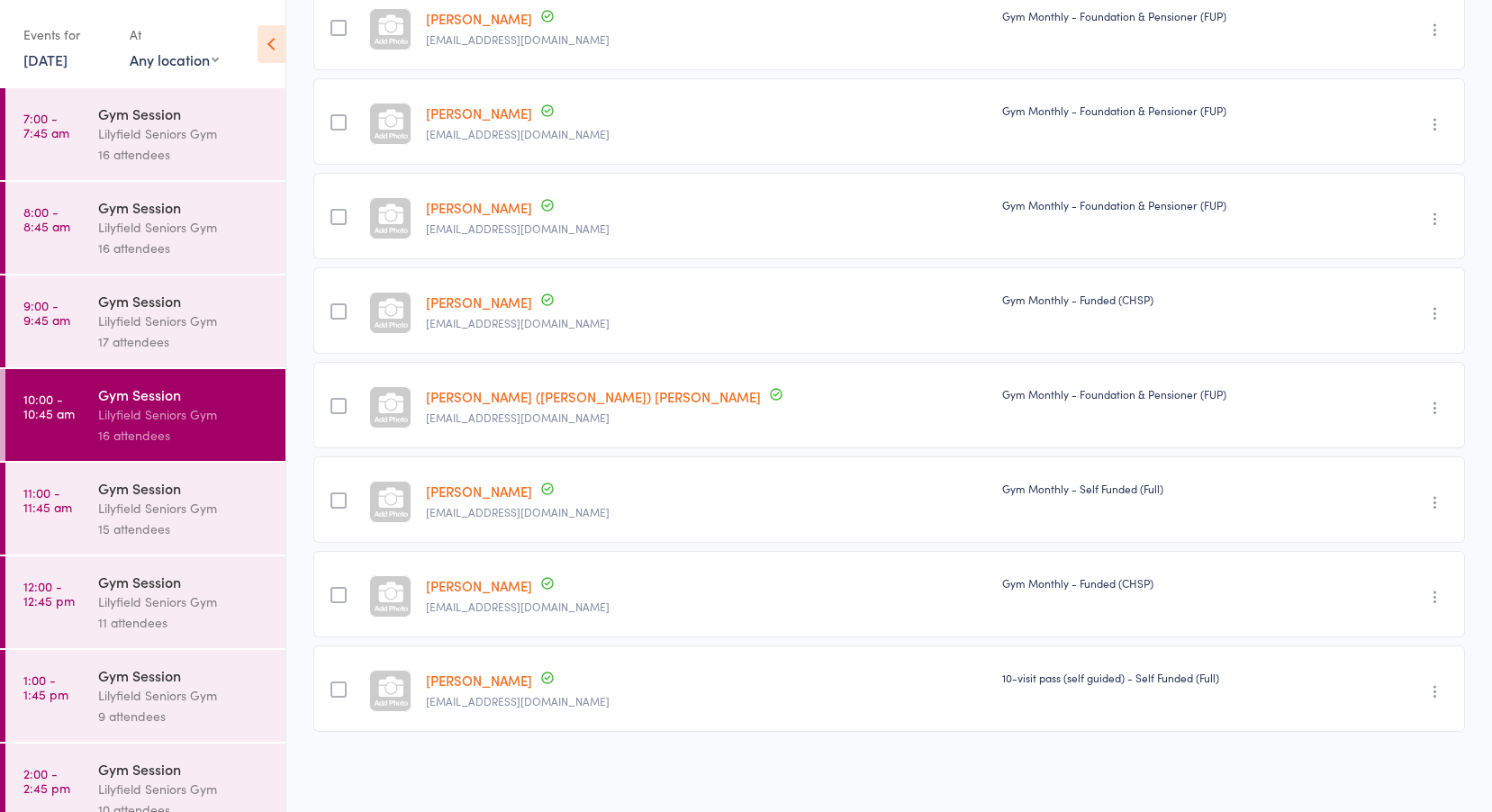
click at [108, 496] on div "Gym Session" at bounding box center [184, 488] width 172 height 20
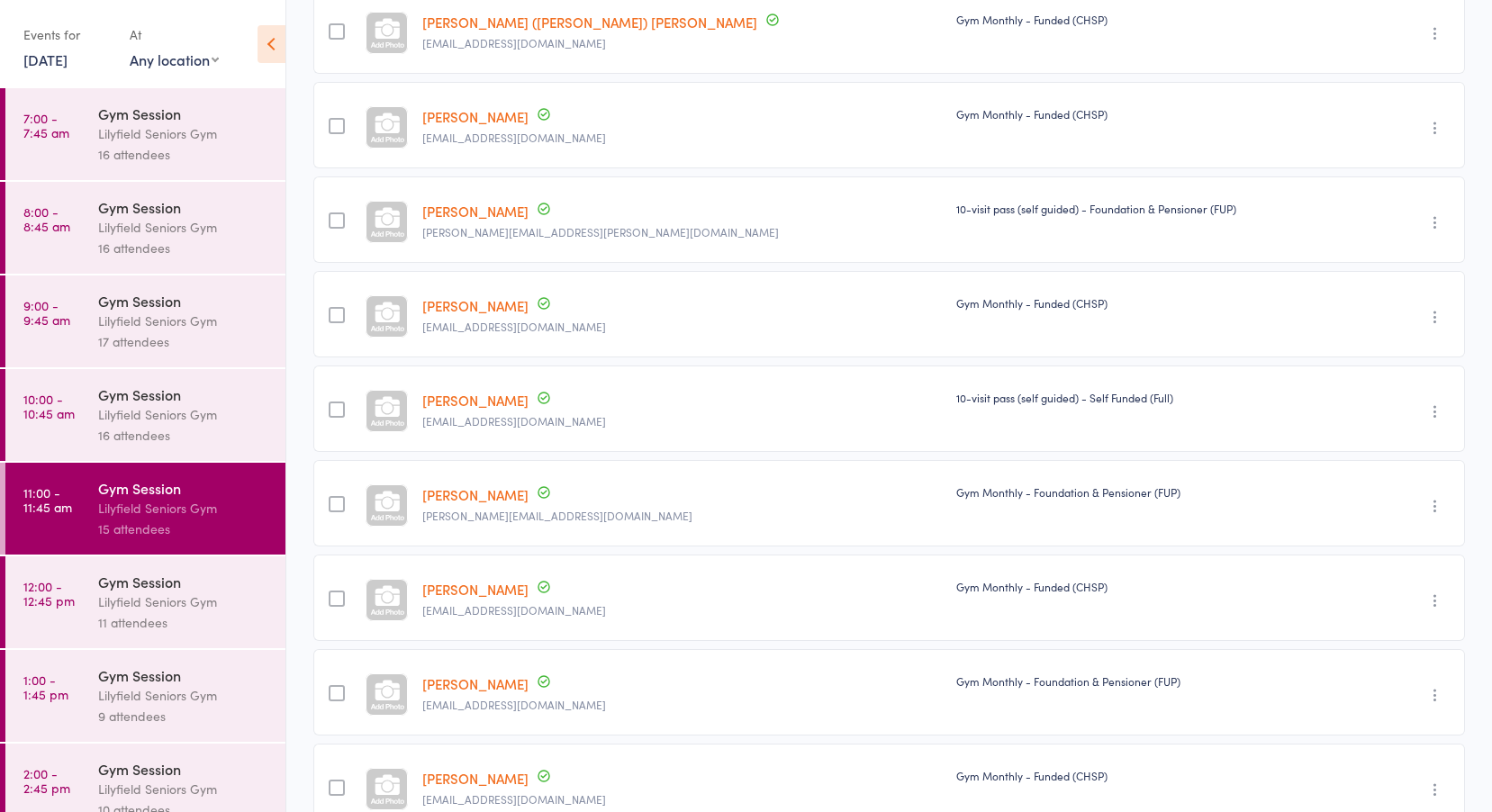
scroll to position [965, 0]
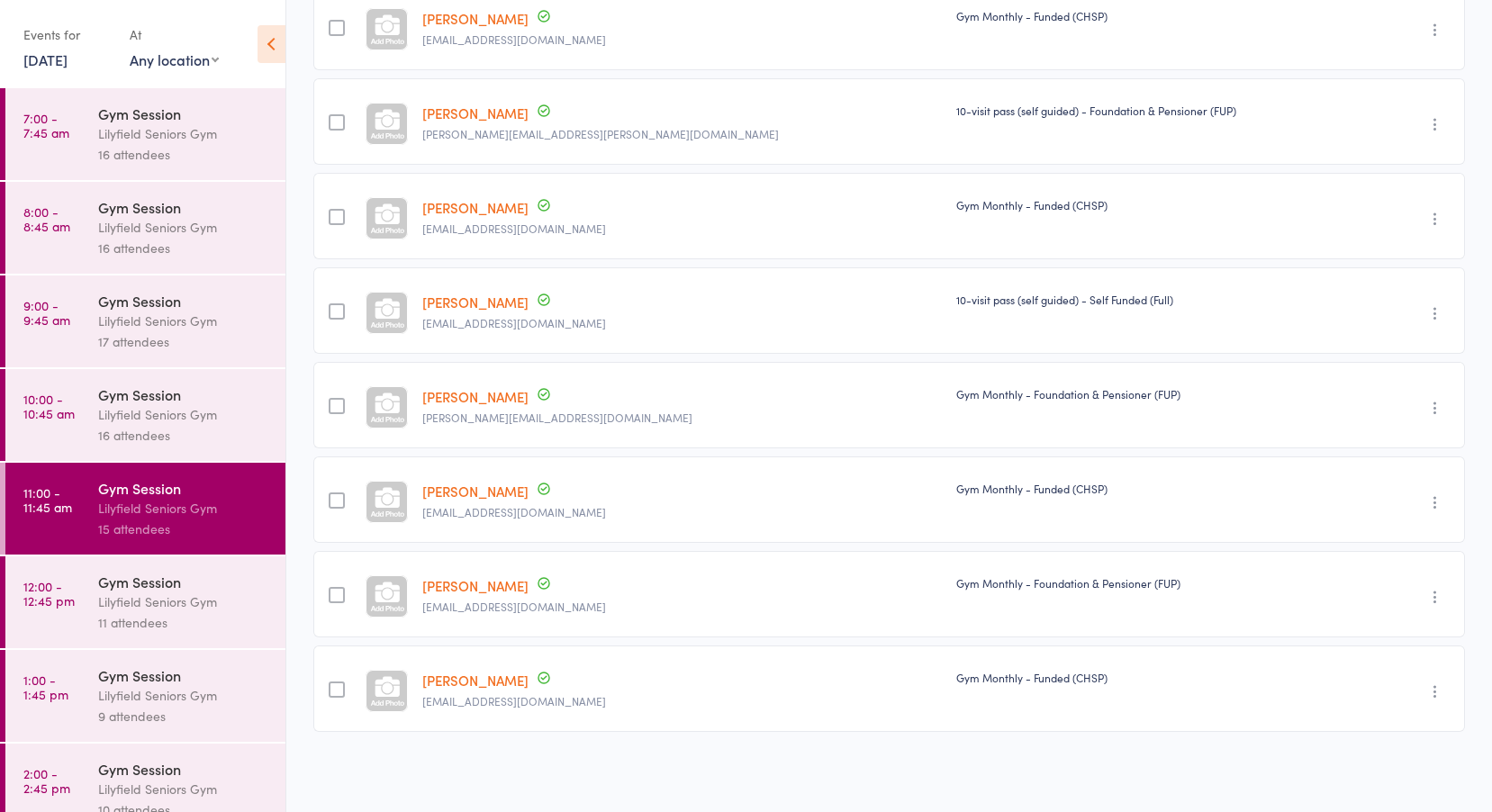
click at [138, 608] on div "Lilyfield Seniors Gym" at bounding box center [184, 601] width 172 height 21
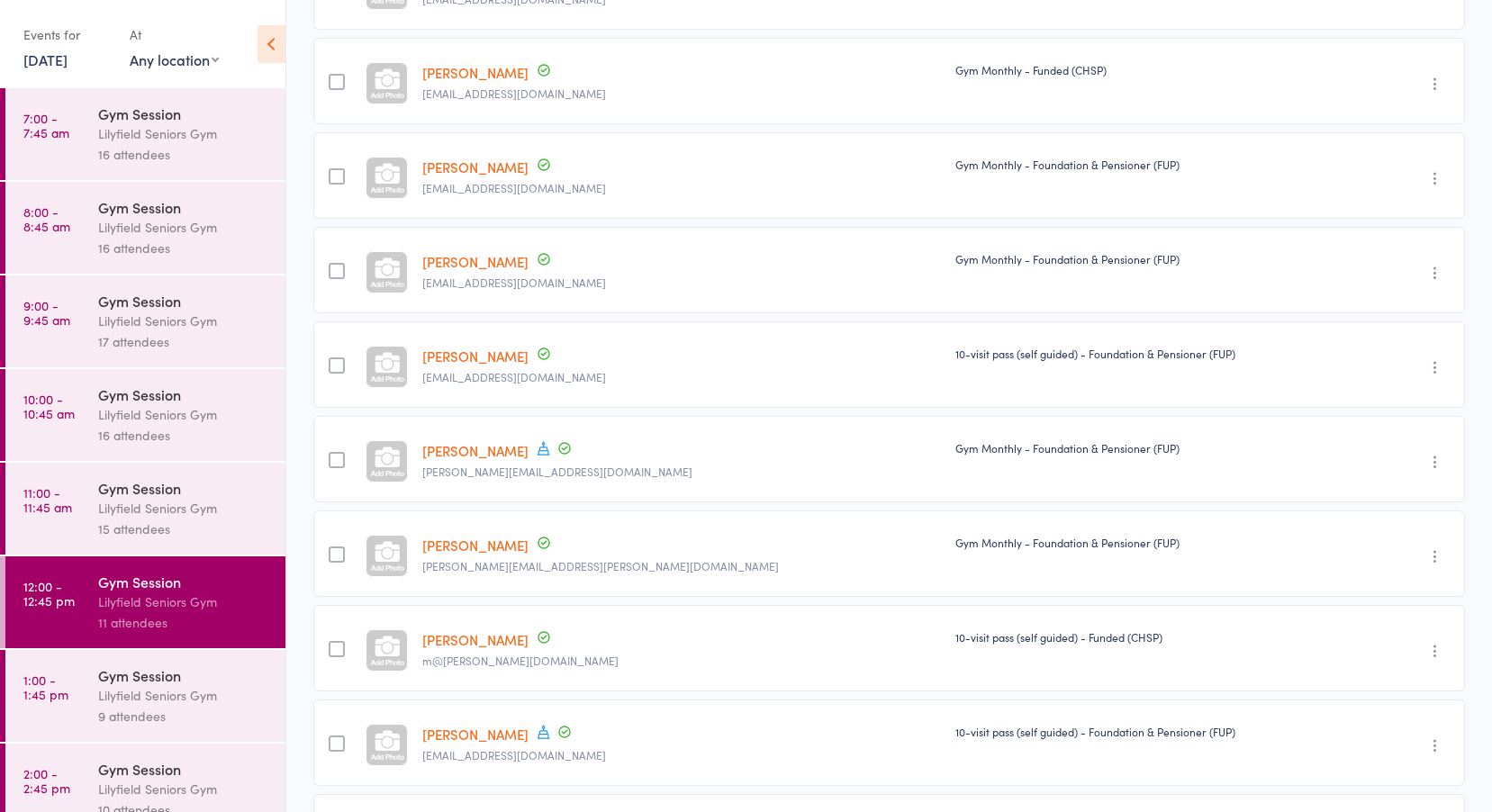
scroll to position [588, 0]
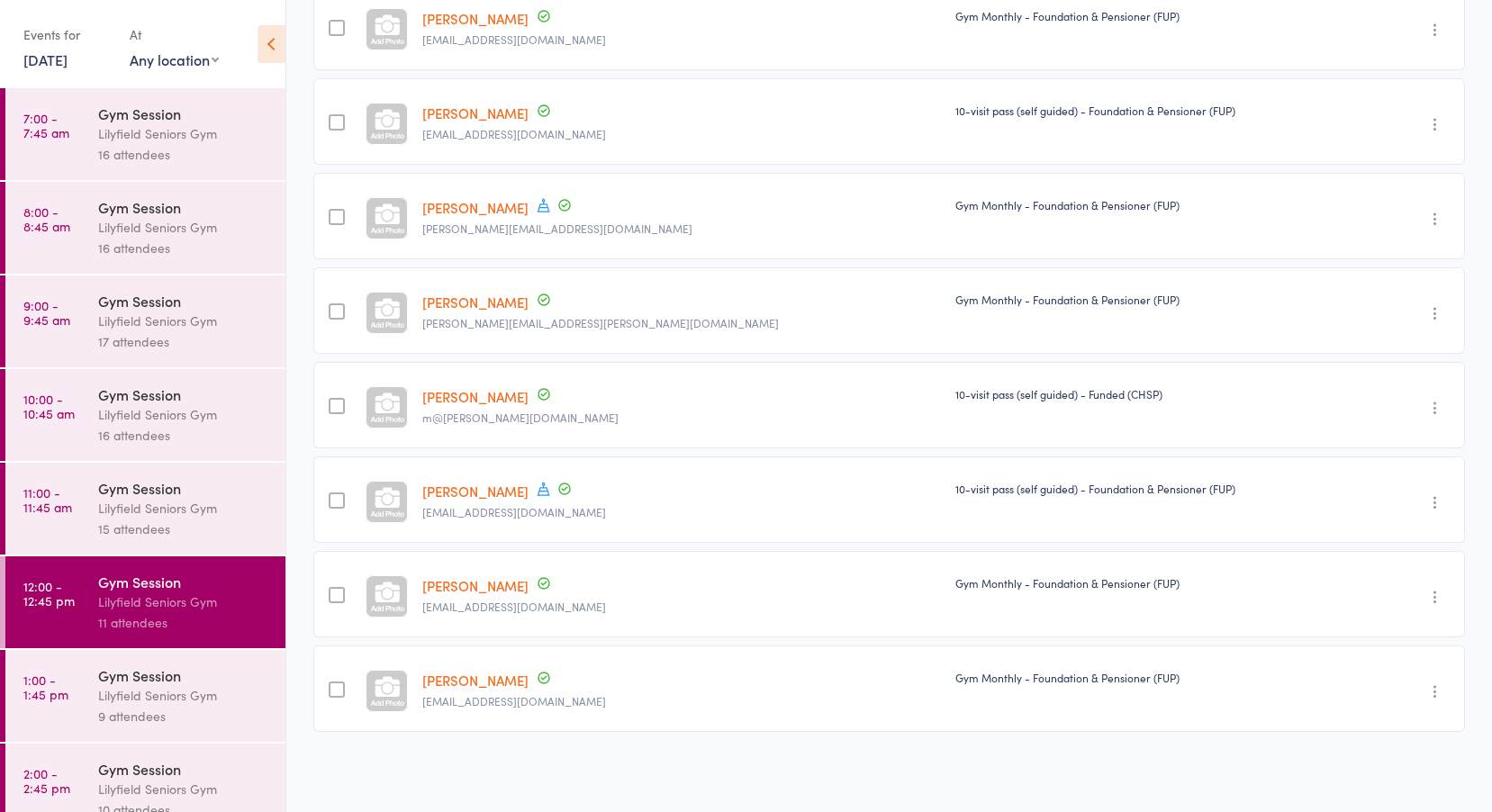
click at [117, 668] on div "Gym Session" at bounding box center [184, 675] width 172 height 20
